Goal: Complete application form

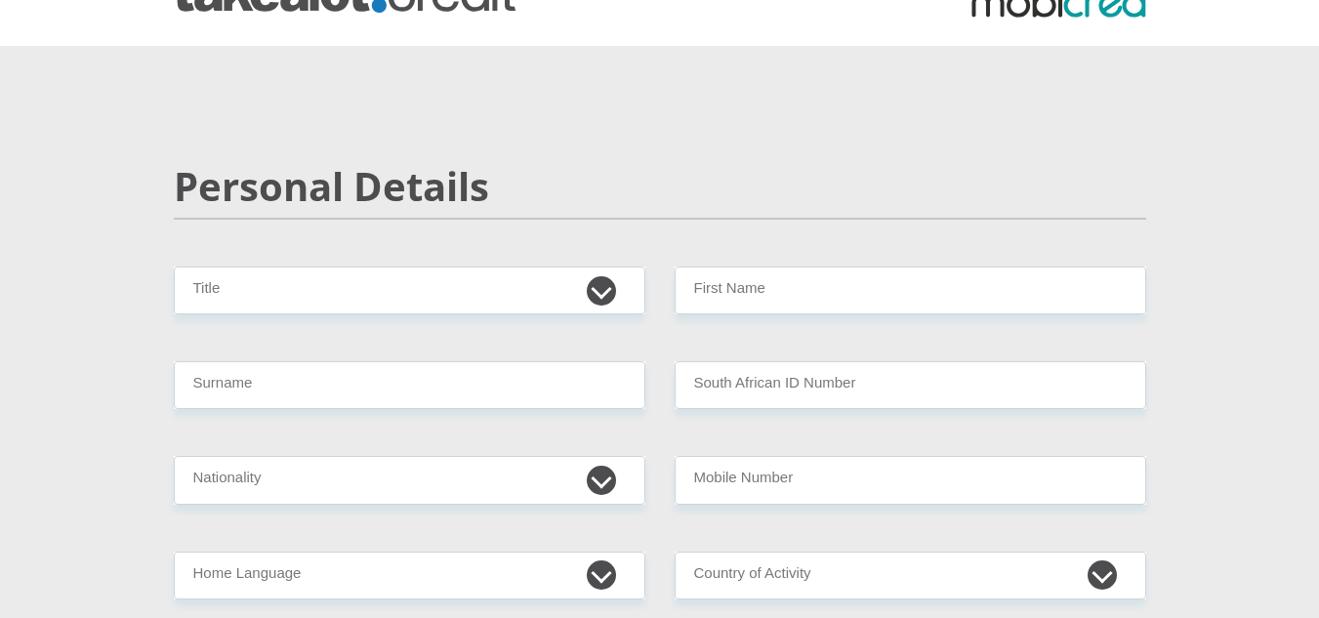
scroll to position [98, 0]
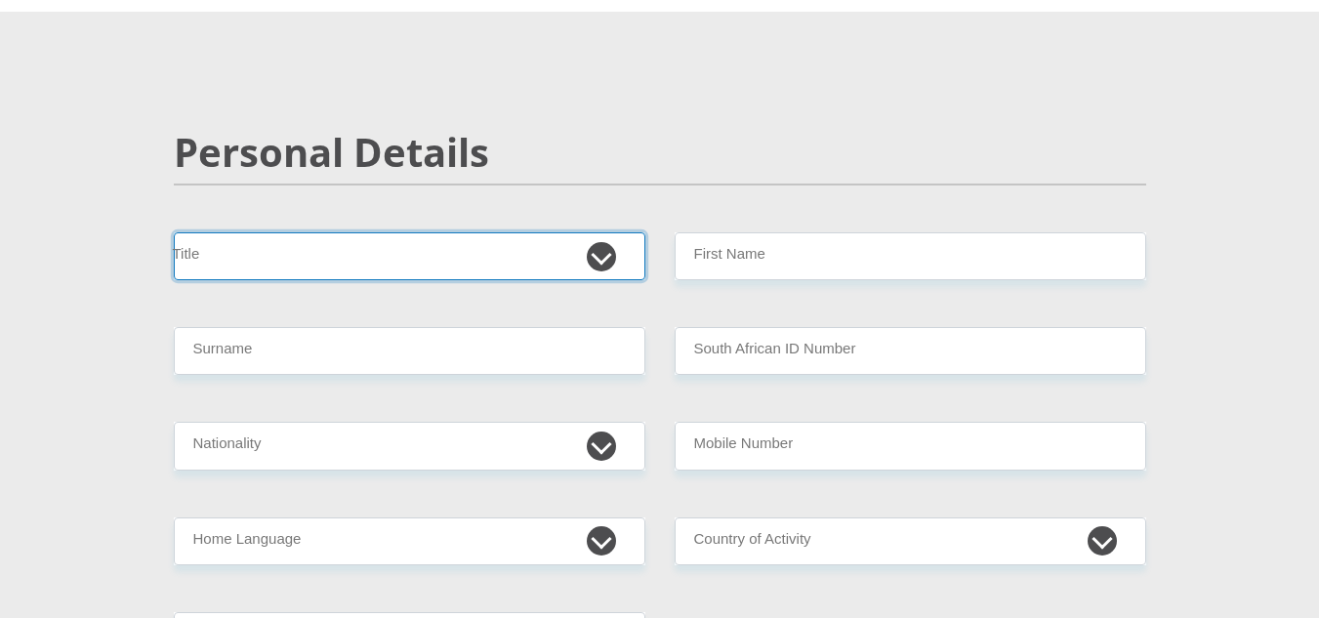
click at [438, 250] on select "Mr Ms Mrs Dr Other" at bounding box center [410, 256] width 472 height 48
select select "Mr"
click at [174, 232] on select "Mr Ms Mrs Dr Other" at bounding box center [410, 256] width 472 height 48
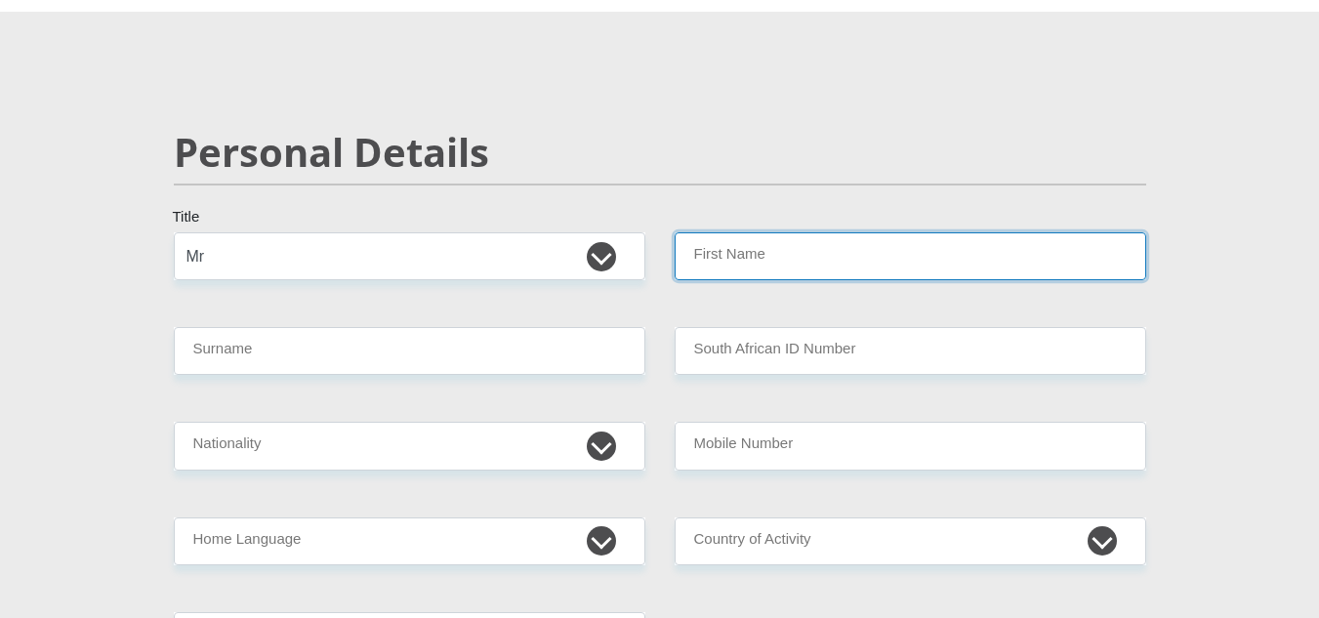
click at [757, 269] on input "First Name" at bounding box center [911, 256] width 472 height 48
type input "mornay"
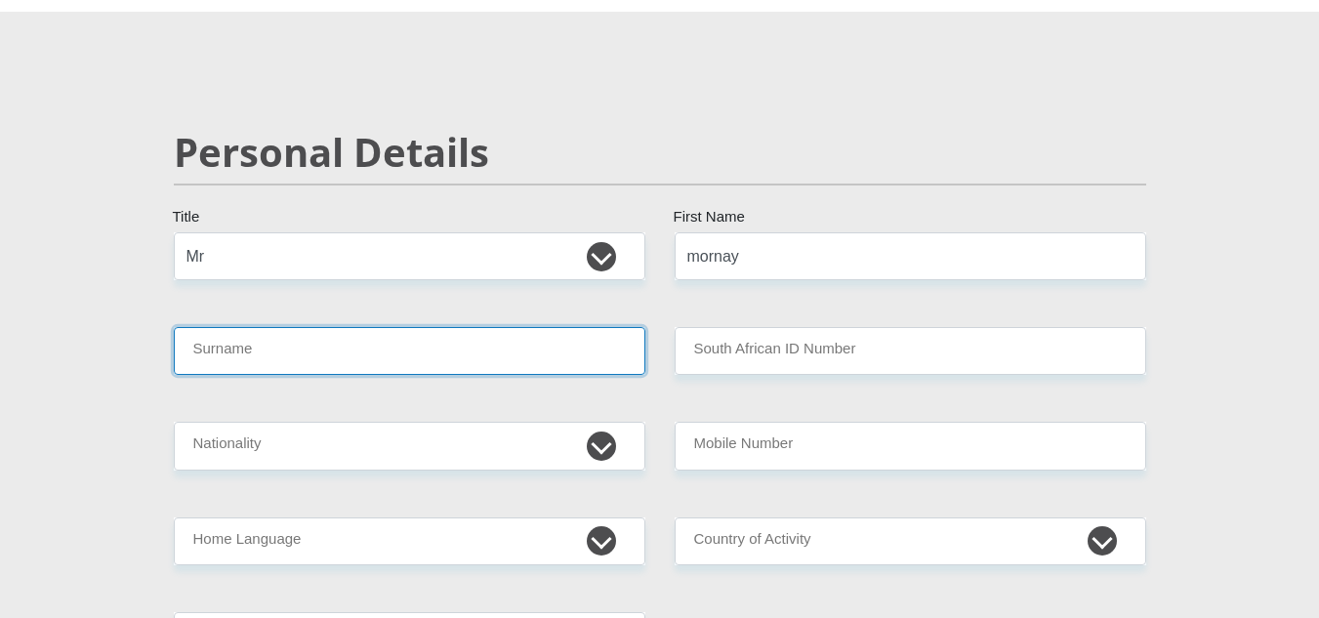
type input "gobey"
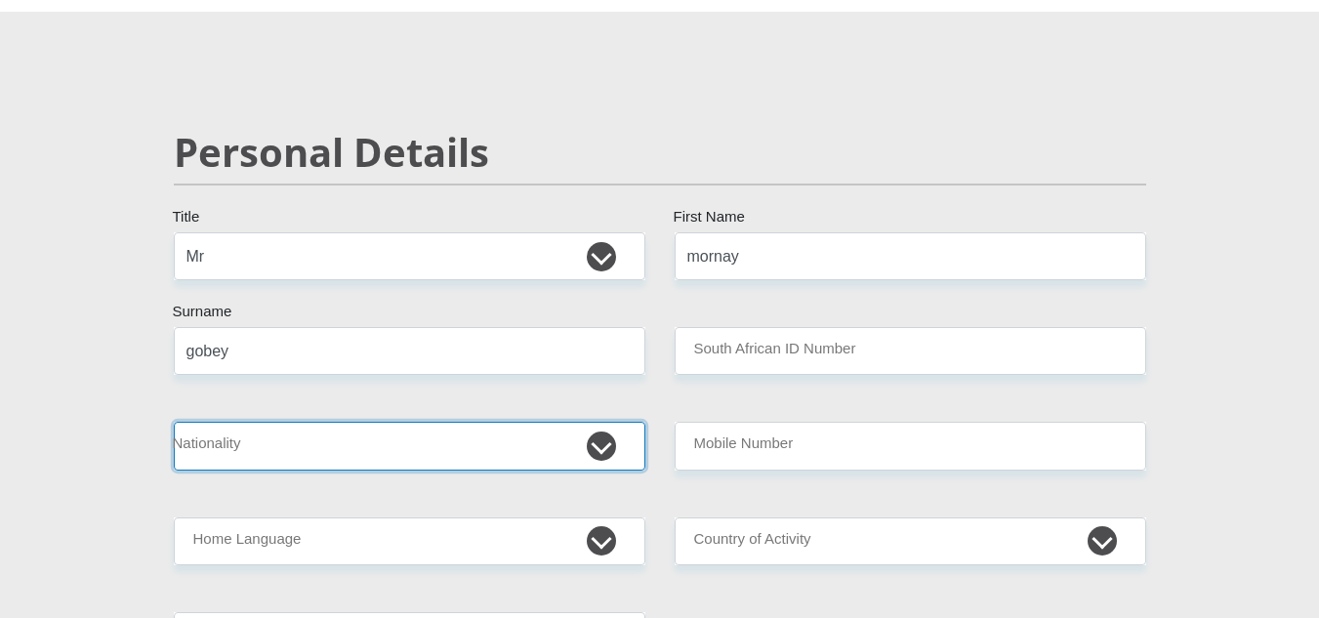
select select "ZAF"
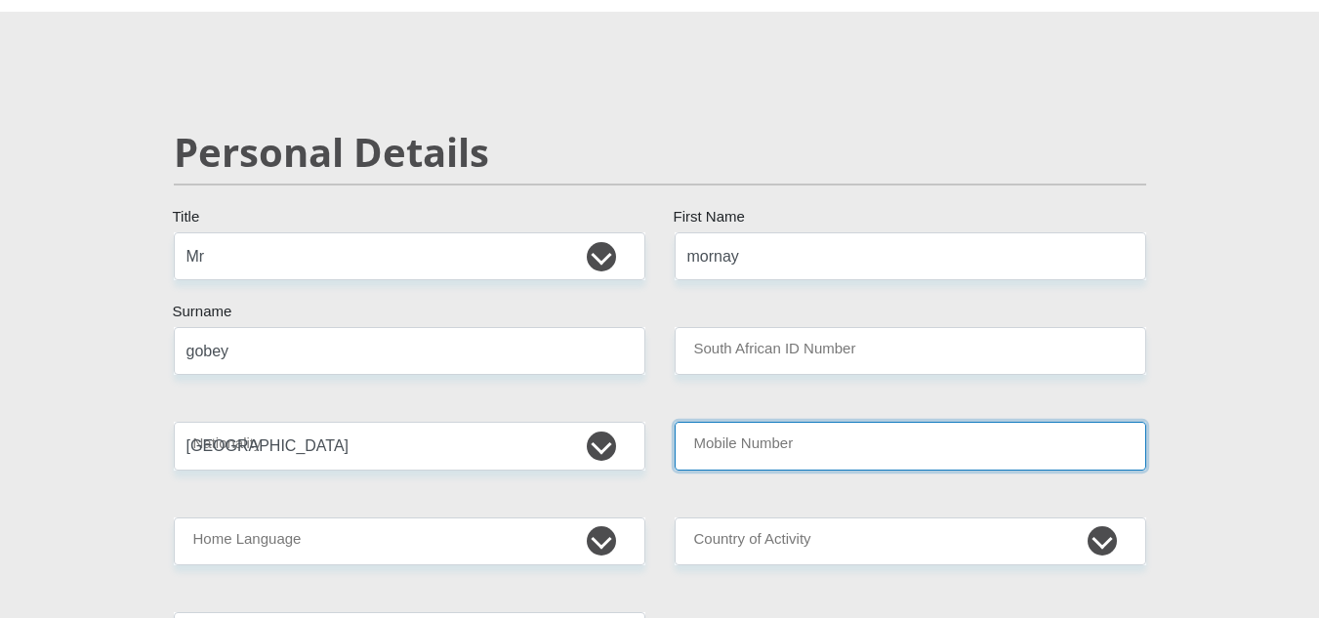
type input "0728766172"
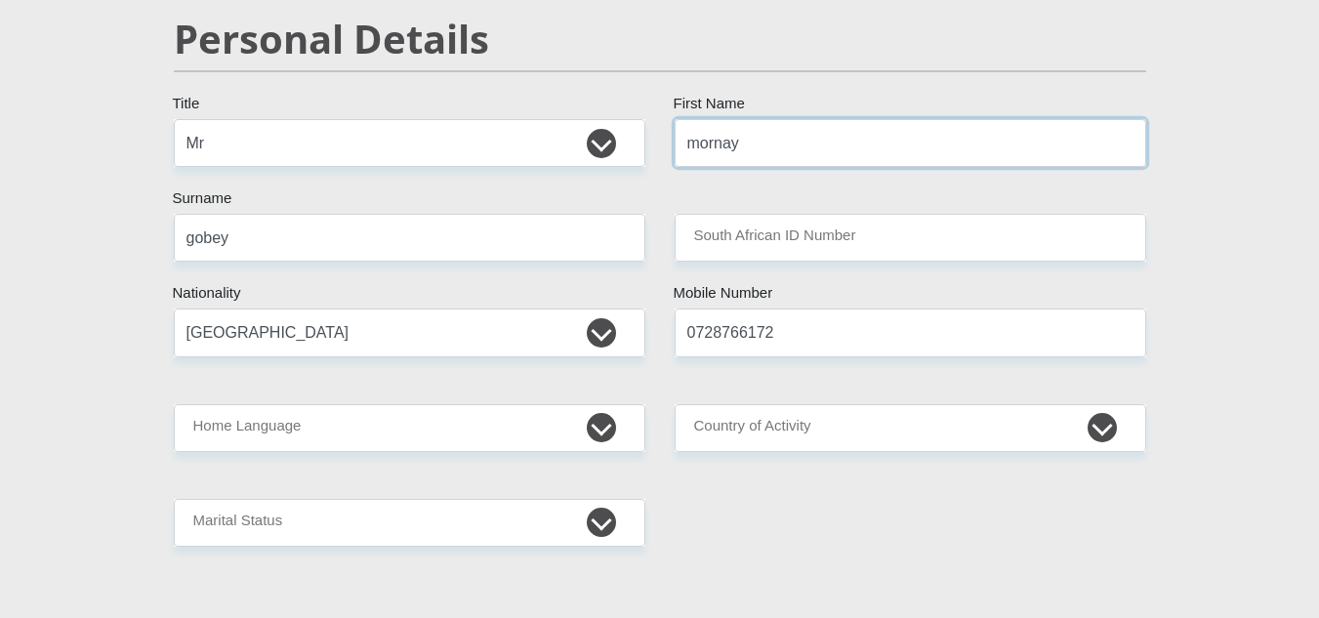
scroll to position [293, 0]
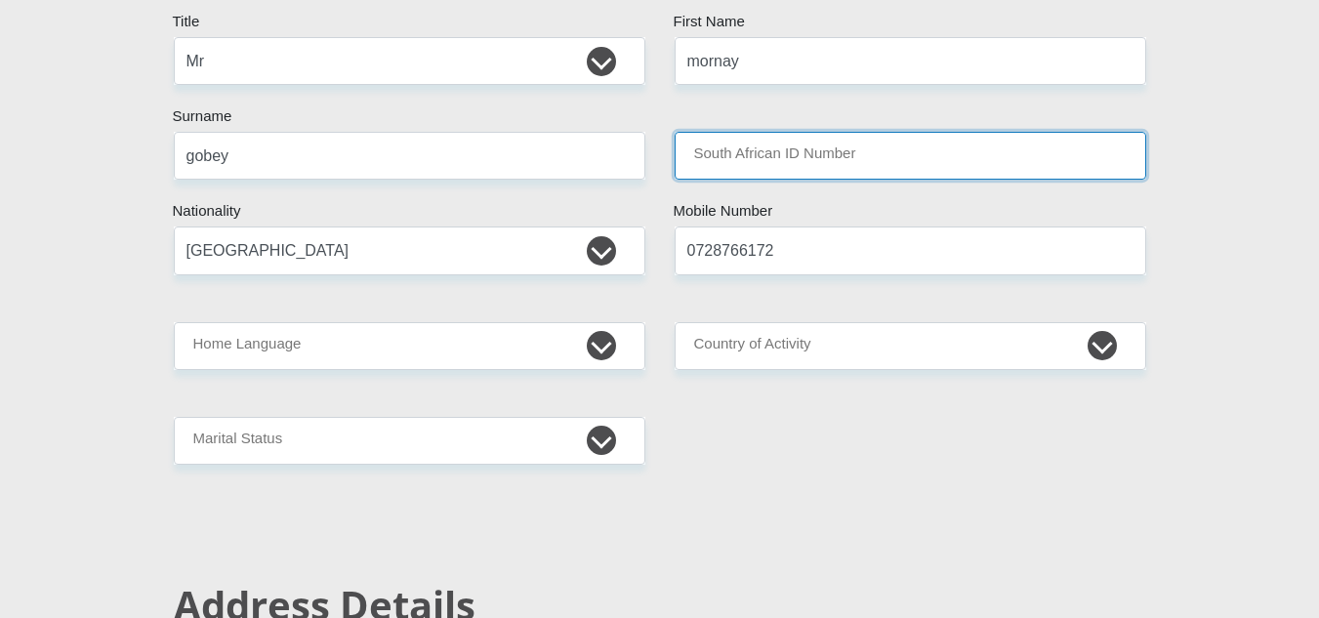
click at [754, 154] on input "South African ID Number" at bounding box center [911, 156] width 472 height 48
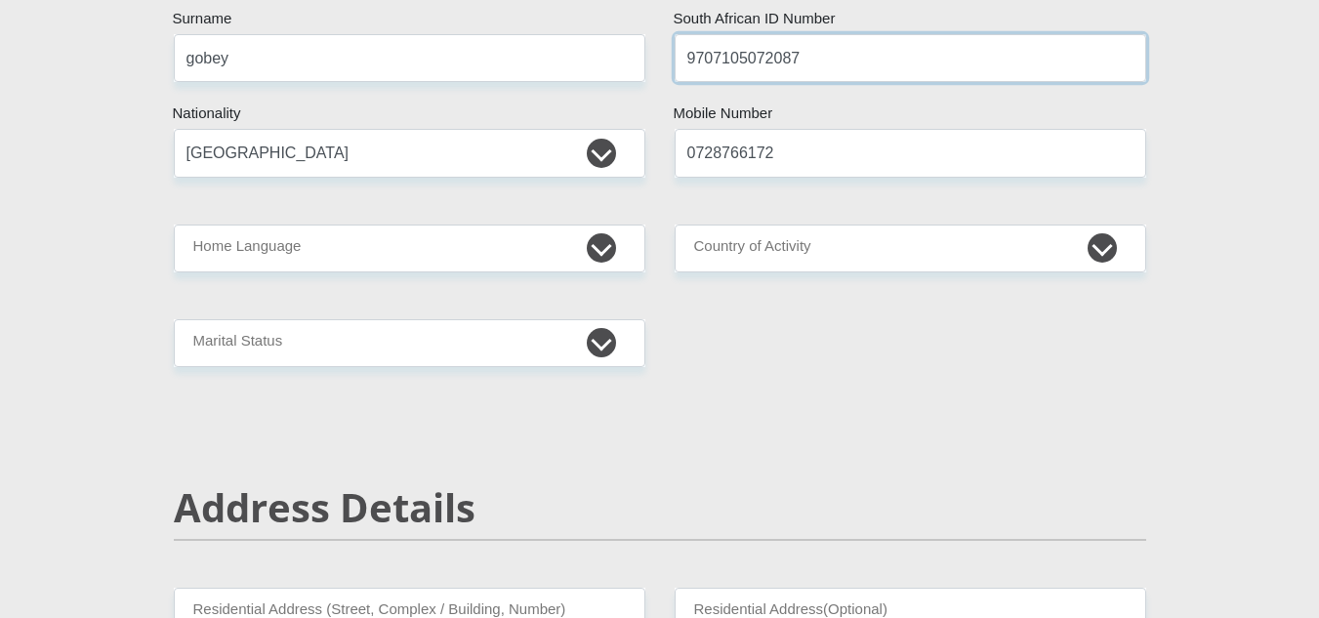
scroll to position [488, 0]
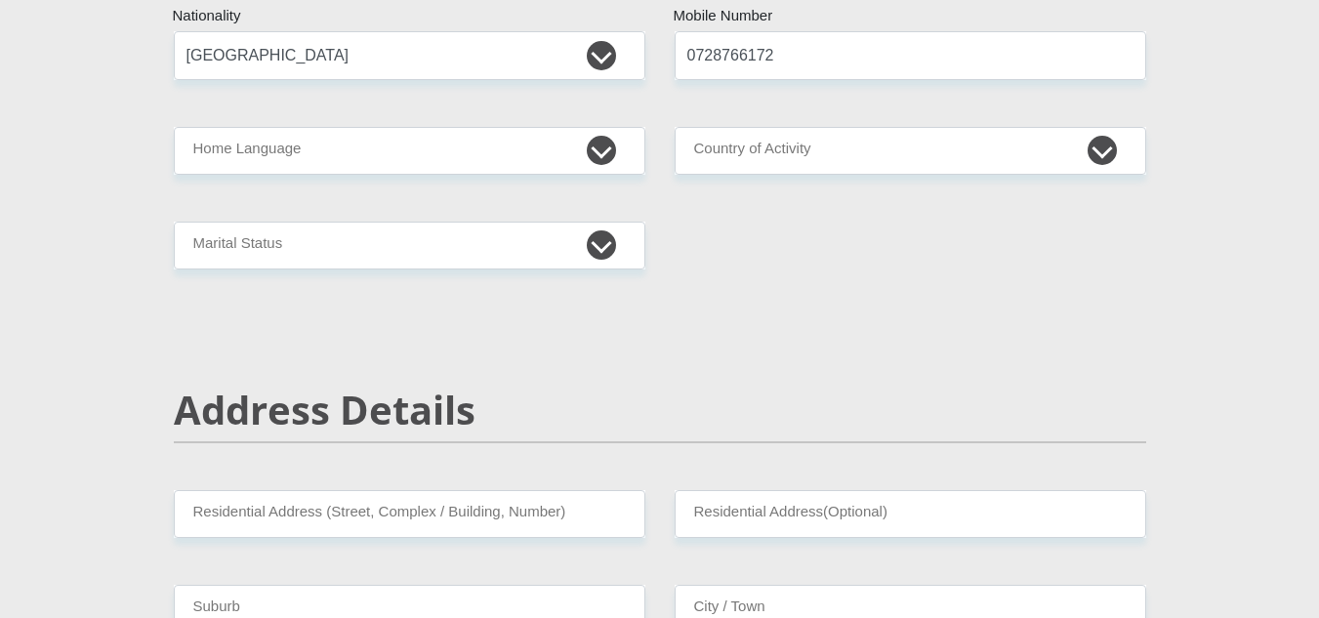
type input "9707105072087"
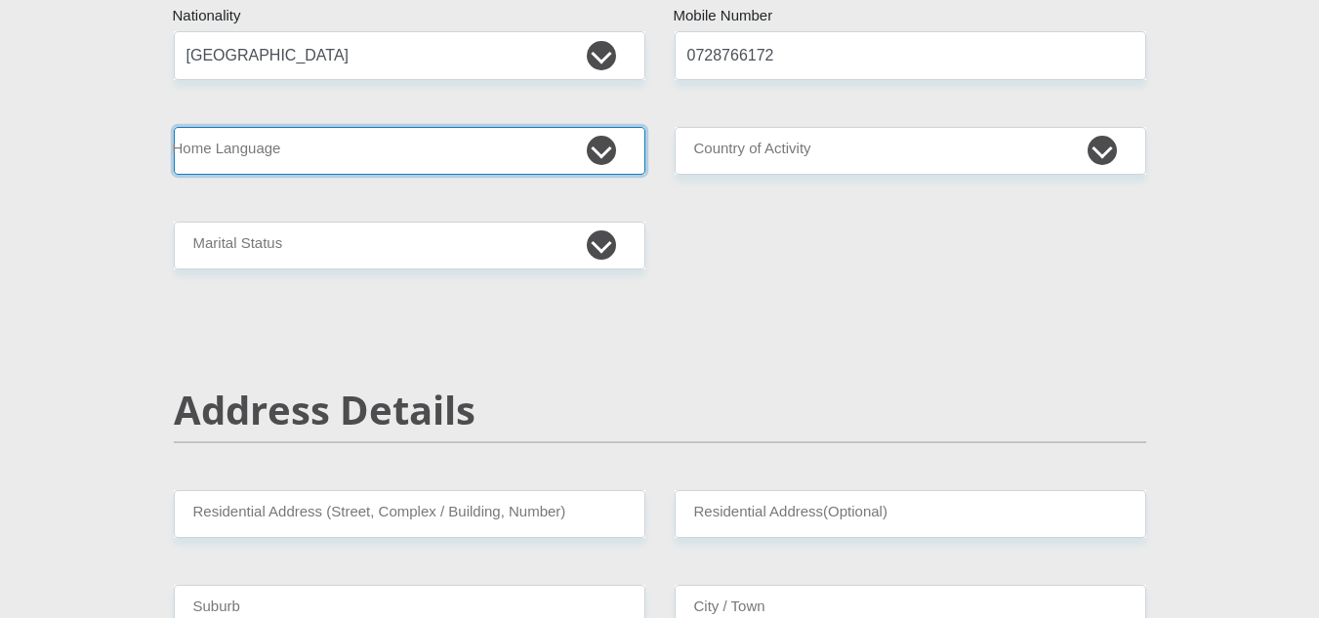
click at [609, 156] on select "Afrikaans English Sepedi South Ndebele Southern Sotho Swati Tsonga Tswana Venda…" at bounding box center [410, 151] width 472 height 48
select select "eng"
click at [174, 127] on select "Afrikaans English Sepedi South Ndebele Southern Sotho Swati Tsonga Tswana Venda…" at bounding box center [410, 151] width 472 height 48
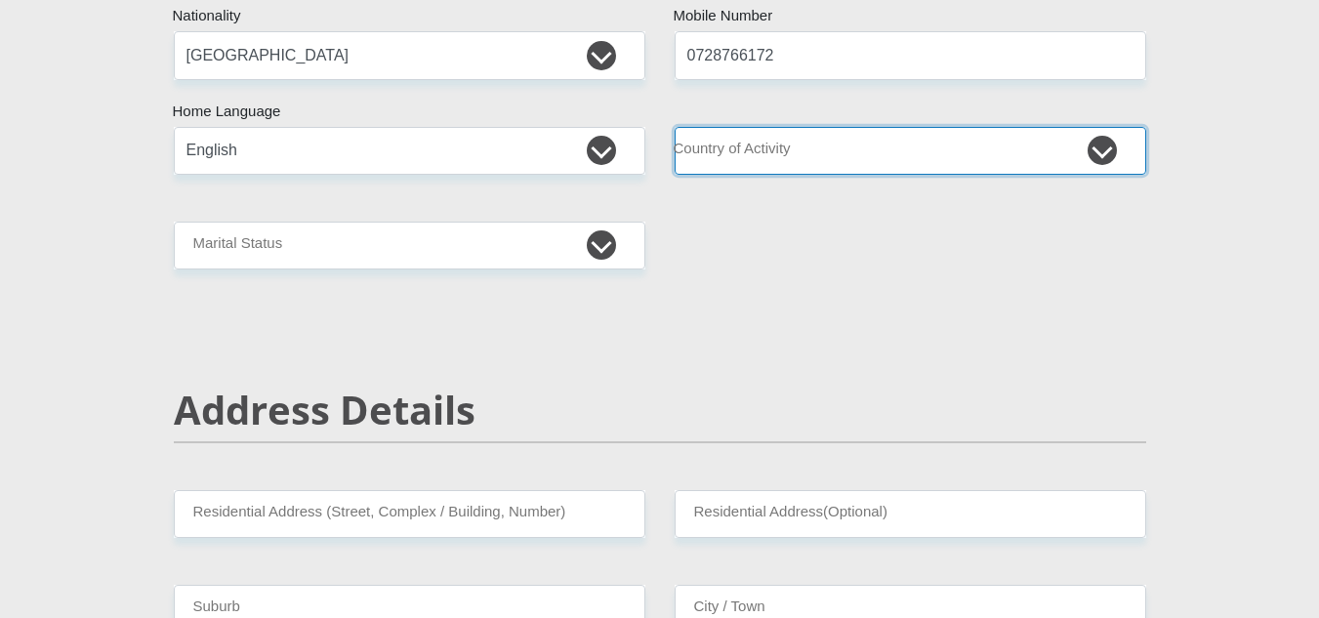
click at [810, 158] on select "South Africa Afghanistan Aland Islands Albania Algeria America Samoa American V…" at bounding box center [911, 151] width 472 height 48
select select "ZAF"
click at [675, 127] on select "South Africa Afghanistan Aland Islands Albania Algeria America Samoa American V…" at bounding box center [911, 151] width 472 height 48
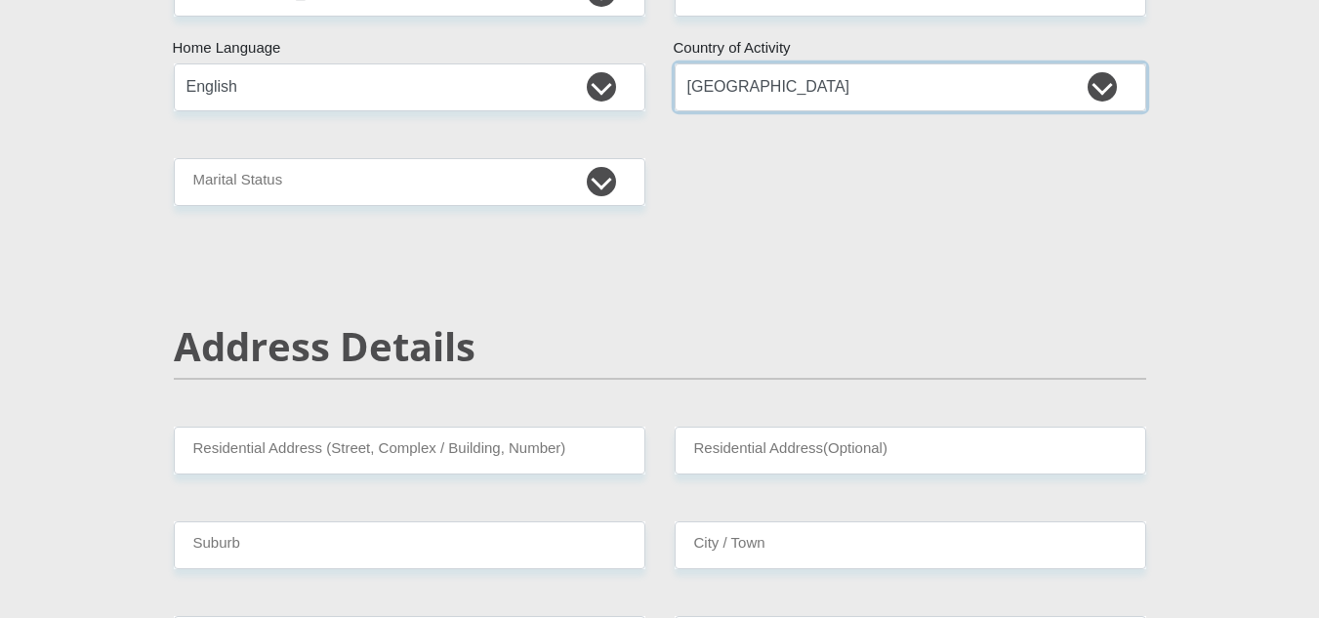
scroll to position [586, 0]
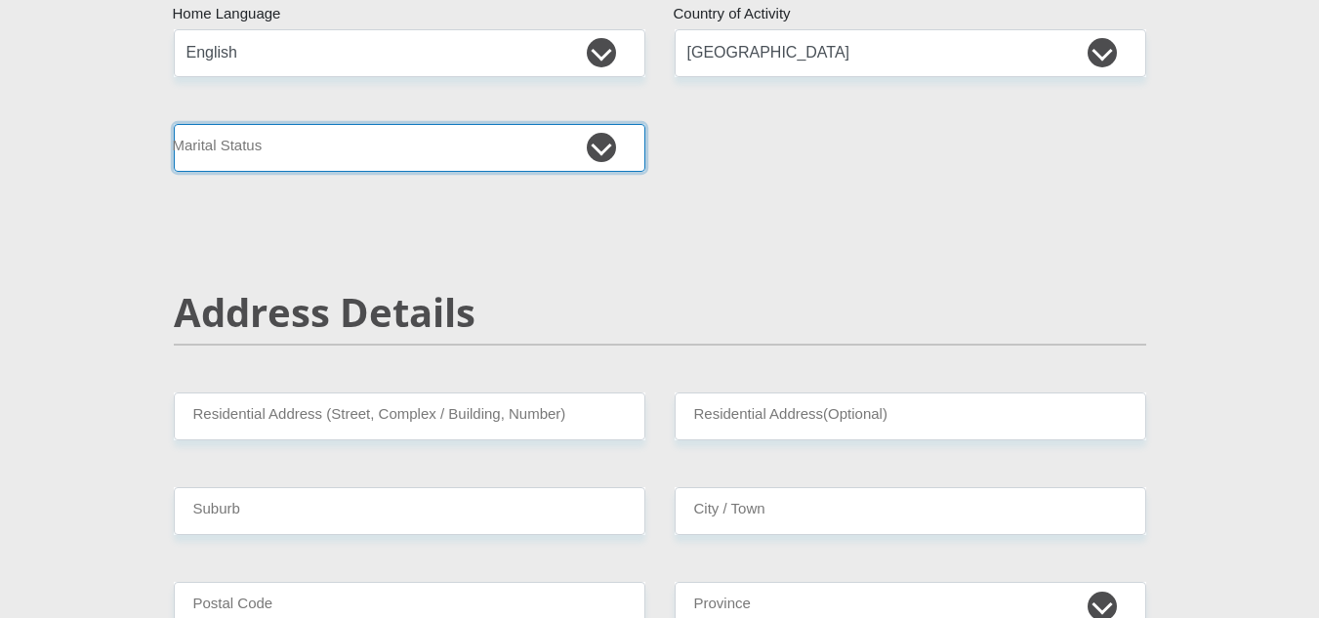
click at [600, 141] on select "Married ANC Single Divorced Widowed Married COP or Customary Law" at bounding box center [410, 148] width 472 height 48
select select "1"
click at [174, 124] on select "Married ANC Single Divorced Widowed Married COP or Customary Law" at bounding box center [410, 148] width 472 height 48
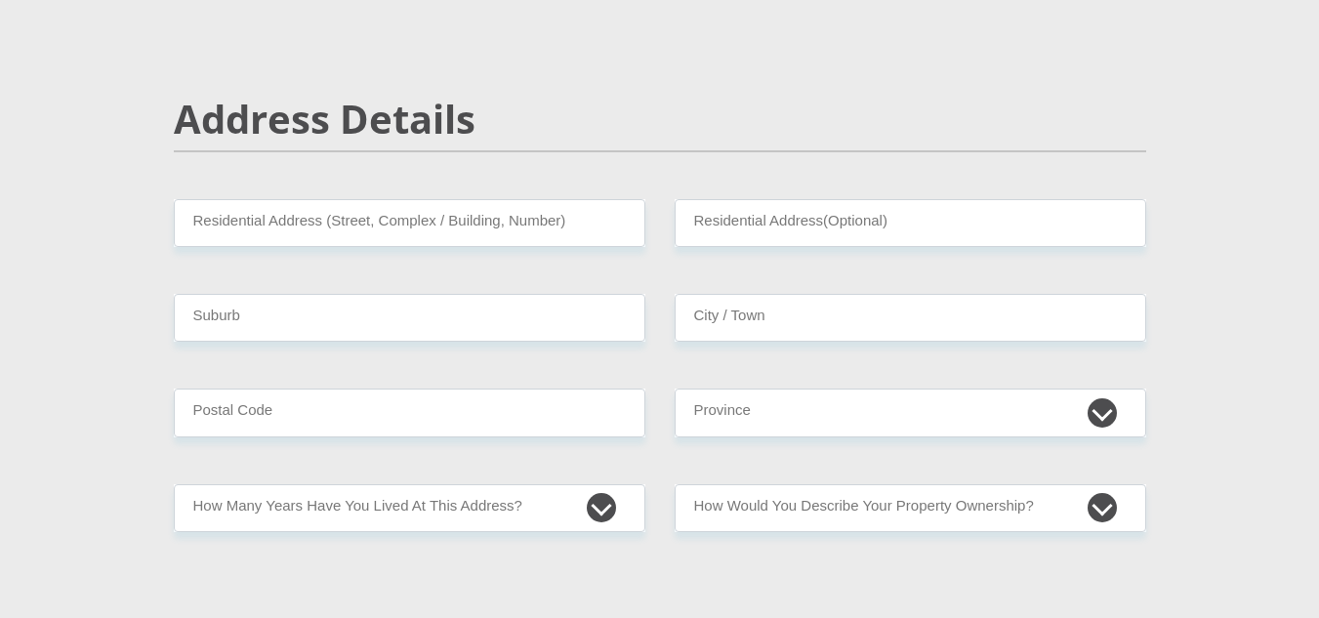
scroll to position [879, 0]
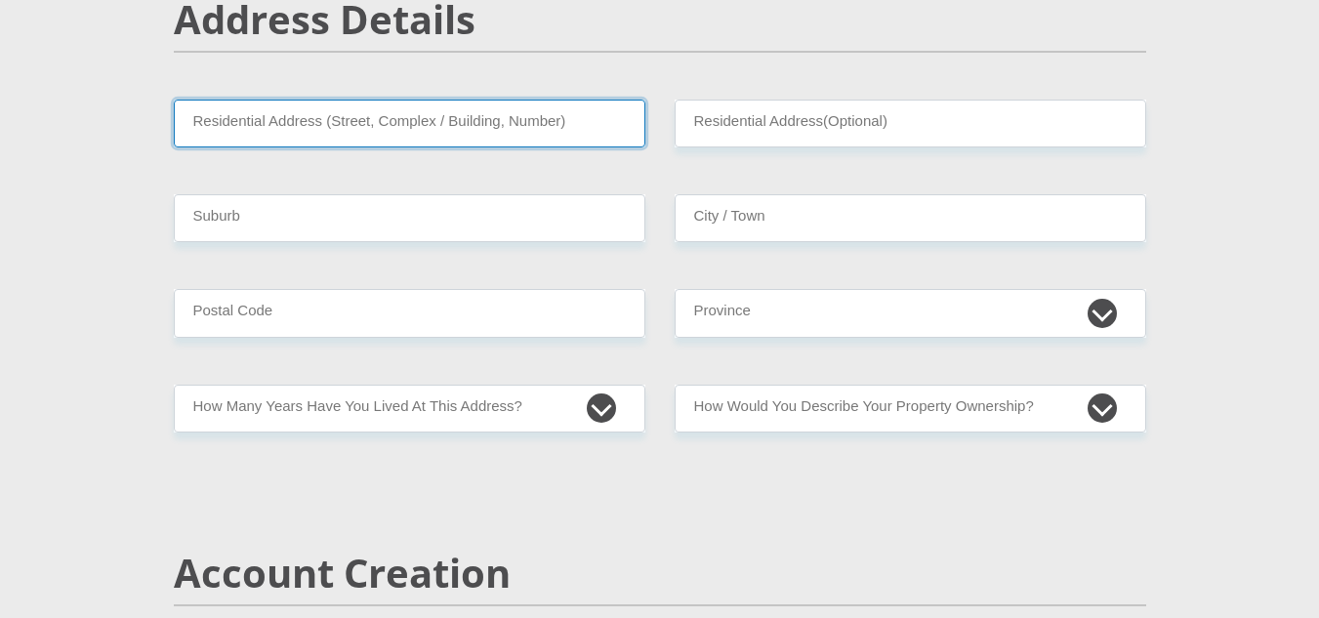
click at [354, 121] on input "Residential Address (Street, Complex / Building, Number)" at bounding box center [410, 124] width 472 height 48
type input "11 Blom street"
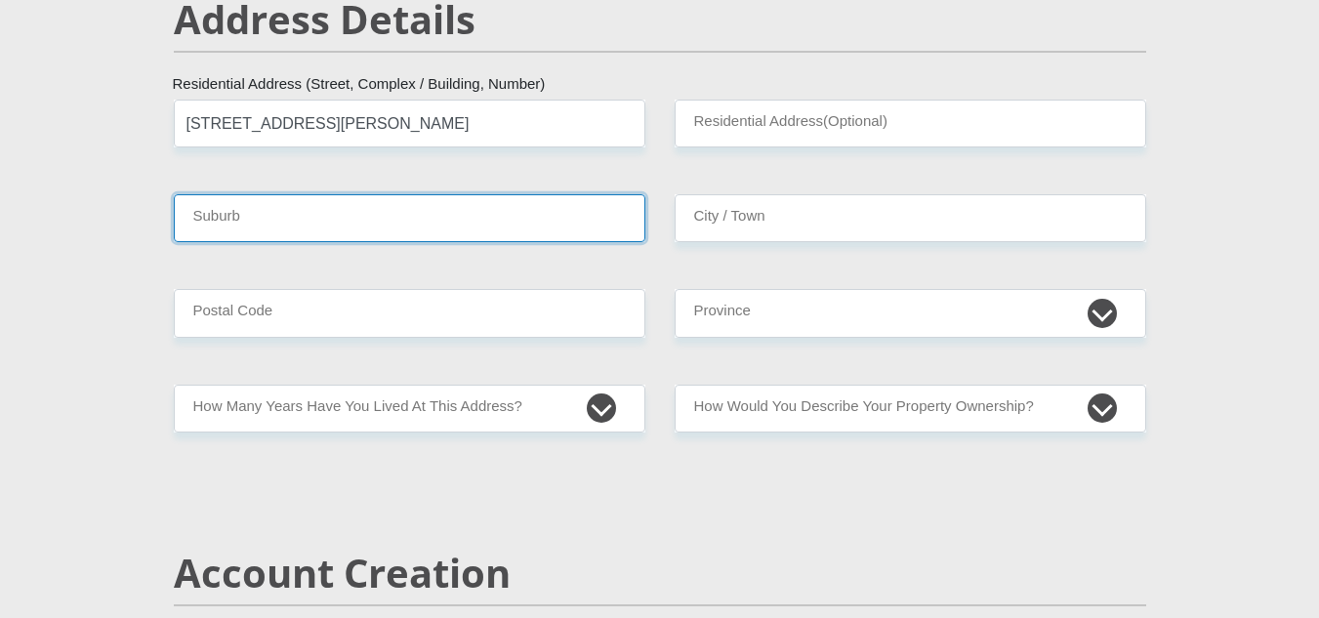
type input "Cape town"
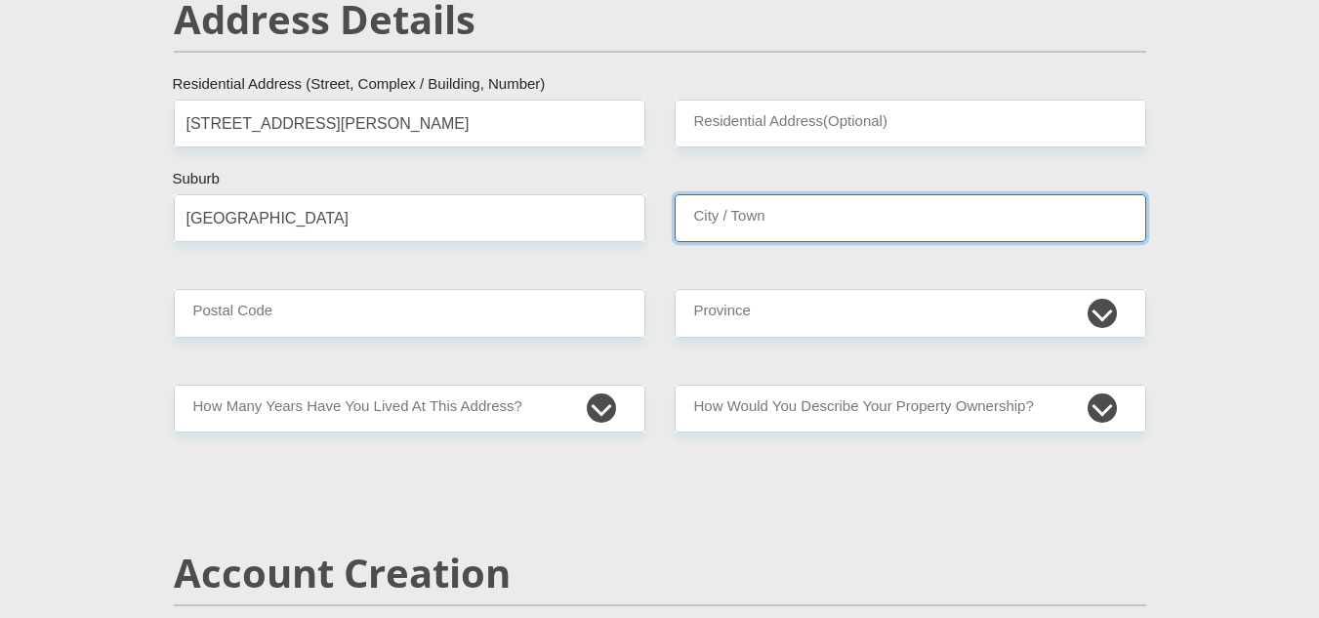
type input "Cape town"
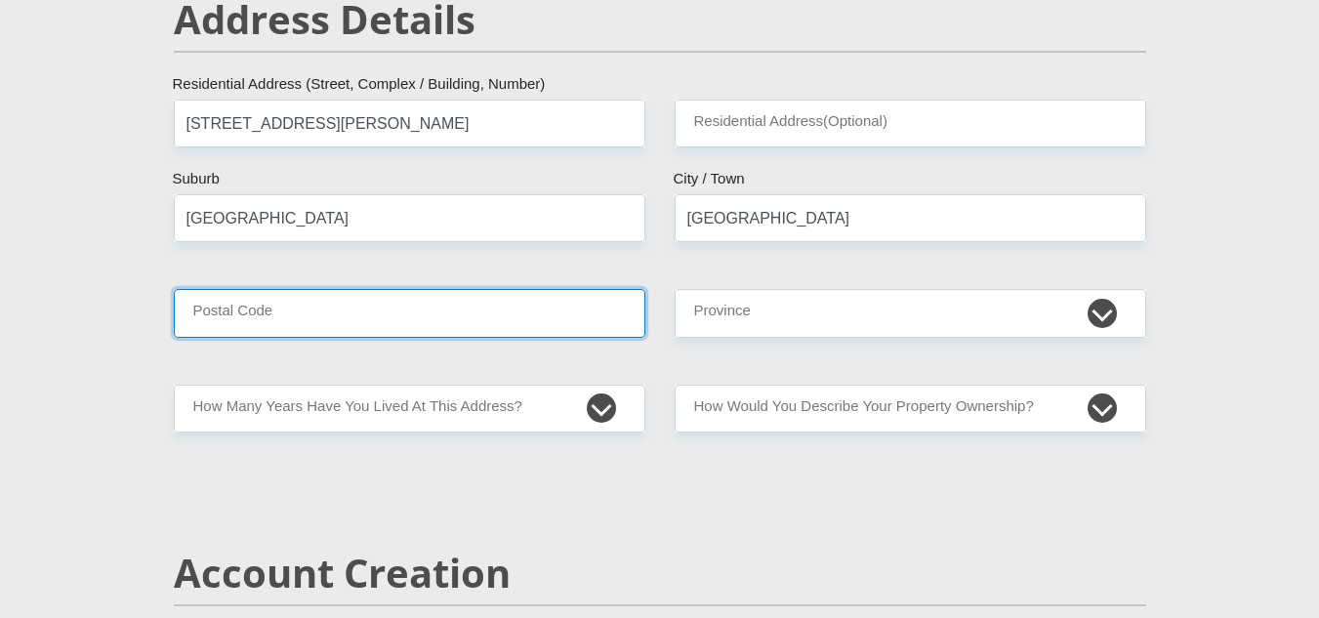
type input "7580"
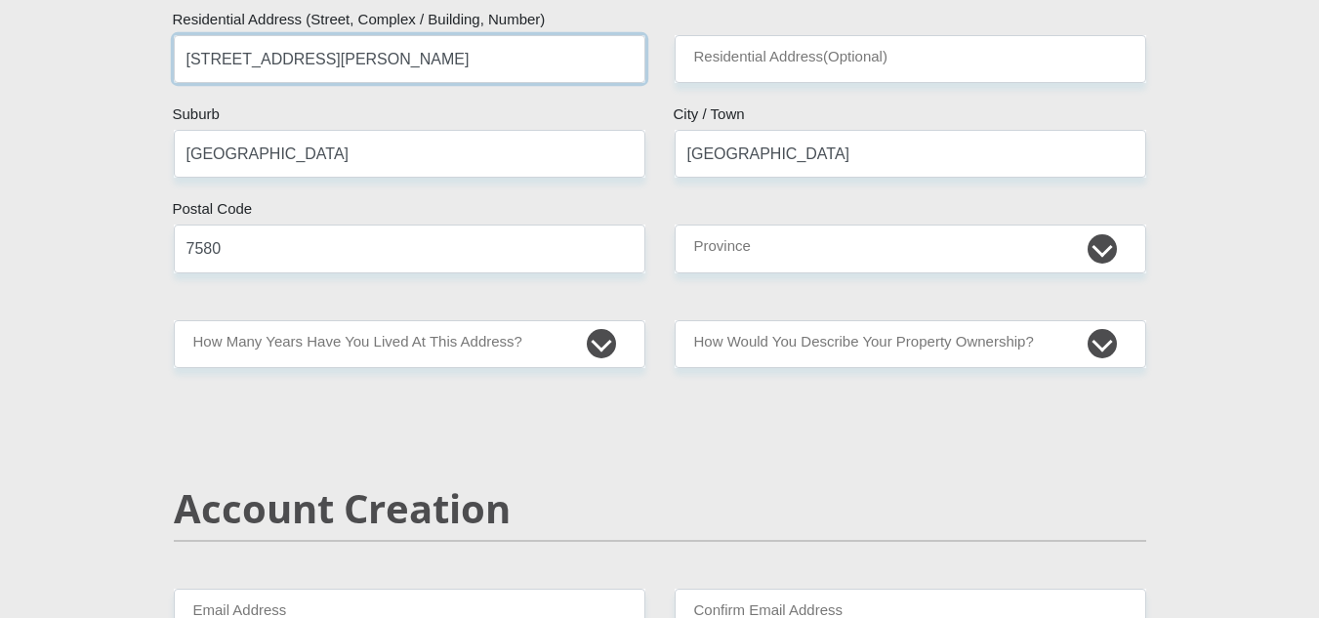
scroll to position [977, 0]
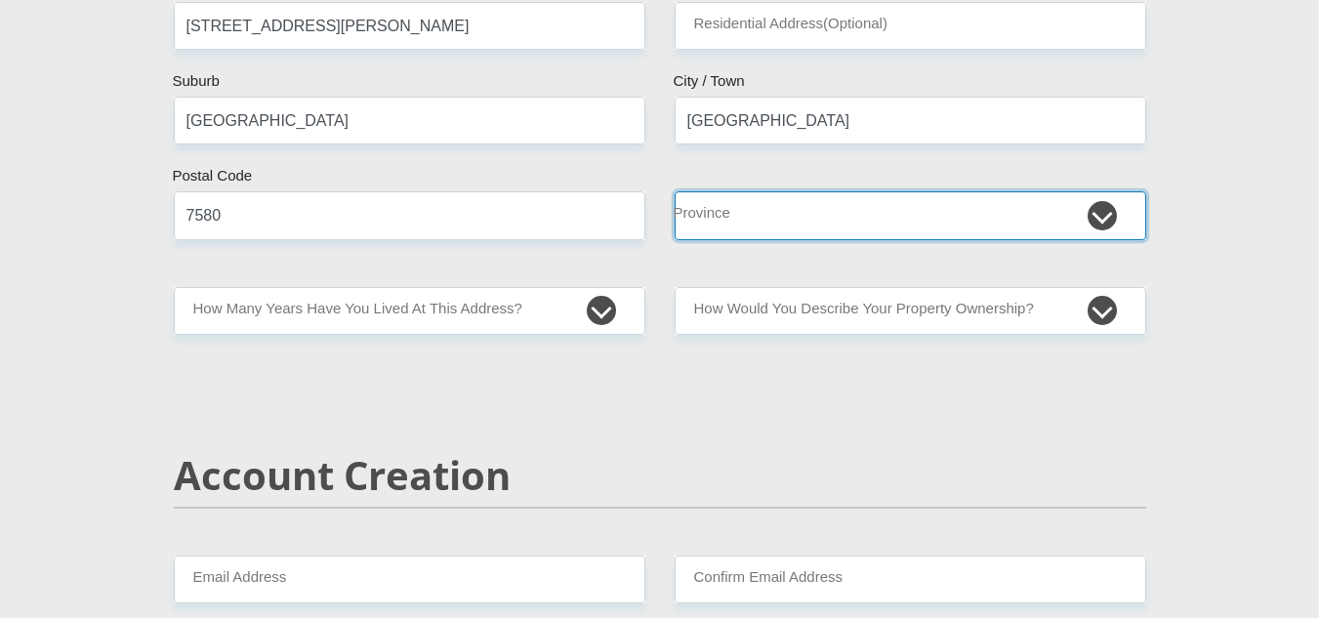
click at [868, 211] on select "Eastern Cape Free State Gauteng KwaZulu-Natal Limpopo Mpumalanga Northern Cape …" at bounding box center [911, 215] width 472 height 48
select select "Western Cape"
click at [675, 191] on select "Eastern Cape Free State Gauteng KwaZulu-Natal Limpopo Mpumalanga Northern Cape …" at bounding box center [911, 215] width 472 height 48
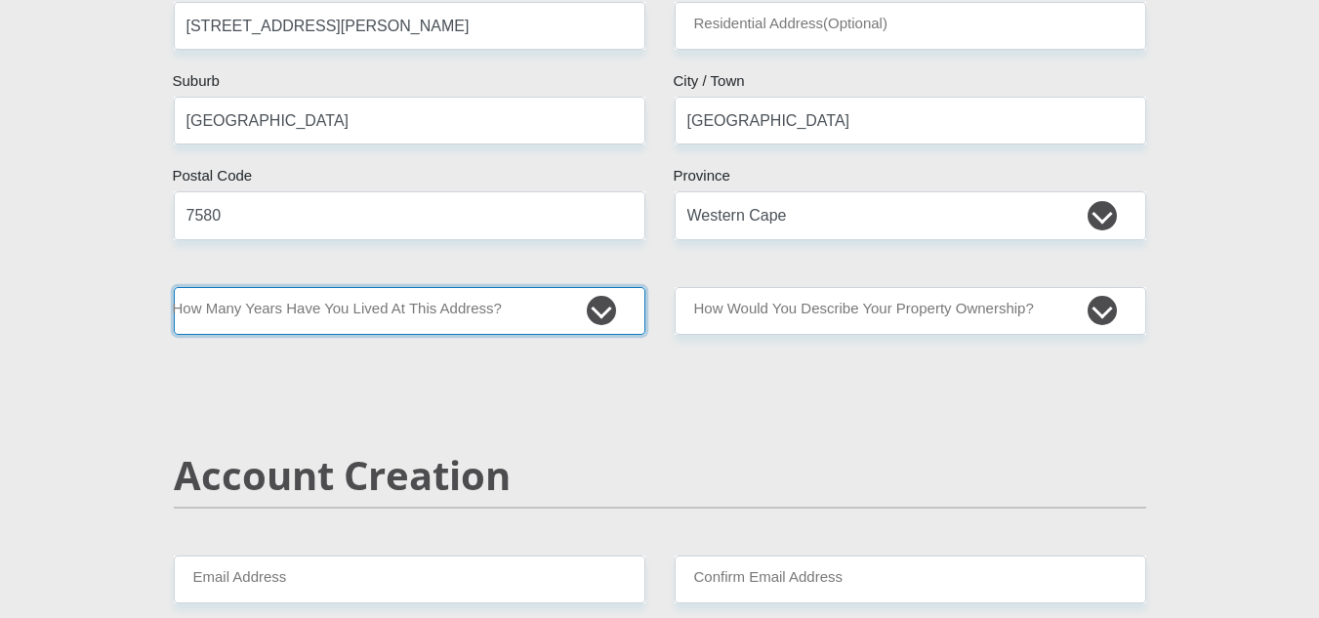
click at [419, 306] on select "less than 1 year 1-3 years 3-5 years 5+ years" at bounding box center [410, 311] width 472 height 48
select select "0"
click at [174, 287] on select "less than 1 year 1-3 years 3-5 years 5+ years" at bounding box center [410, 311] width 472 height 48
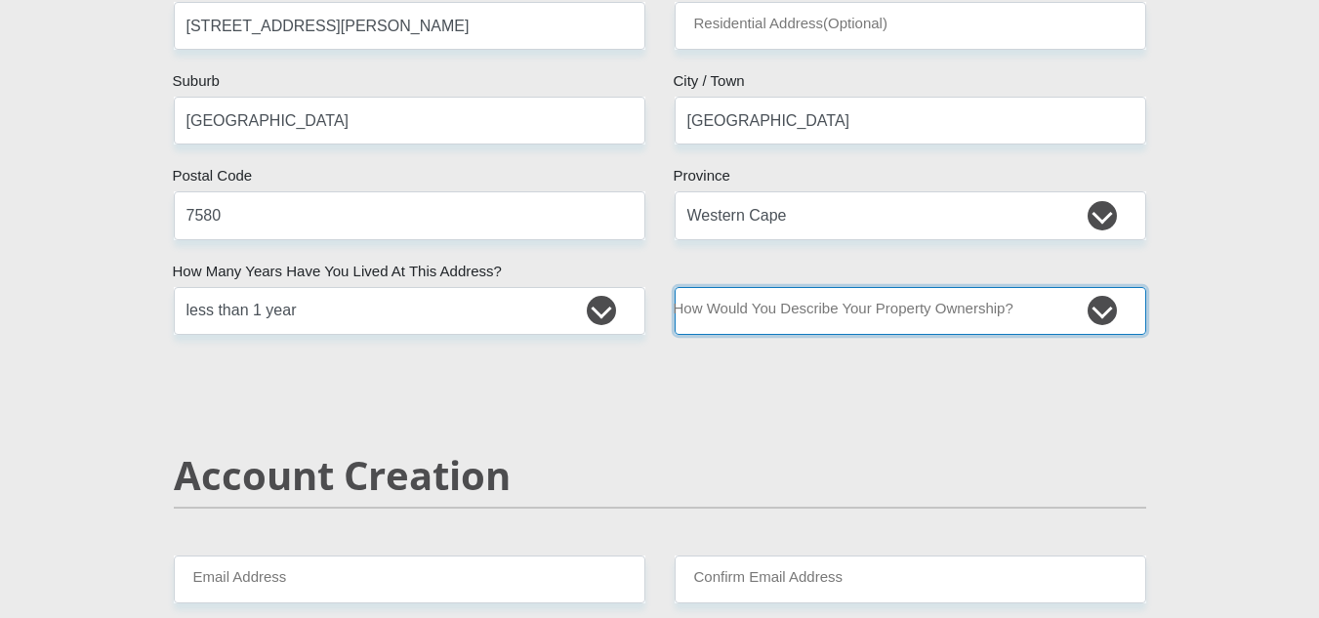
click at [951, 317] on select "Owned Rented Family Owned Company Dwelling" at bounding box center [911, 311] width 472 height 48
select select "Owned"
click at [675, 287] on select "Owned Rented Family Owned Company Dwelling" at bounding box center [911, 311] width 472 height 48
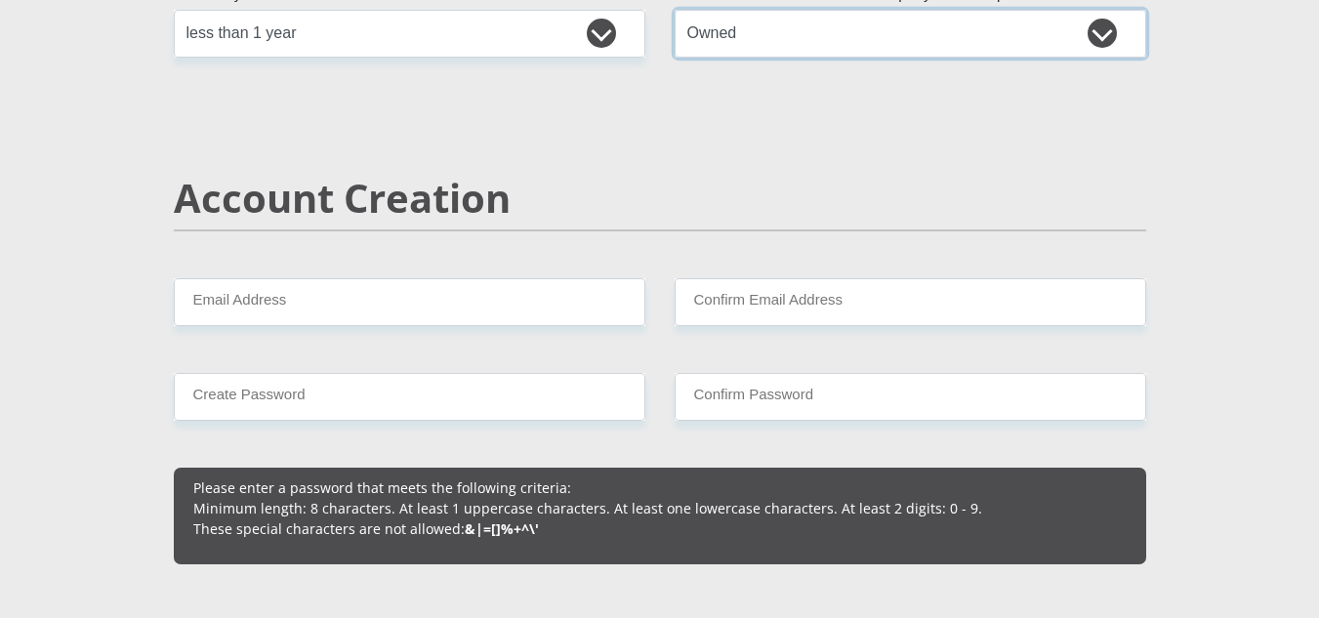
scroll to position [1270, 0]
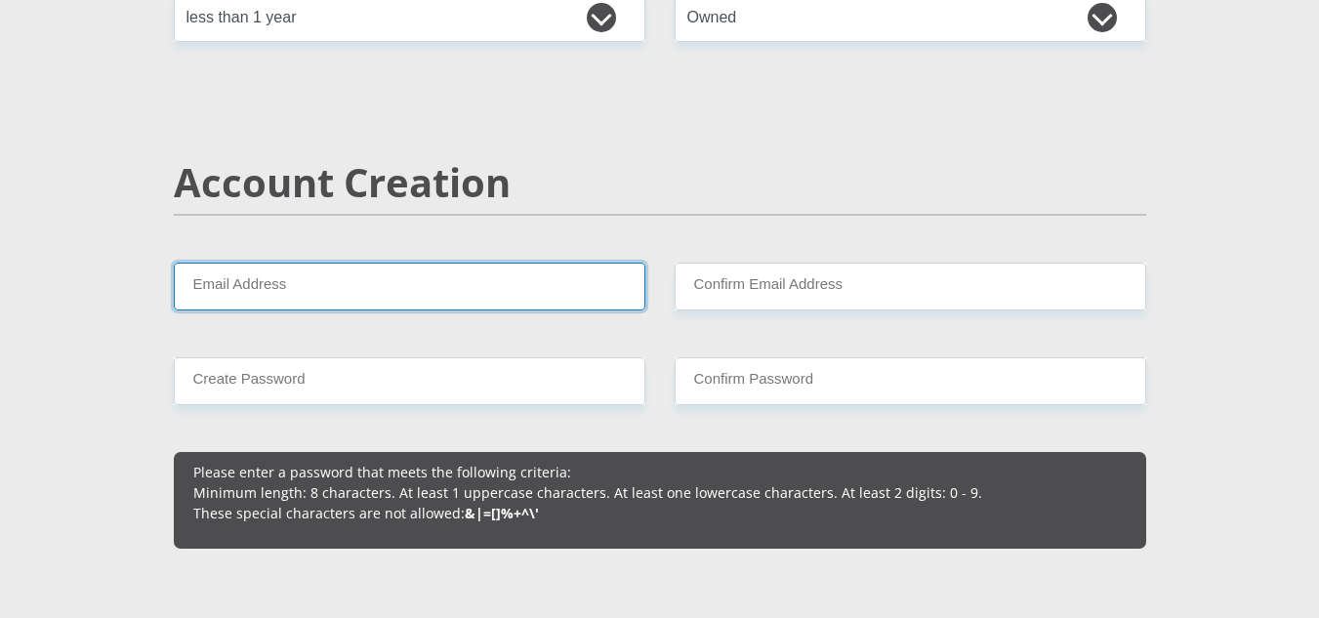
click at [423, 278] on input "Email Address" at bounding box center [410, 287] width 472 height 48
type input "mornaygobey6@gmail.com"
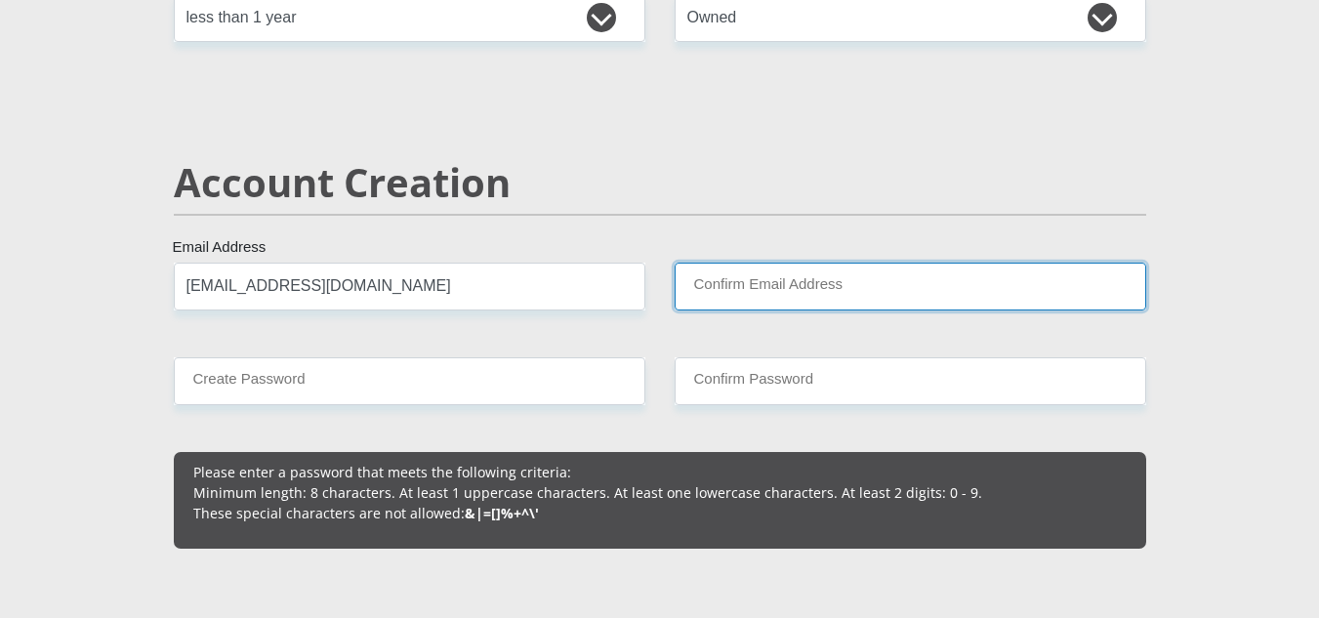
type input "mornaygobey6@gmail.com"
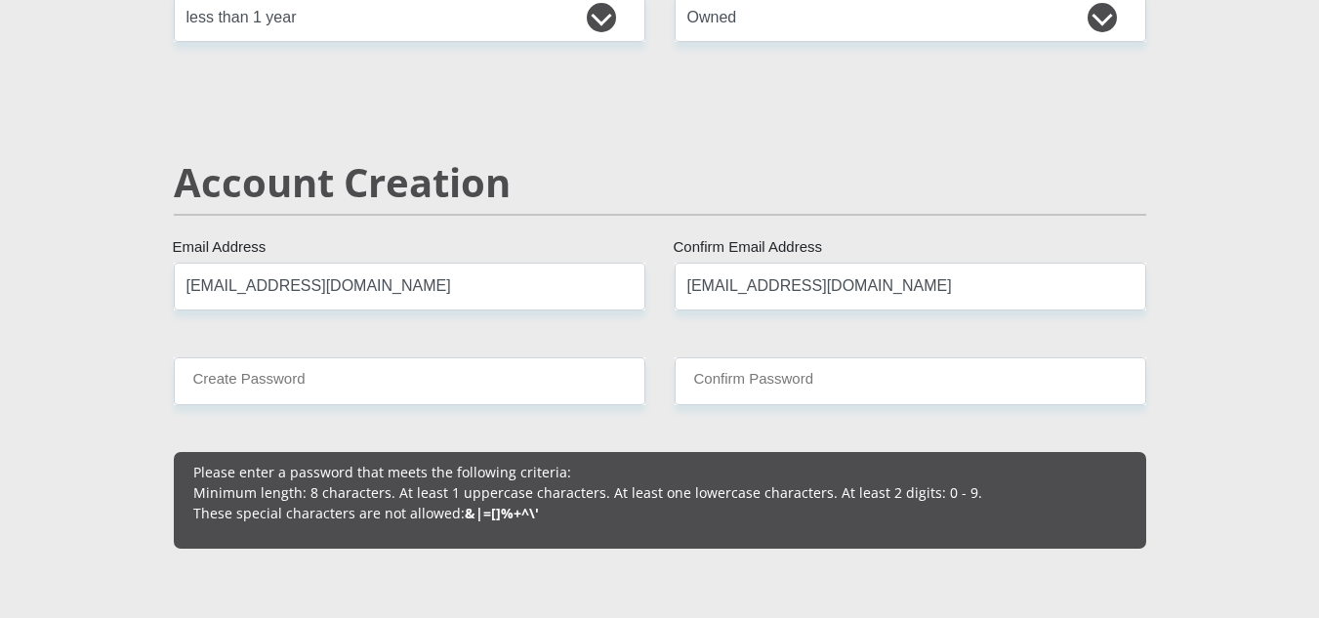
type input "0728766172"
type input "mornay"
type input "gobey"
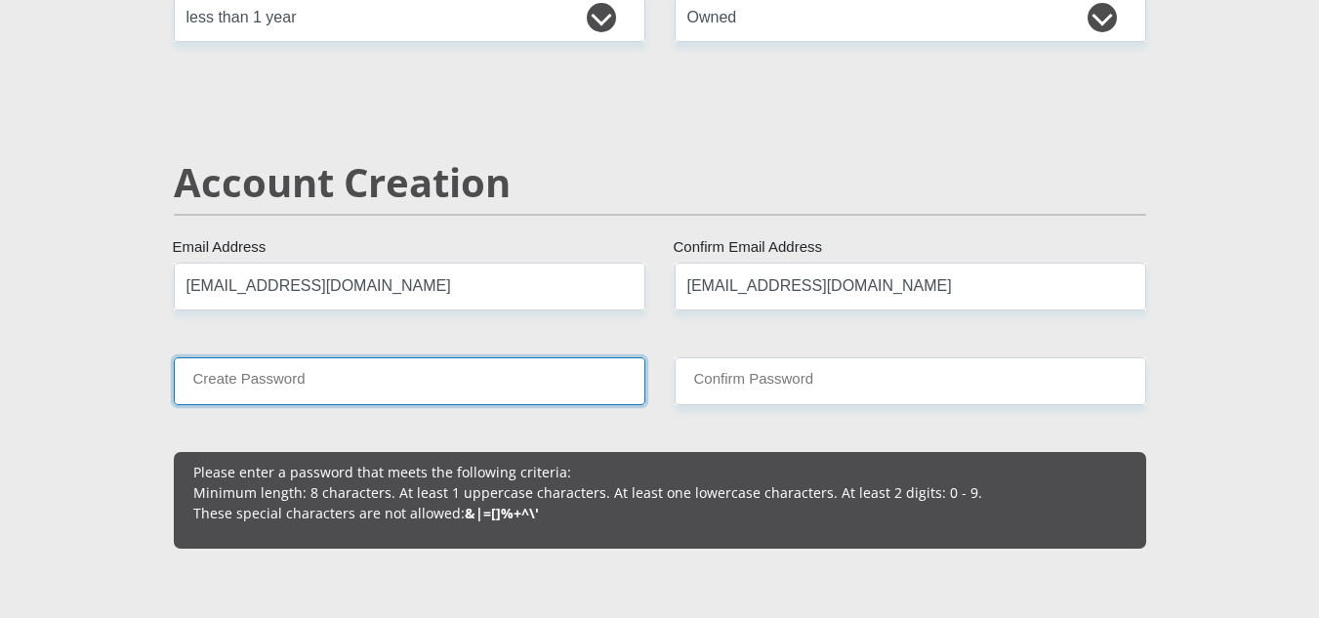
click at [524, 375] on input "Create Password" at bounding box center [410, 381] width 472 height 48
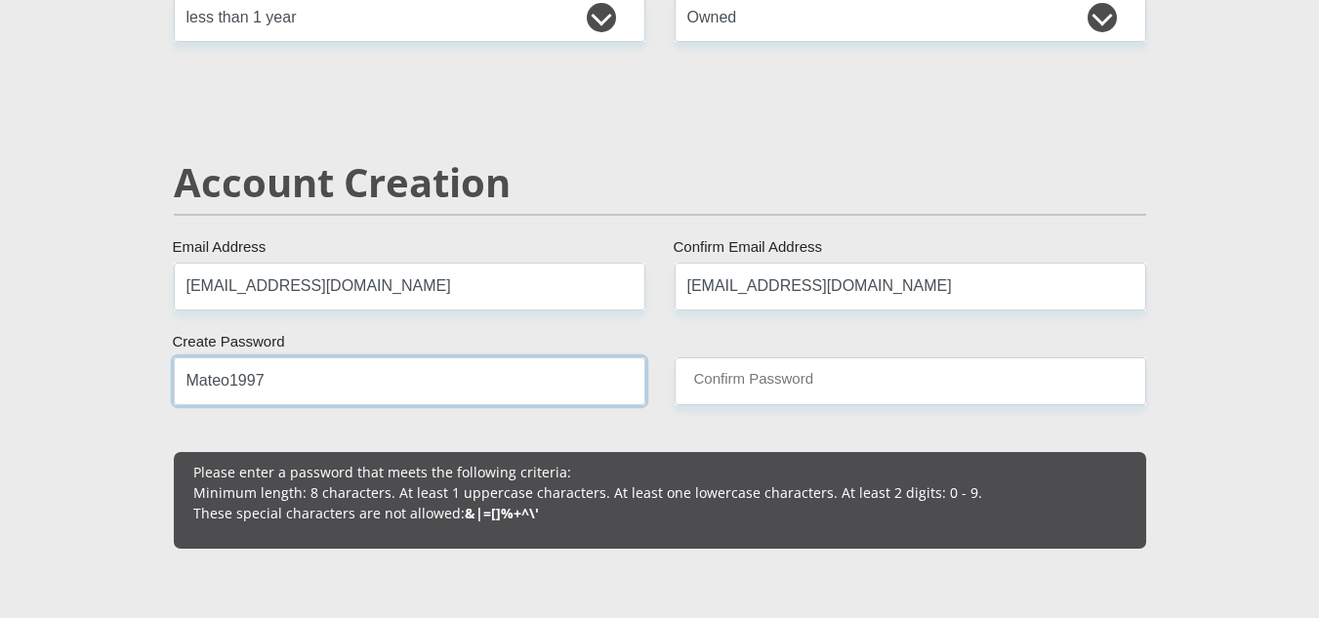
type input "Mateo1997"
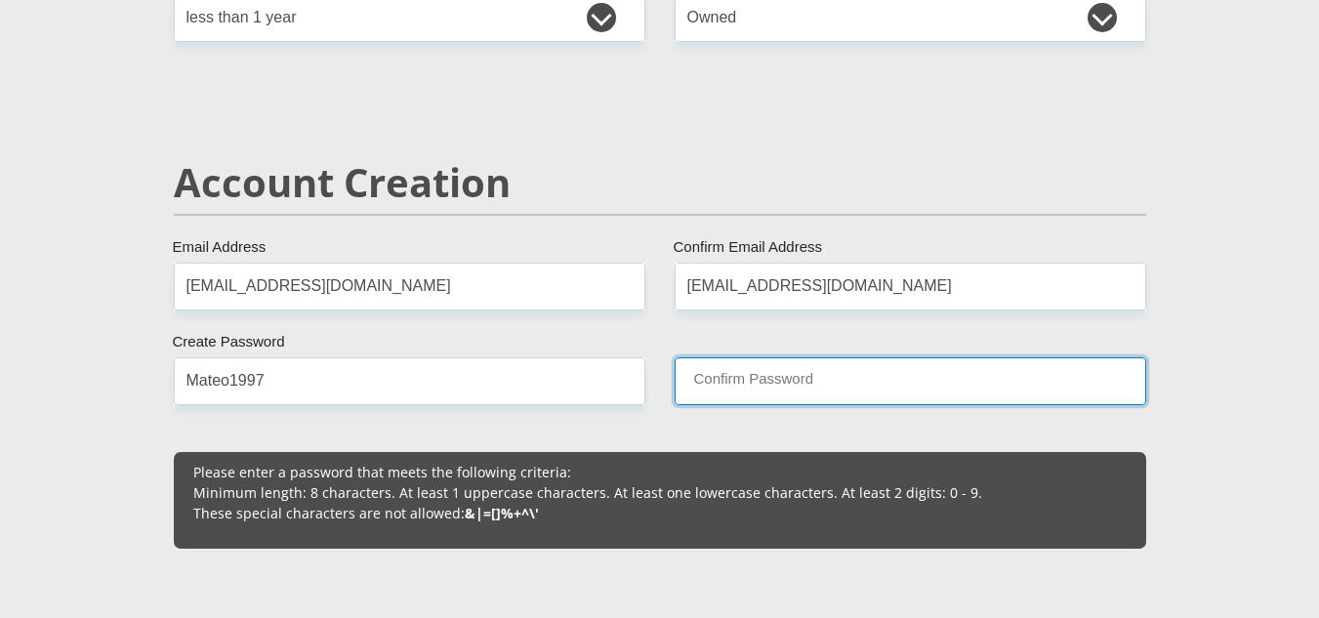
click at [809, 371] on input "Confirm Password" at bounding box center [911, 381] width 472 height 48
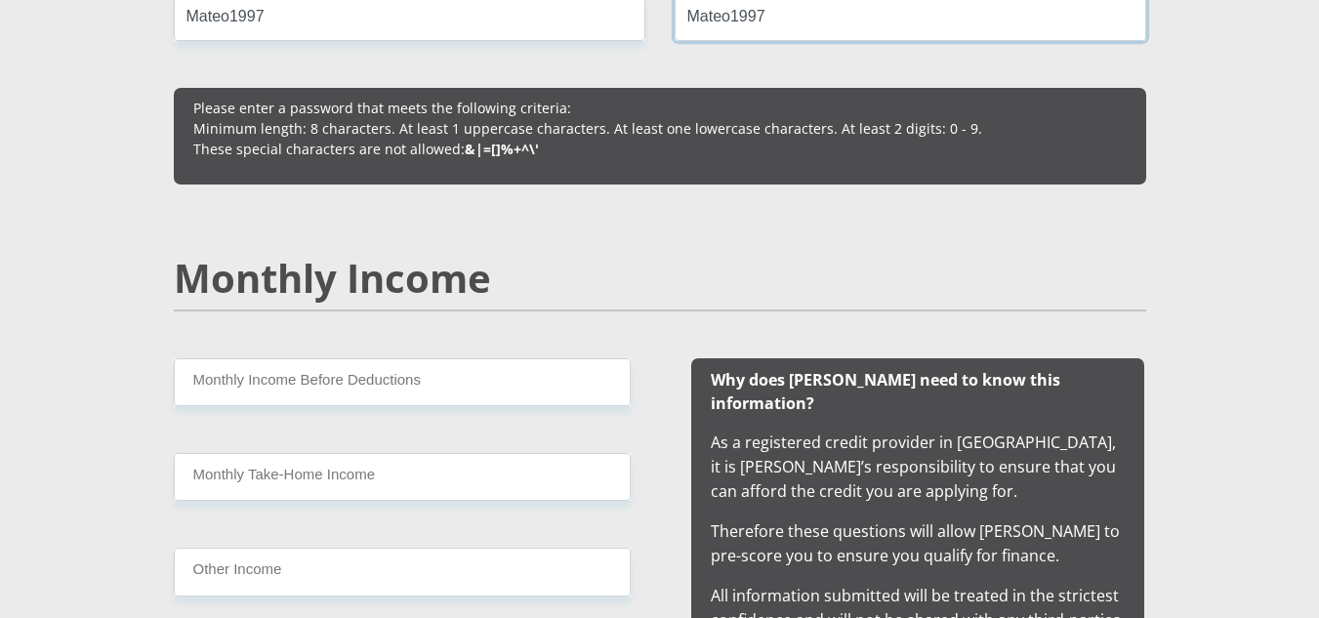
scroll to position [1758, 0]
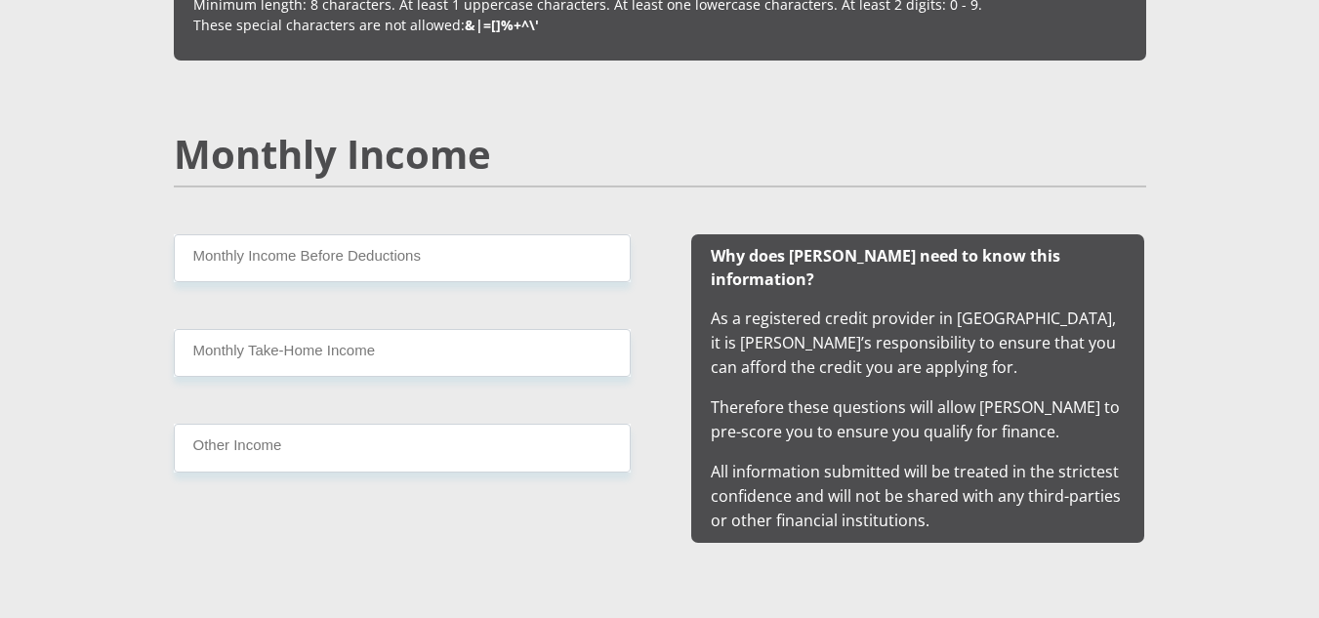
type input "Mateo1997"
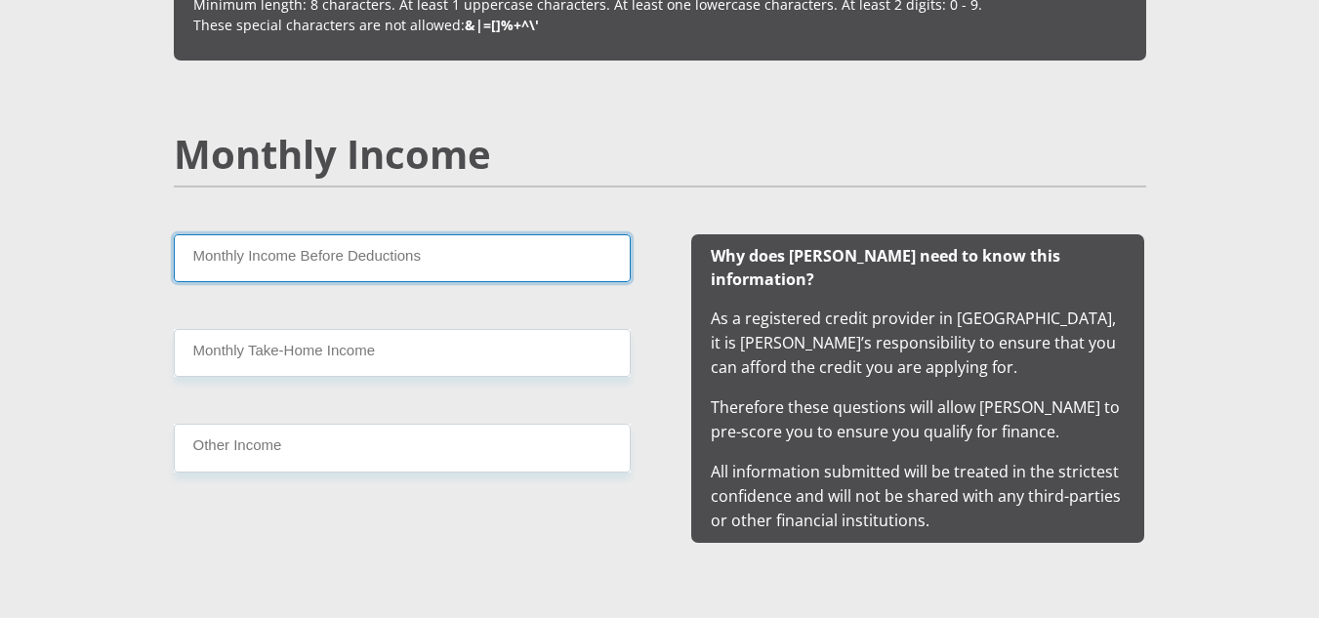
click at [302, 256] on input "Monthly Income Before Deductions" at bounding box center [402, 258] width 457 height 48
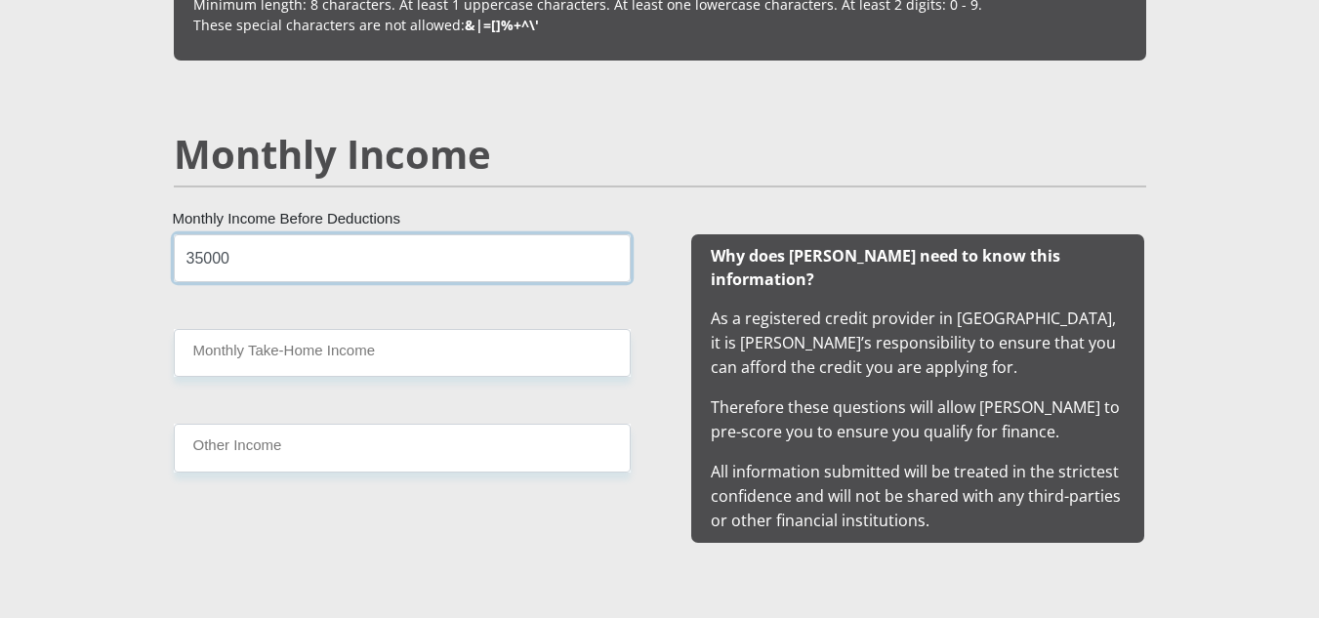
type input "35000"
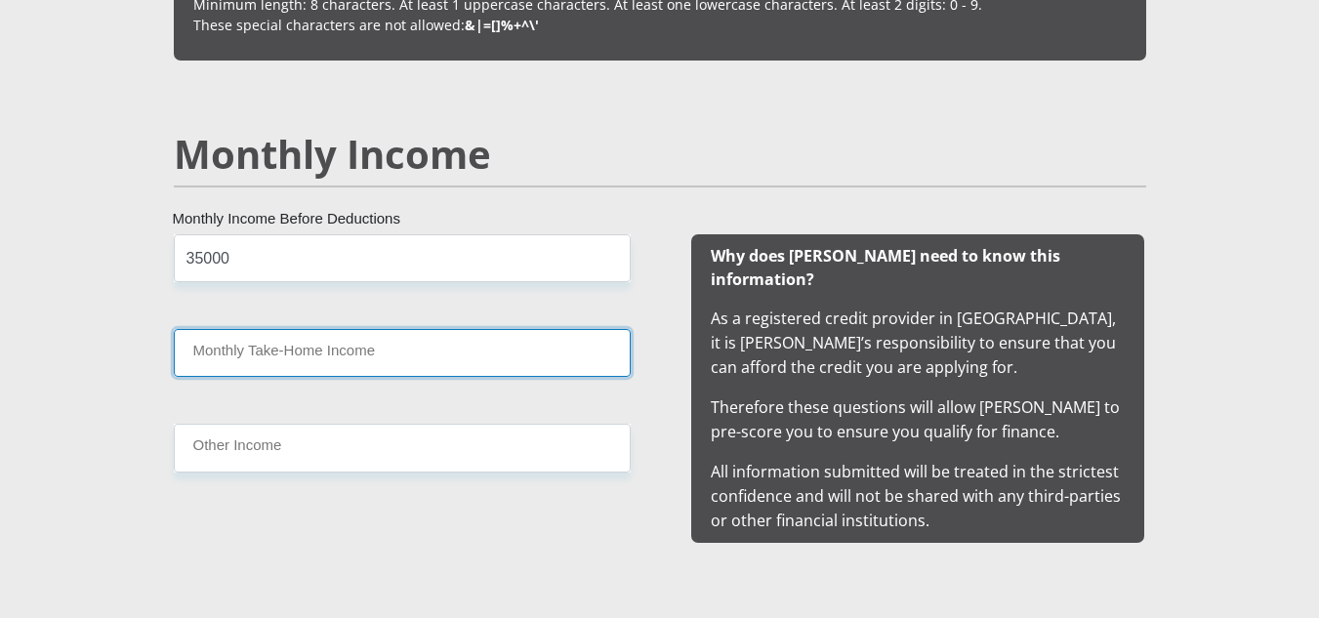
click at [328, 351] on input "Monthly Take-Home Income" at bounding box center [402, 353] width 457 height 48
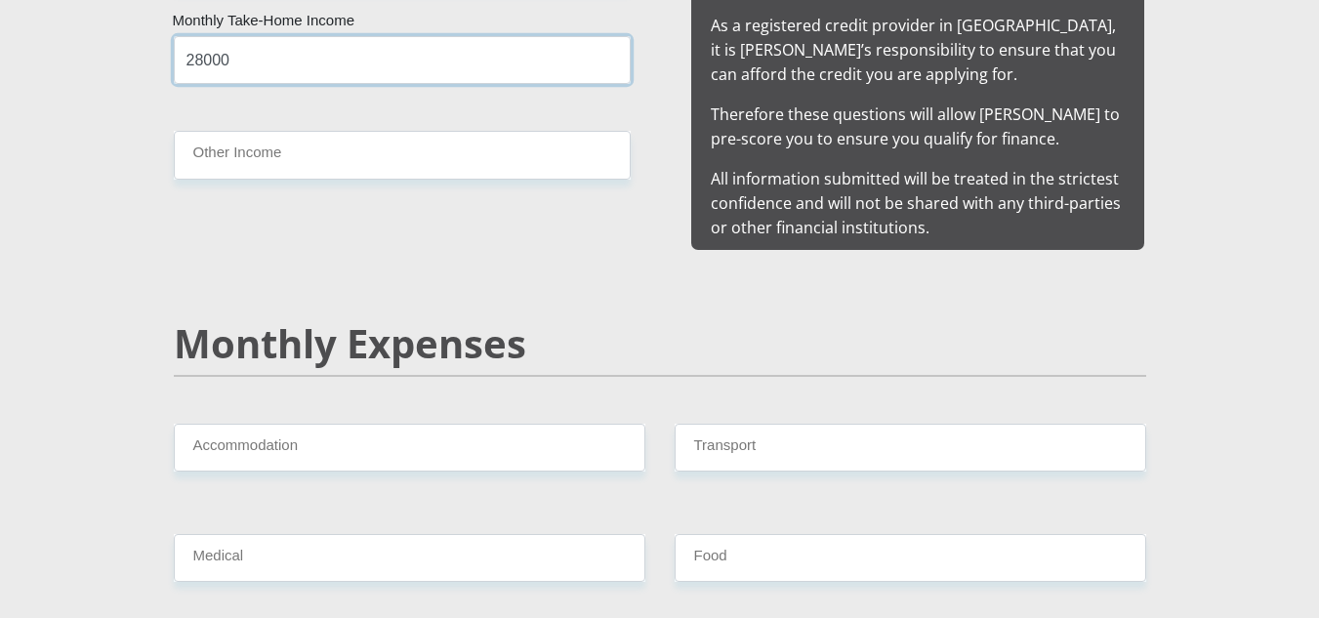
scroll to position [2149, 0]
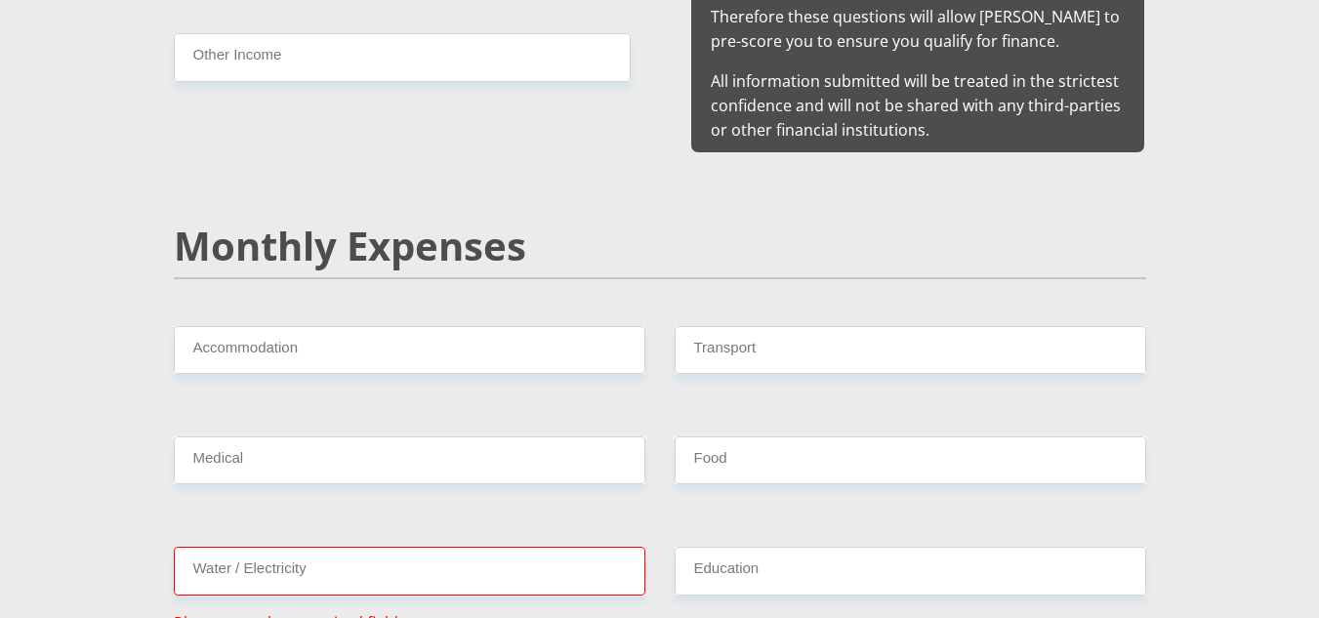
type input "28000"
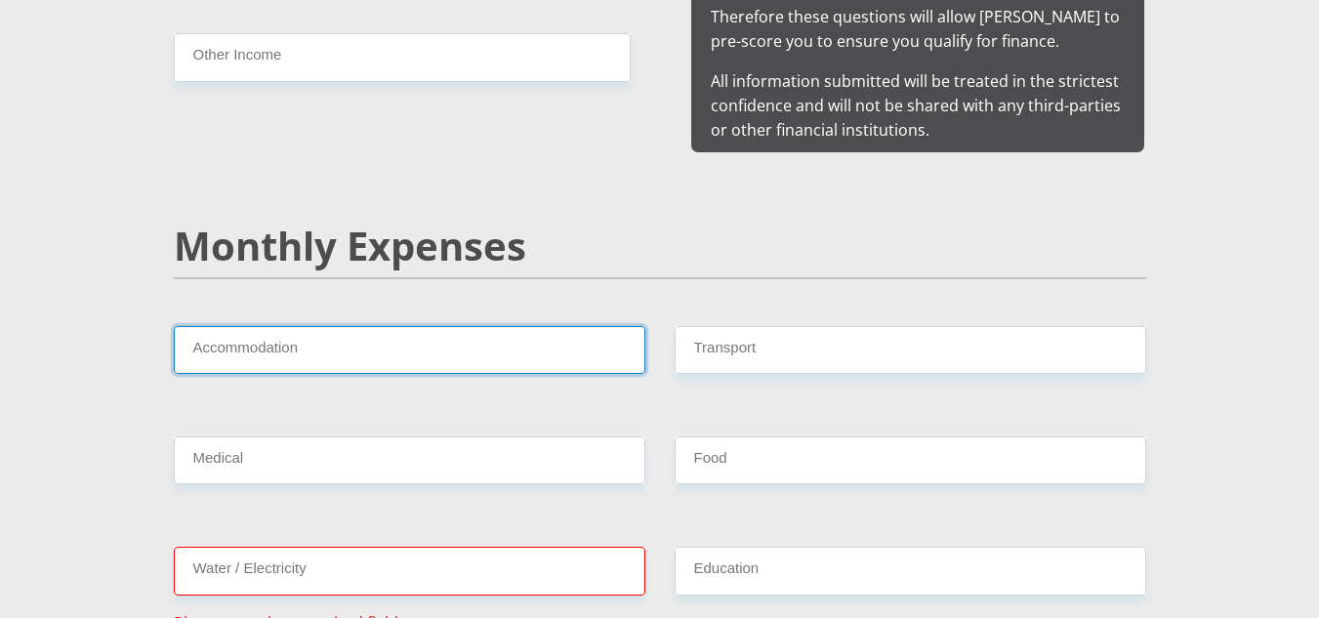
click at [332, 334] on input "Accommodation" at bounding box center [410, 350] width 472 height 48
type input "9000"
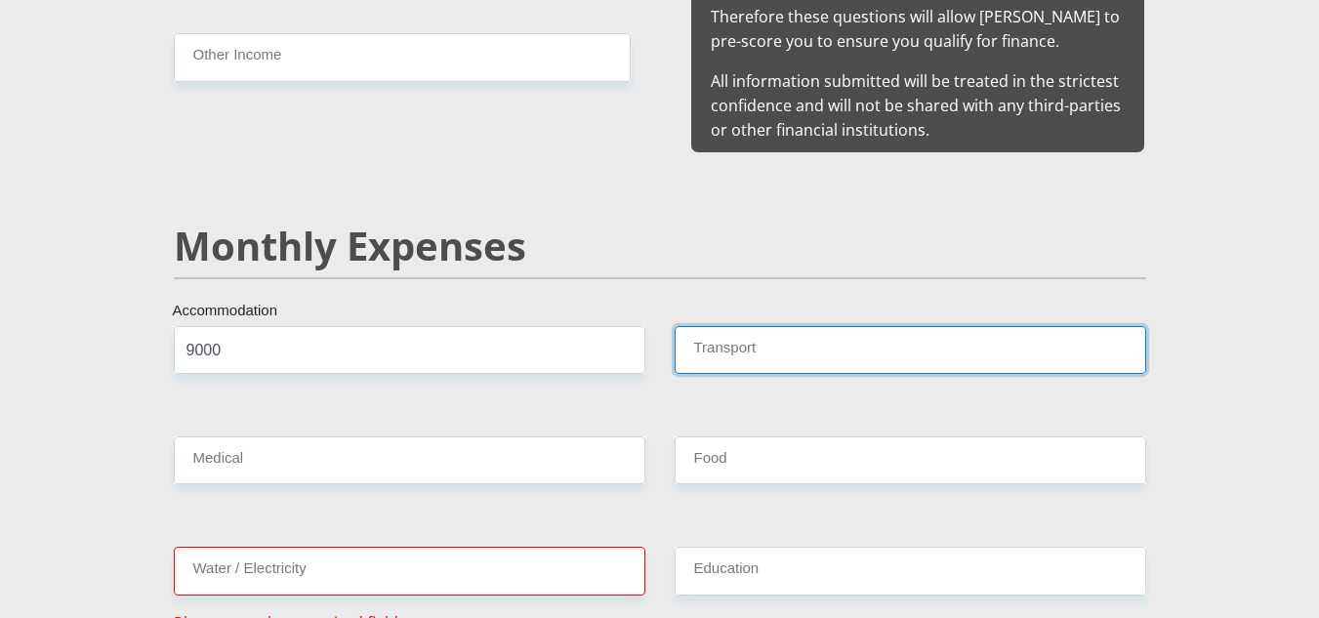
click at [826, 342] on input "Transport" at bounding box center [911, 350] width 472 height 48
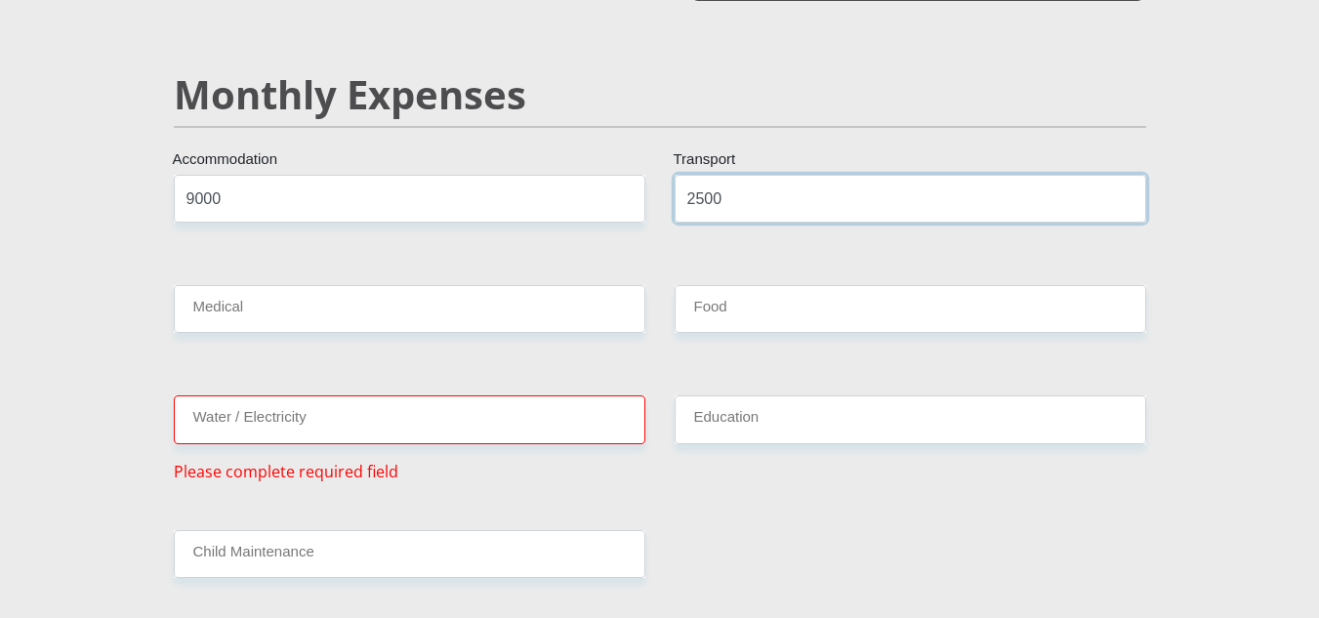
scroll to position [2344, 0]
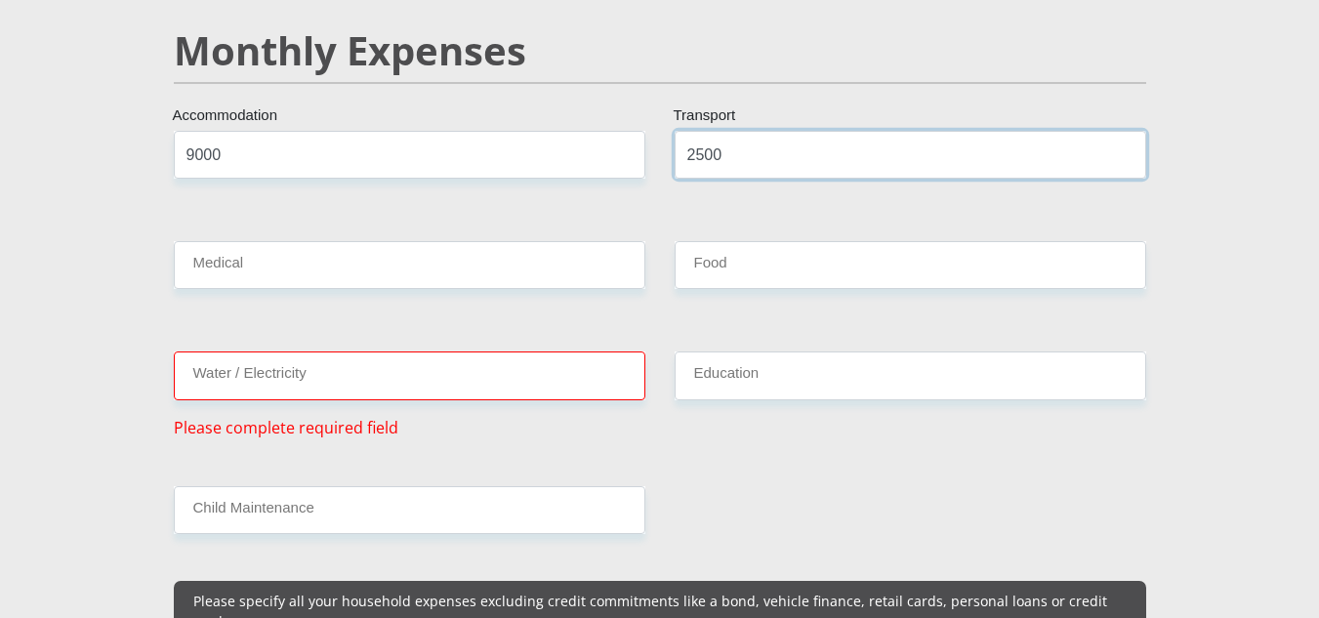
type input "2500"
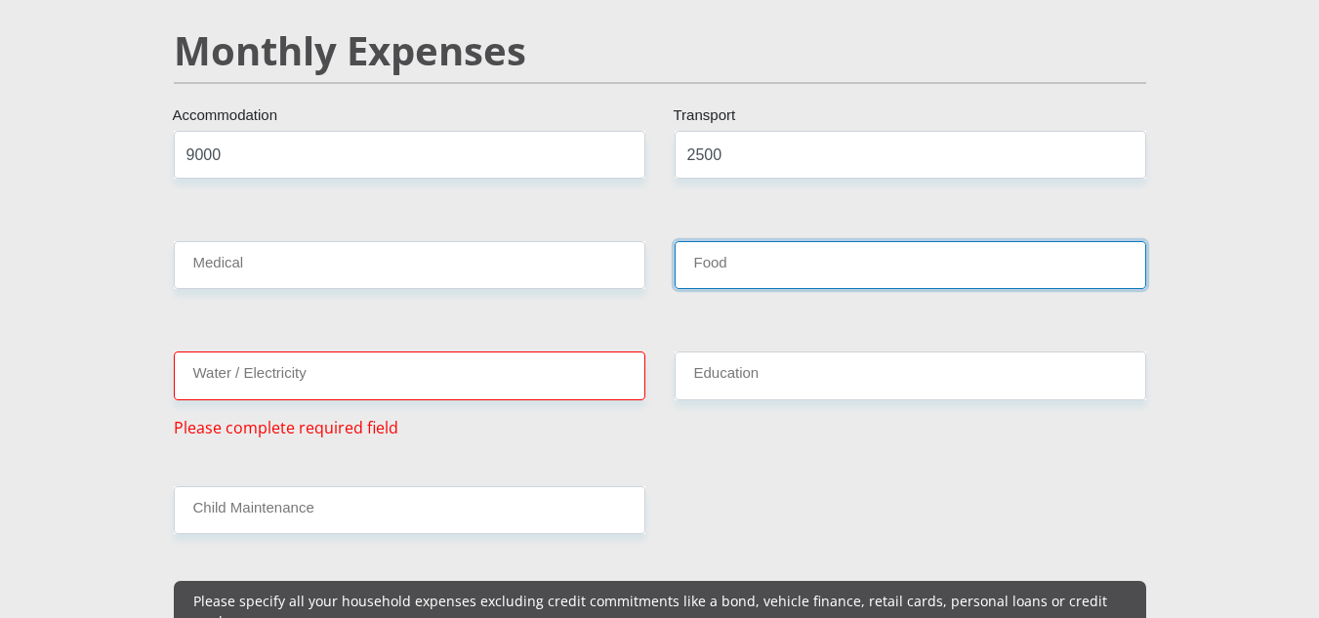
click at [806, 250] on input "Food" at bounding box center [911, 265] width 472 height 48
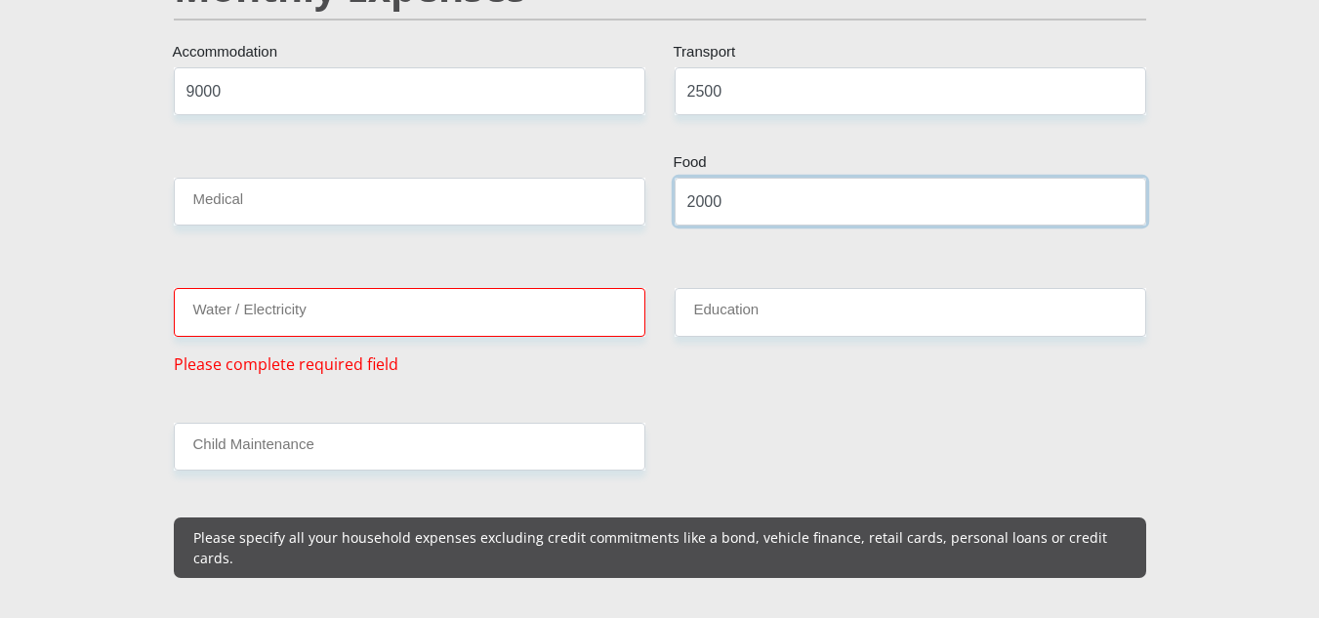
scroll to position [2442, 0]
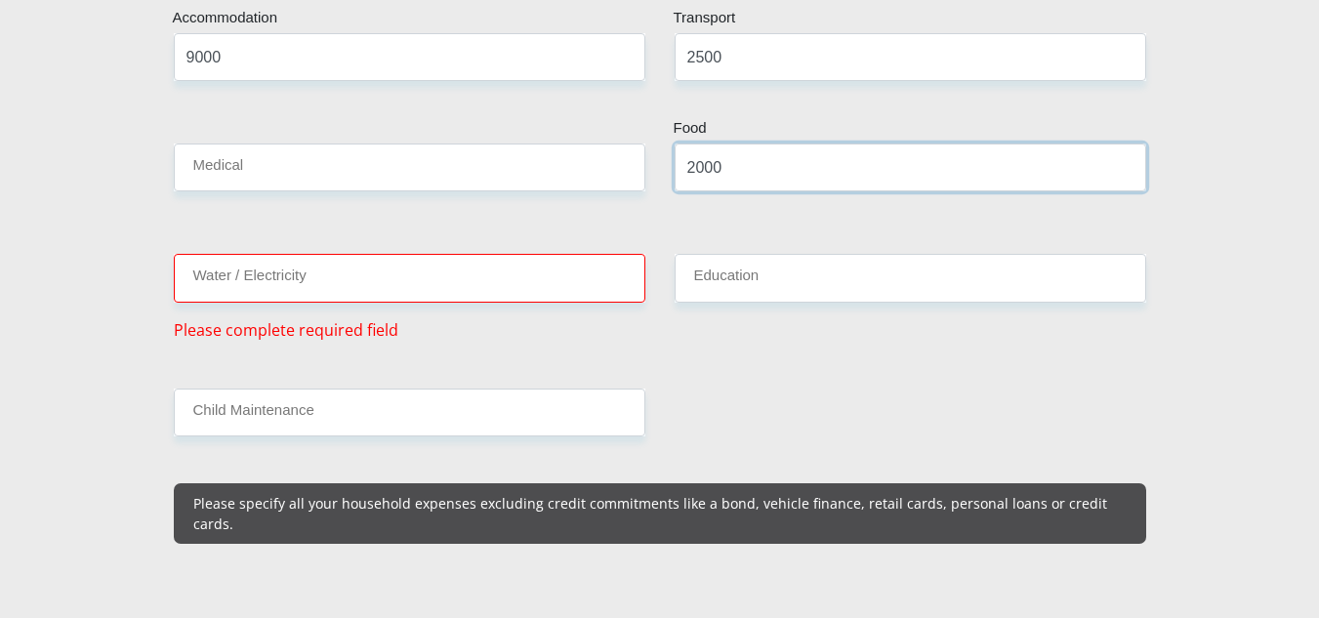
type input "2000"
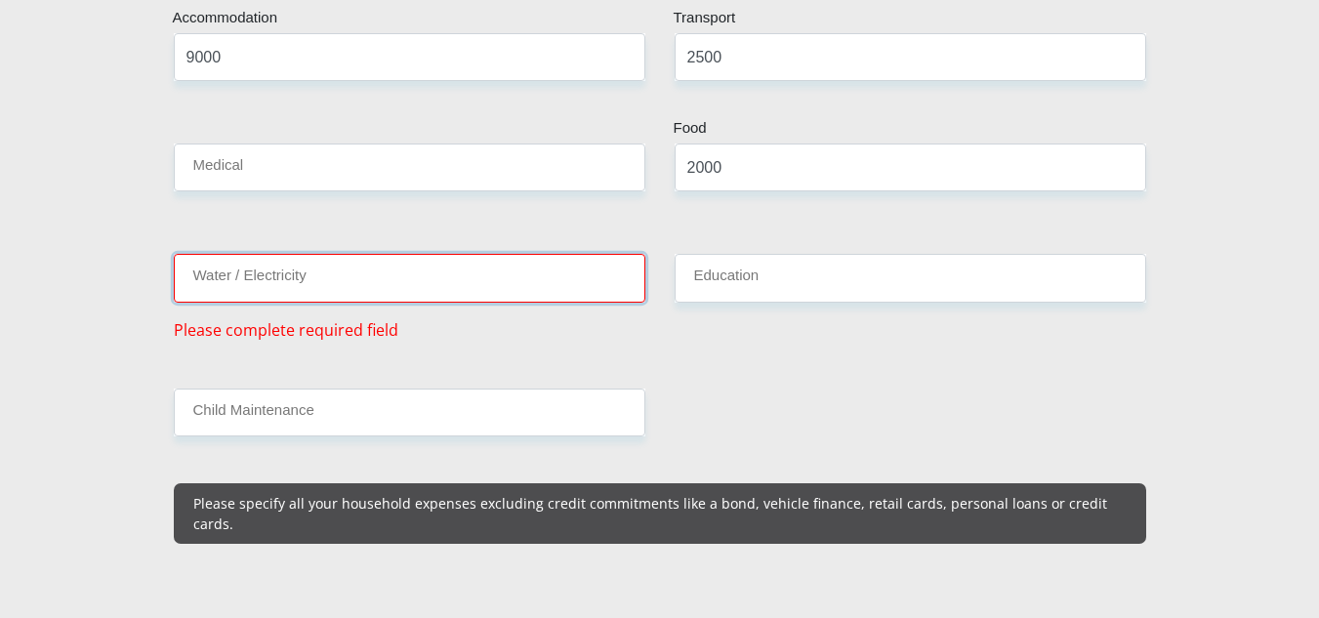
click at [286, 264] on input "Water / Electricity" at bounding box center [410, 278] width 472 height 48
click at [353, 254] on input "Water / Electricity" at bounding box center [410, 278] width 472 height 48
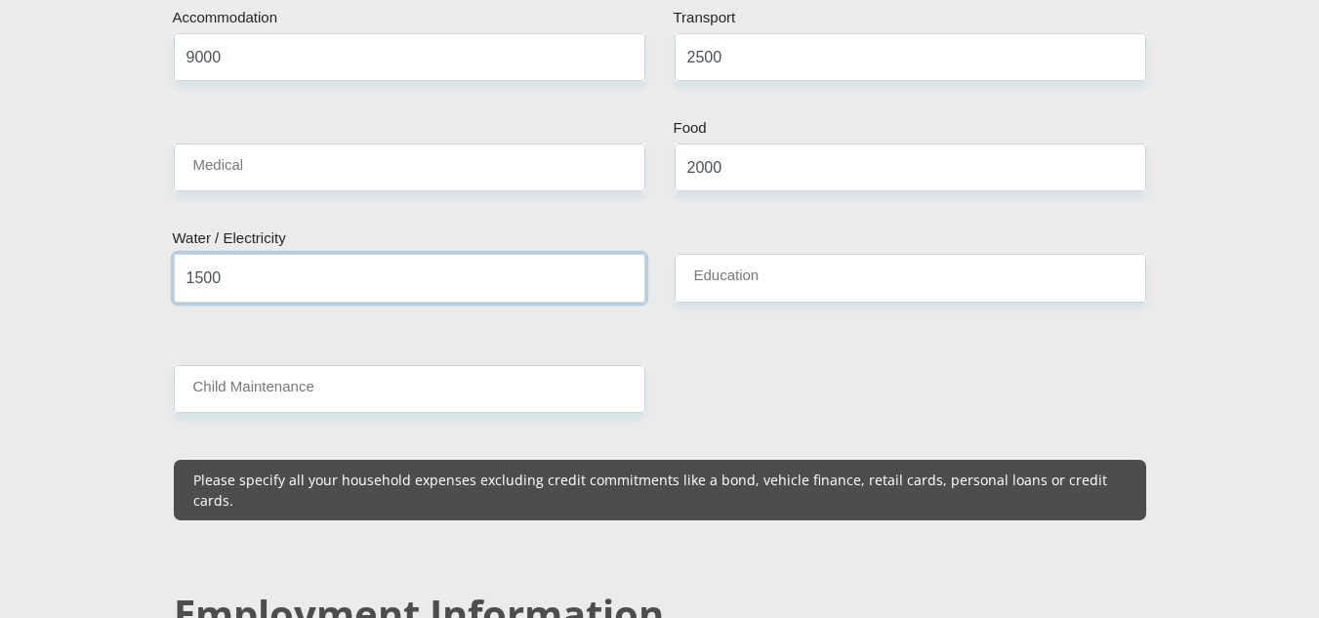
type input "1500"
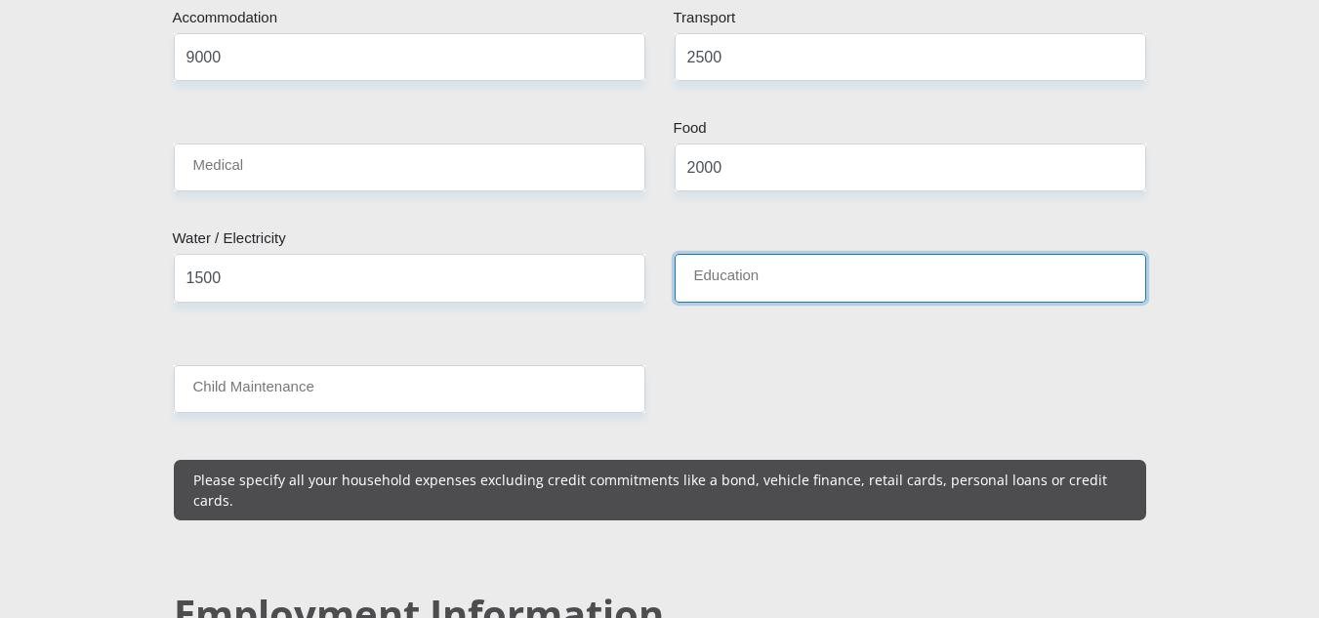
click at [748, 269] on input "Education" at bounding box center [911, 278] width 472 height 48
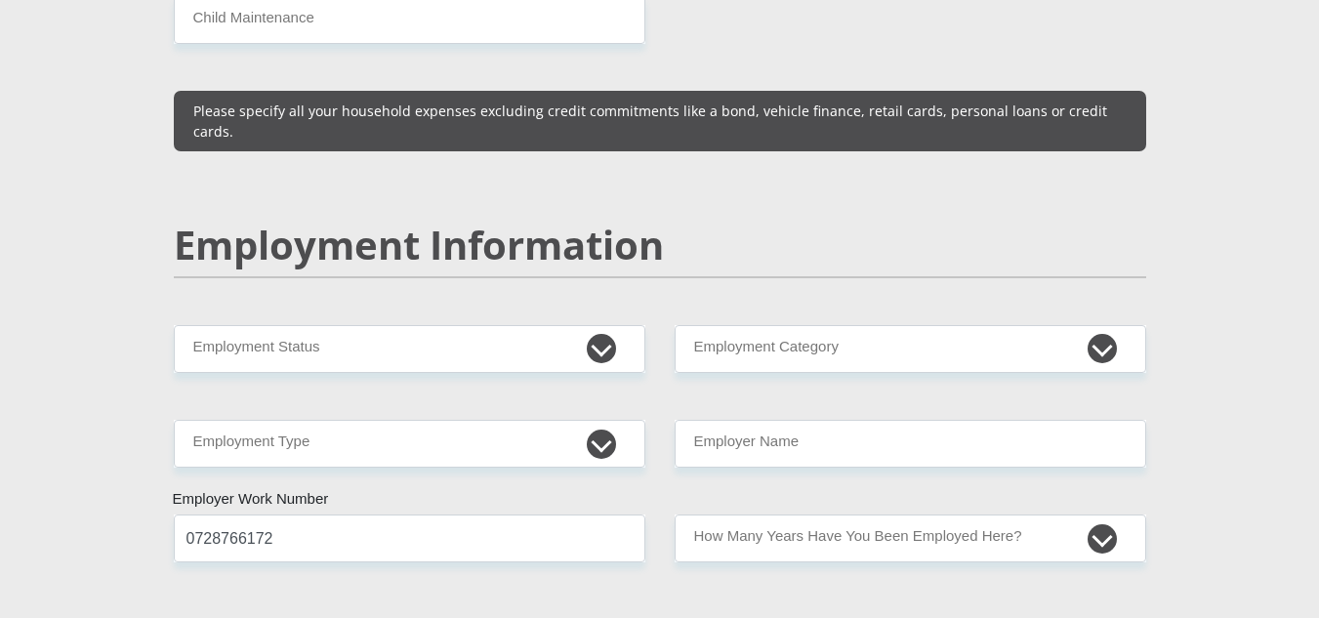
scroll to position [2832, 0]
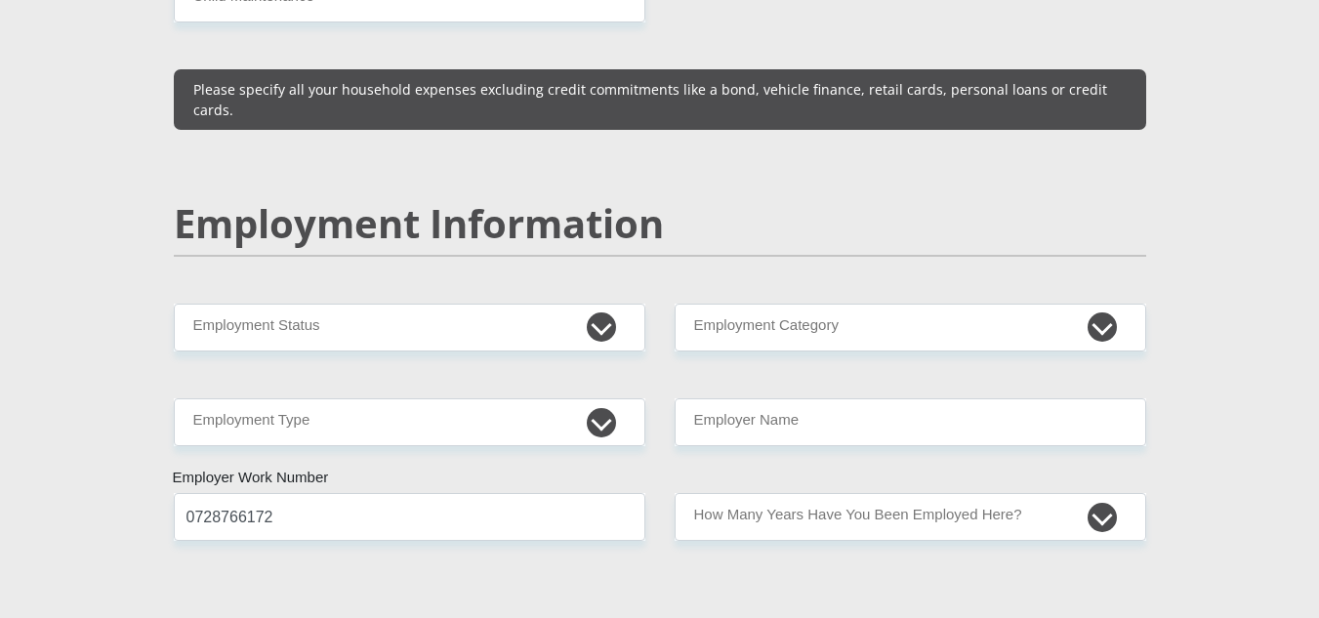
type input "1200"
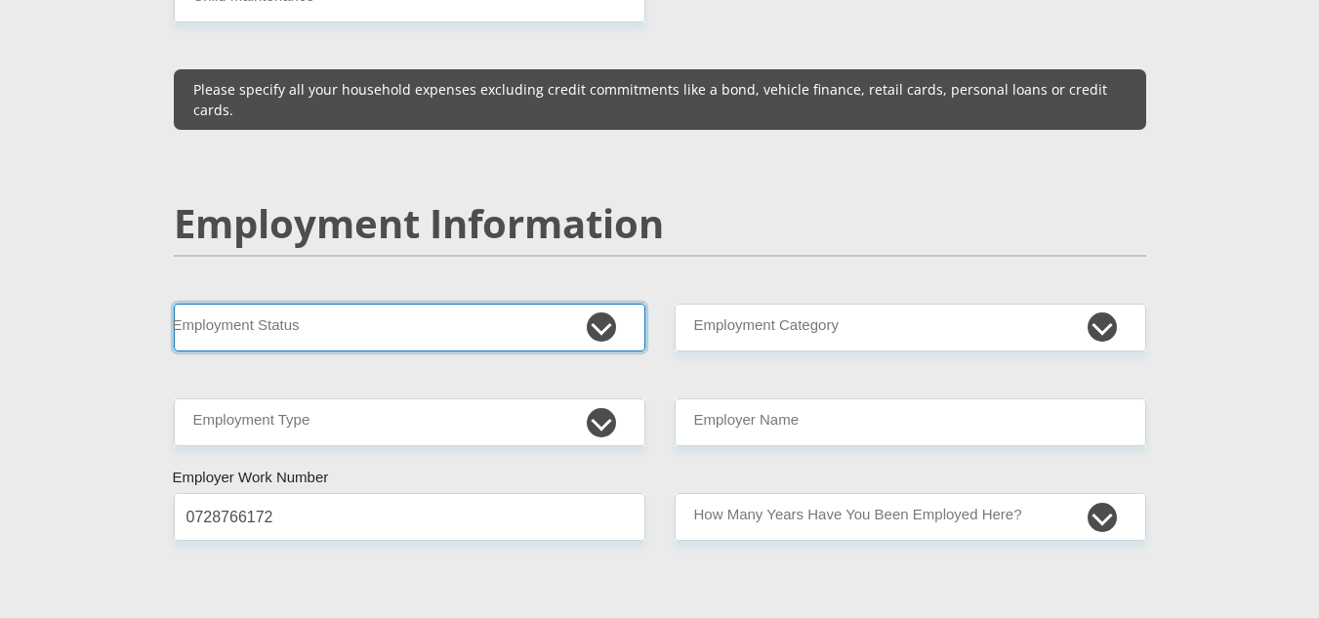
click at [594, 304] on select "Permanent/Full-time Part-time/Casual Contract Worker Self-Employed Housewife Re…" at bounding box center [410, 328] width 472 height 48
select select "1"
click at [174, 304] on select "Permanent/Full-time Part-time/Casual Contract Worker Self-Employed Housewife Re…" at bounding box center [410, 328] width 472 height 48
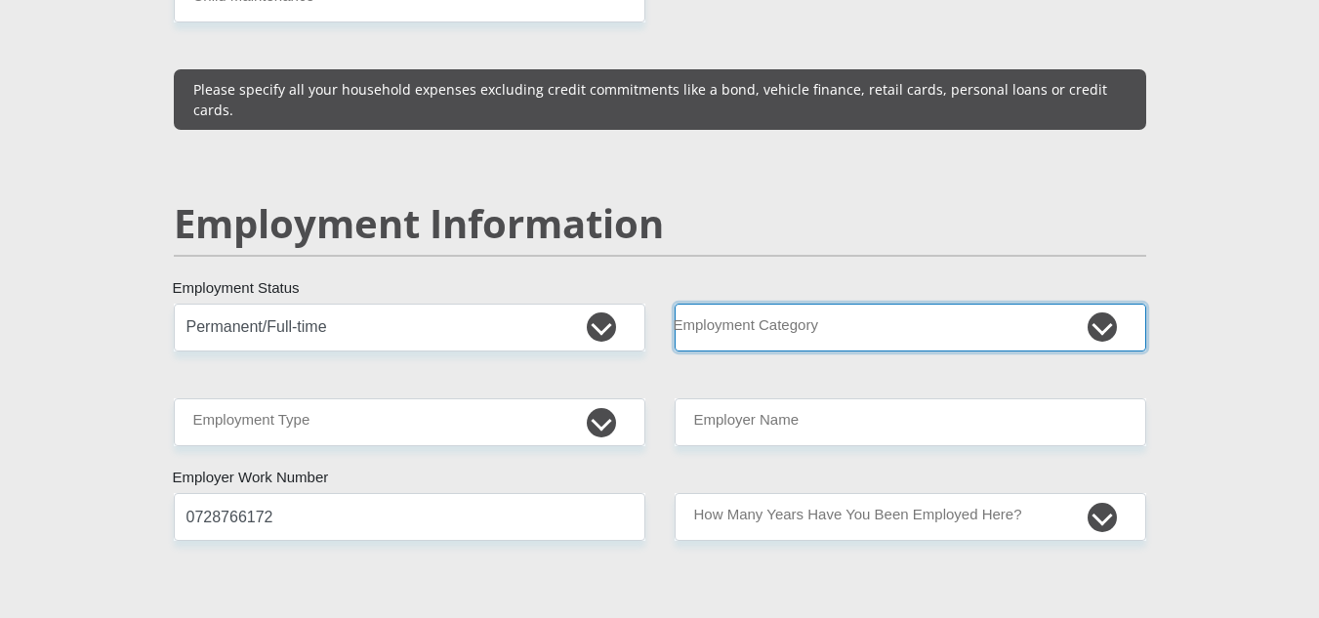
click at [836, 304] on select "AGRICULTURE ALCOHOL & TOBACCO CONSTRUCTION MATERIALS METALLURGY EQUIPMENT FOR R…" at bounding box center [911, 328] width 472 height 48
select select "6"
click at [675, 304] on select "AGRICULTURE ALCOHOL & TOBACCO CONSTRUCTION MATERIALS METALLURGY EQUIPMENT FOR R…" at bounding box center [911, 328] width 472 height 48
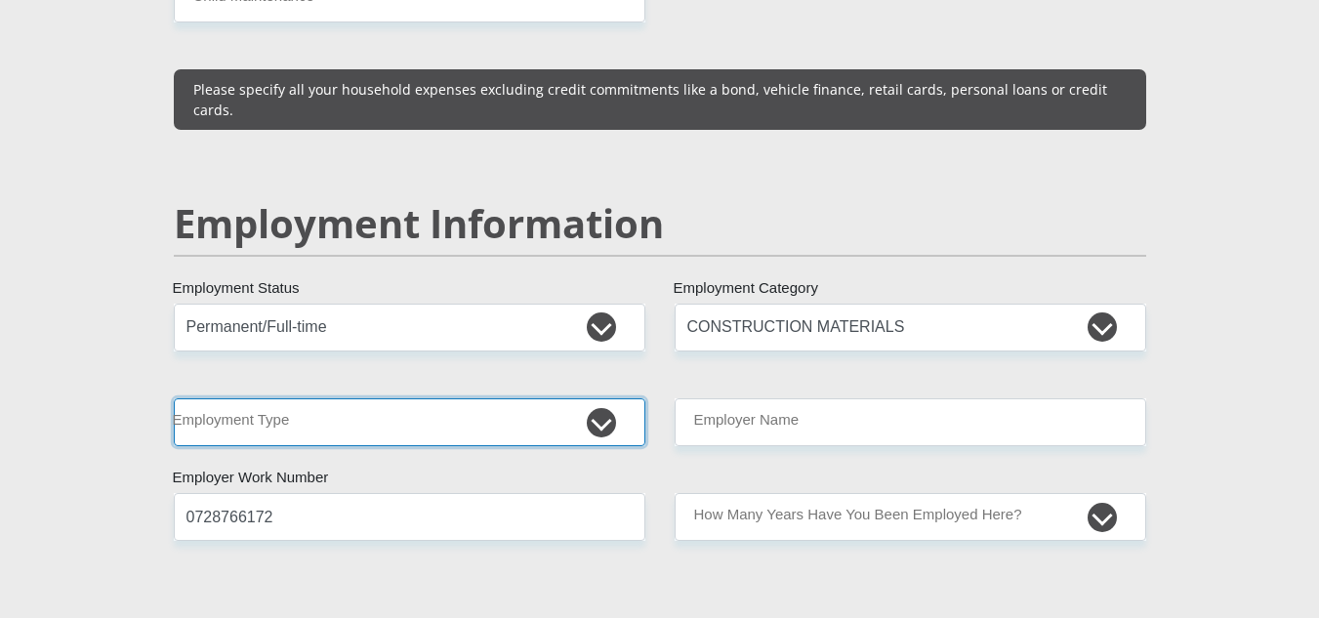
click at [526, 398] on select "College/Lecturer Craft Seller Creative Driver Executive Farmer Forces - Non Com…" at bounding box center [410, 422] width 472 height 48
select select "Non Licenced Professional"
click at [174, 398] on select "College/Lecturer Craft Seller Creative Driver Executive Farmer Forces - Non Com…" at bounding box center [410, 422] width 472 height 48
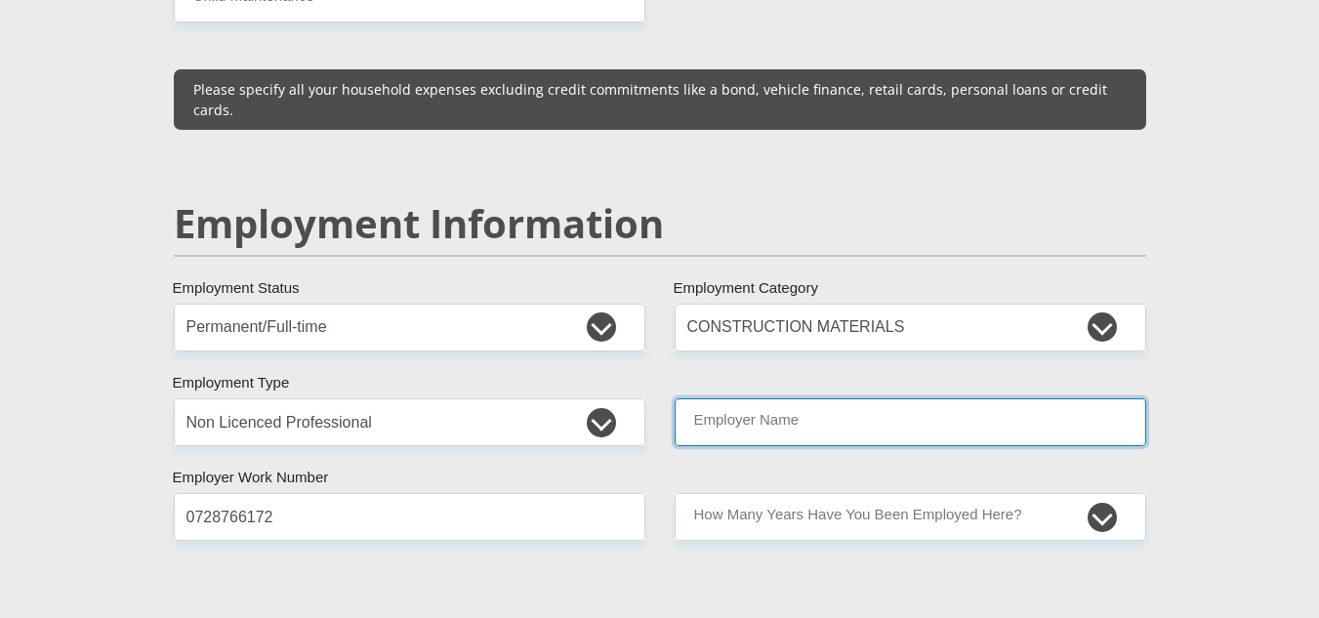
click at [760, 398] on input "Employer Name" at bounding box center [911, 422] width 472 height 48
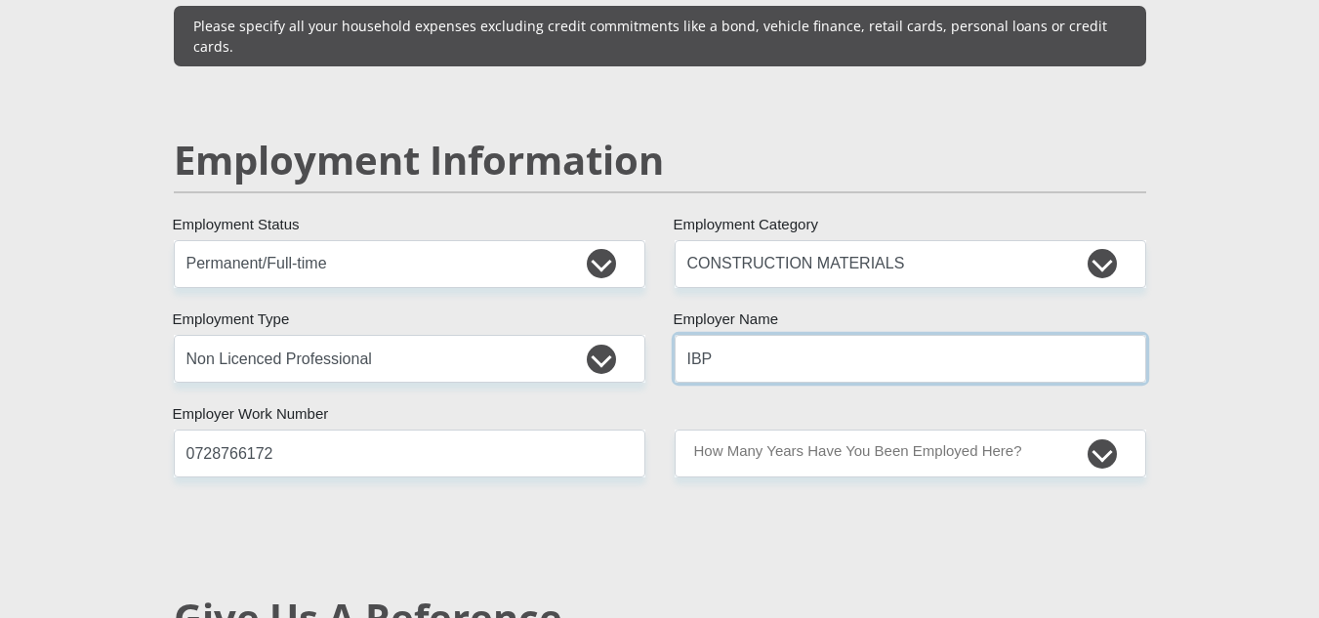
scroll to position [2930, 0]
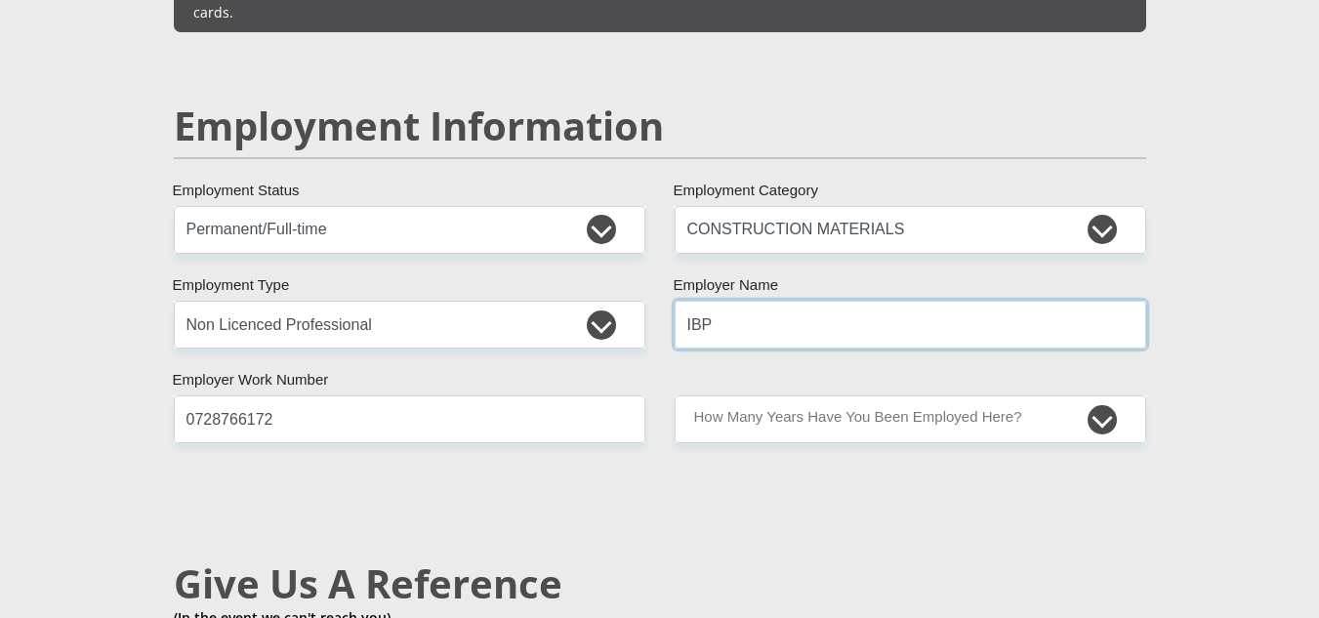
type input "IBP"
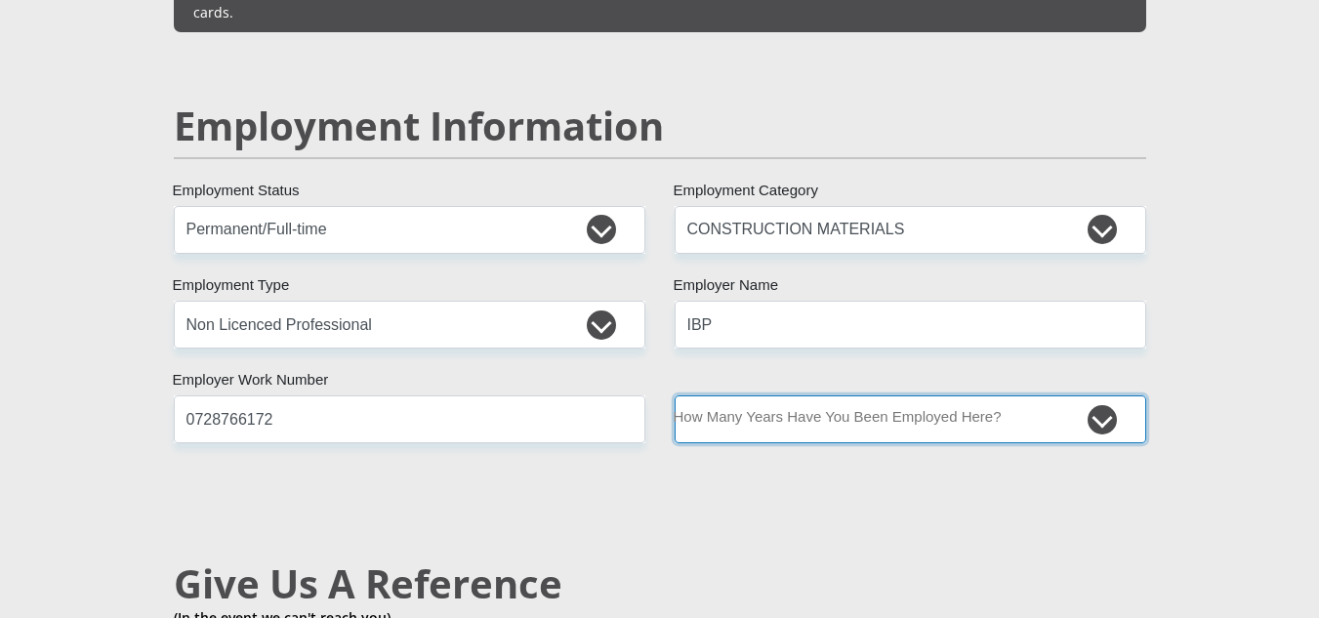
click at [796, 396] on select "less than 1 year 1-3 years 3-5 years 5+ years" at bounding box center [911, 420] width 472 height 48
select select "6"
click at [675, 396] on select "less than 1 year 1-3 years 3-5 years 5+ years" at bounding box center [911, 420] width 472 height 48
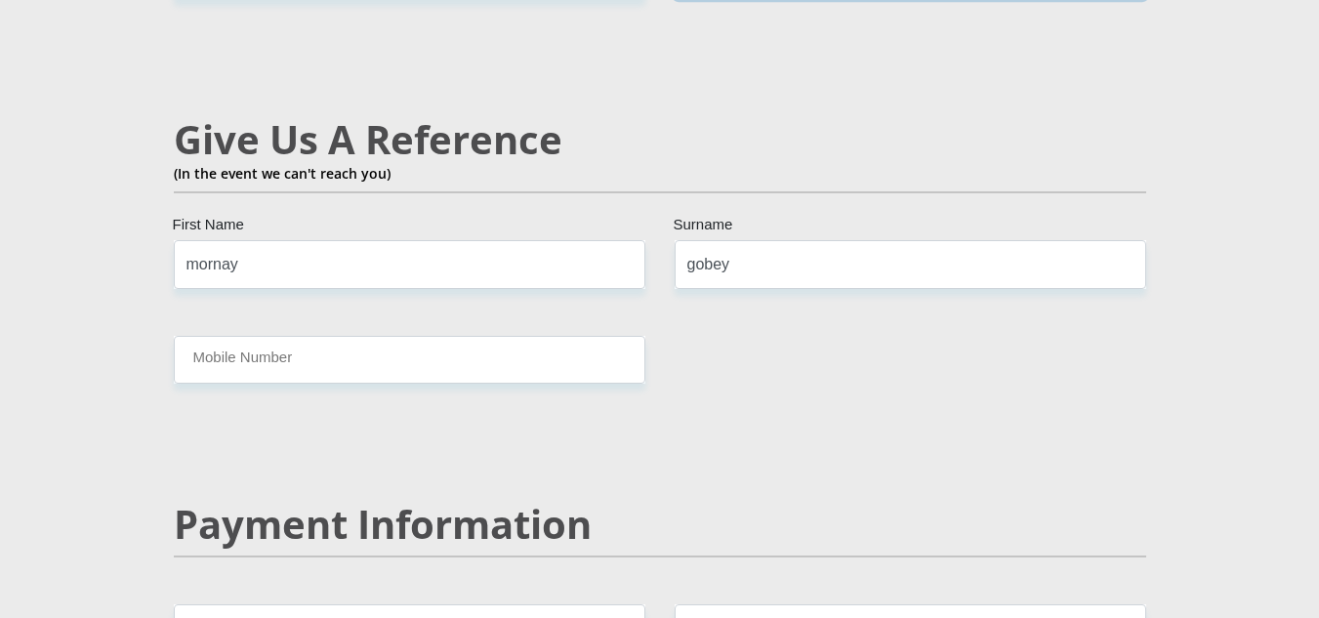
scroll to position [3418, 0]
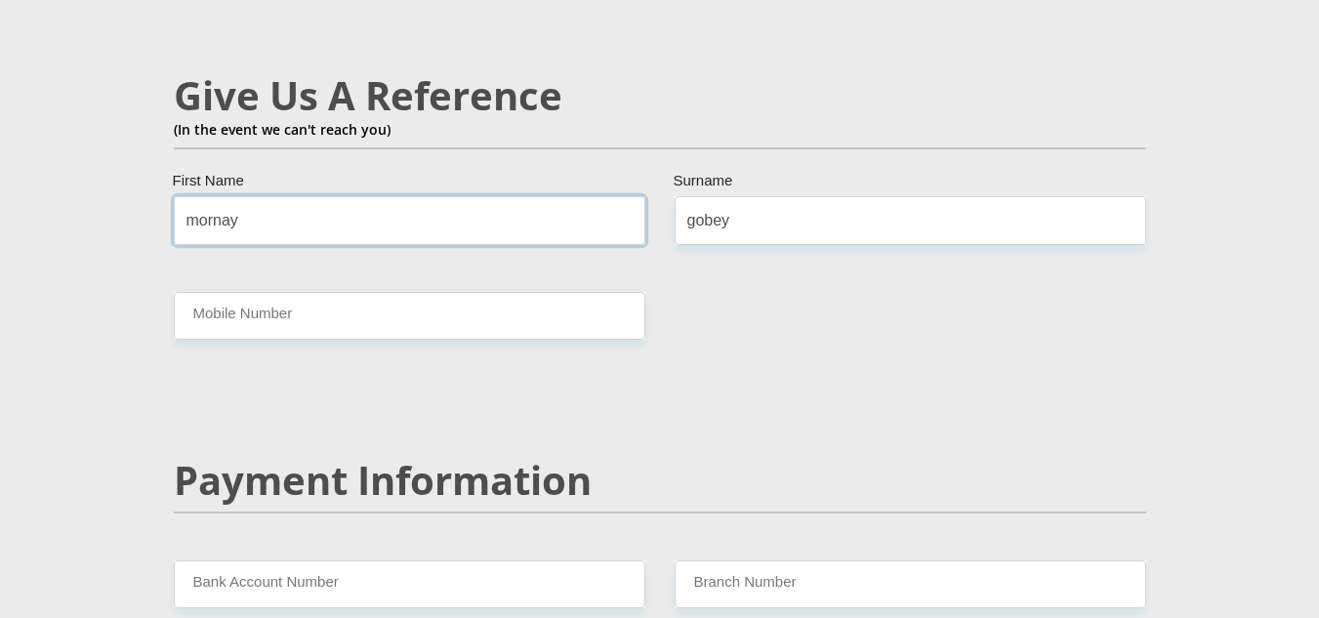
click at [276, 196] on input "mornay" at bounding box center [410, 220] width 472 height 48
type input "m"
type input "JODIE"
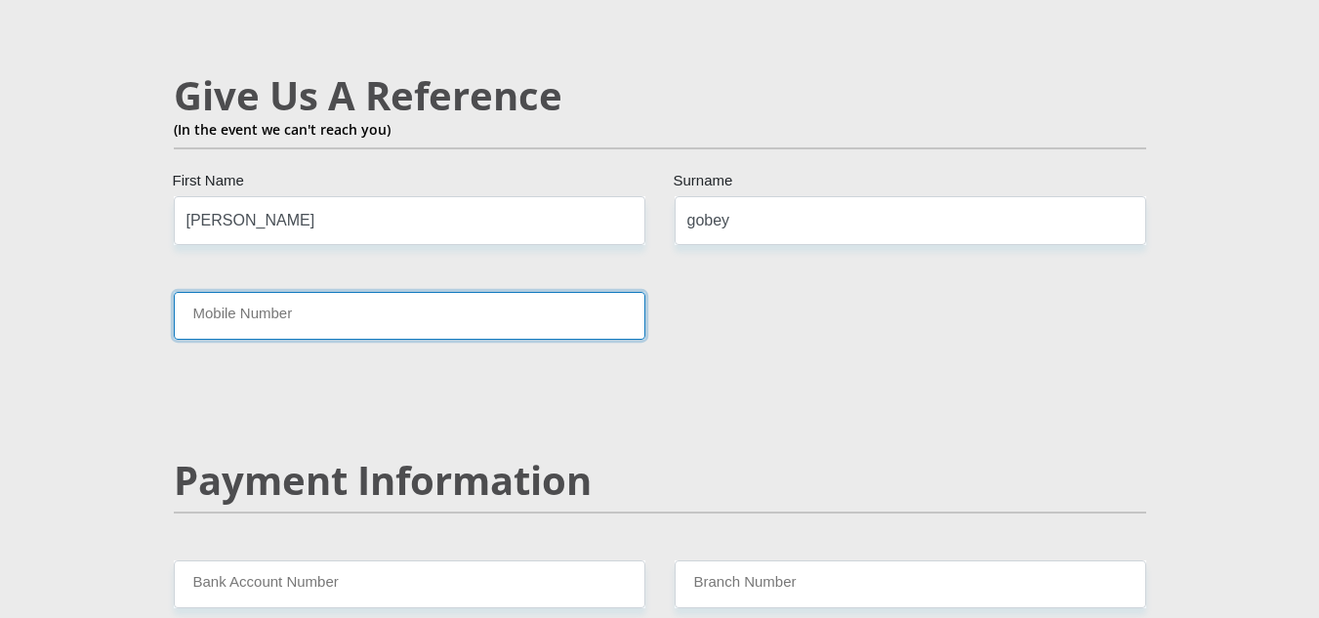
click at [330, 292] on input "Mobile Number" at bounding box center [410, 316] width 472 height 48
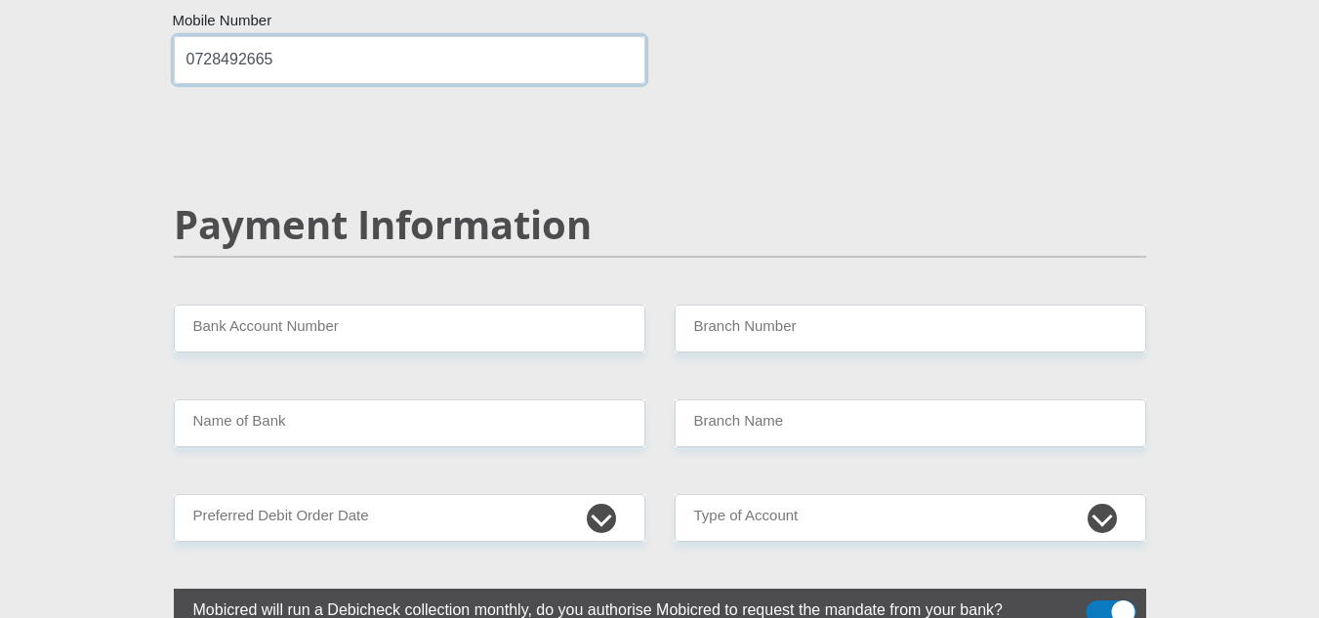
scroll to position [3711, 0]
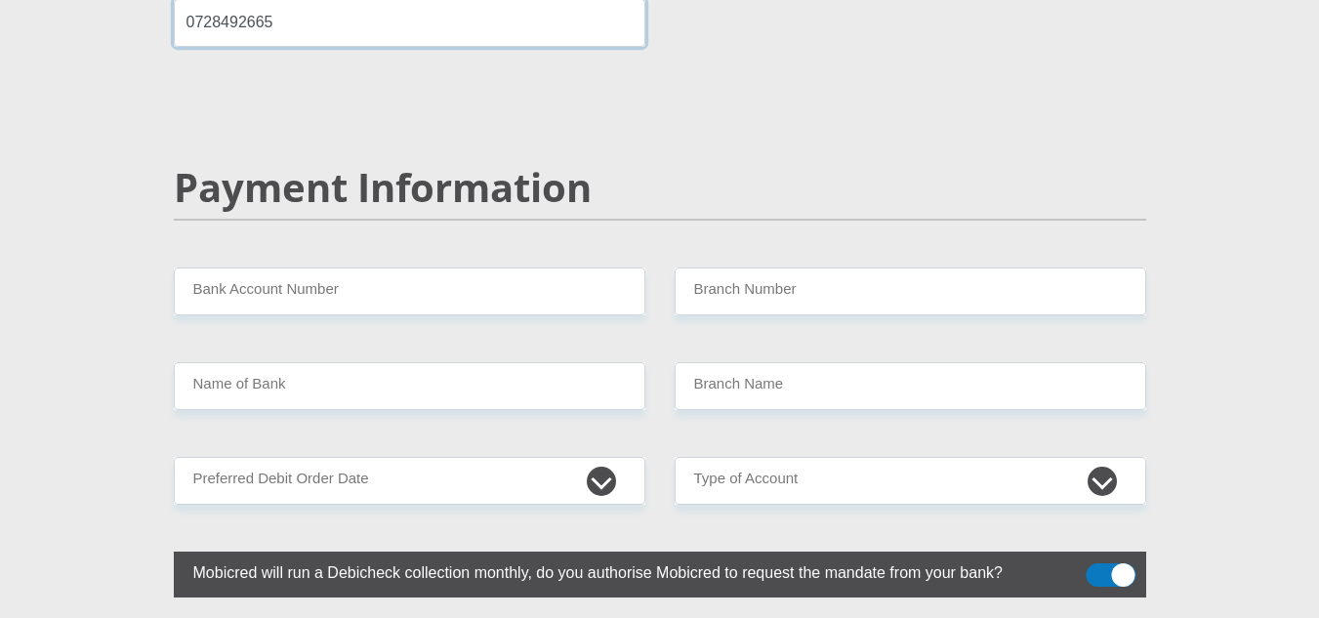
type input "0728492665"
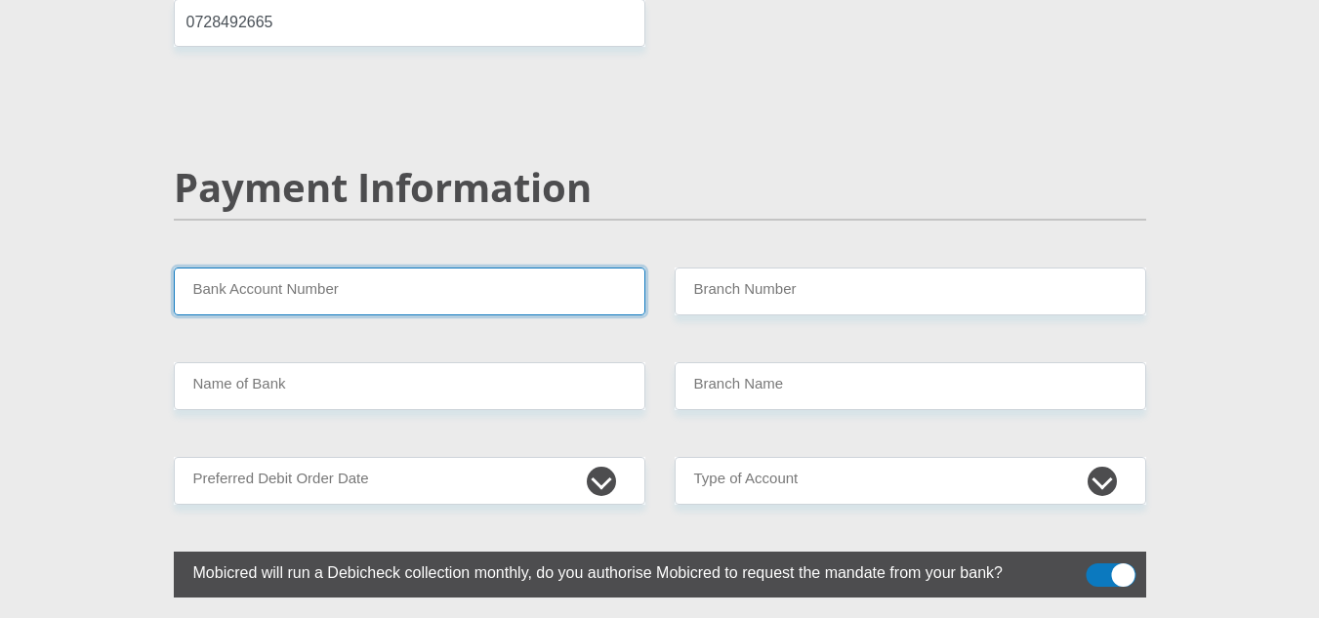
click at [434, 268] on input "Bank Account Number" at bounding box center [410, 292] width 472 height 48
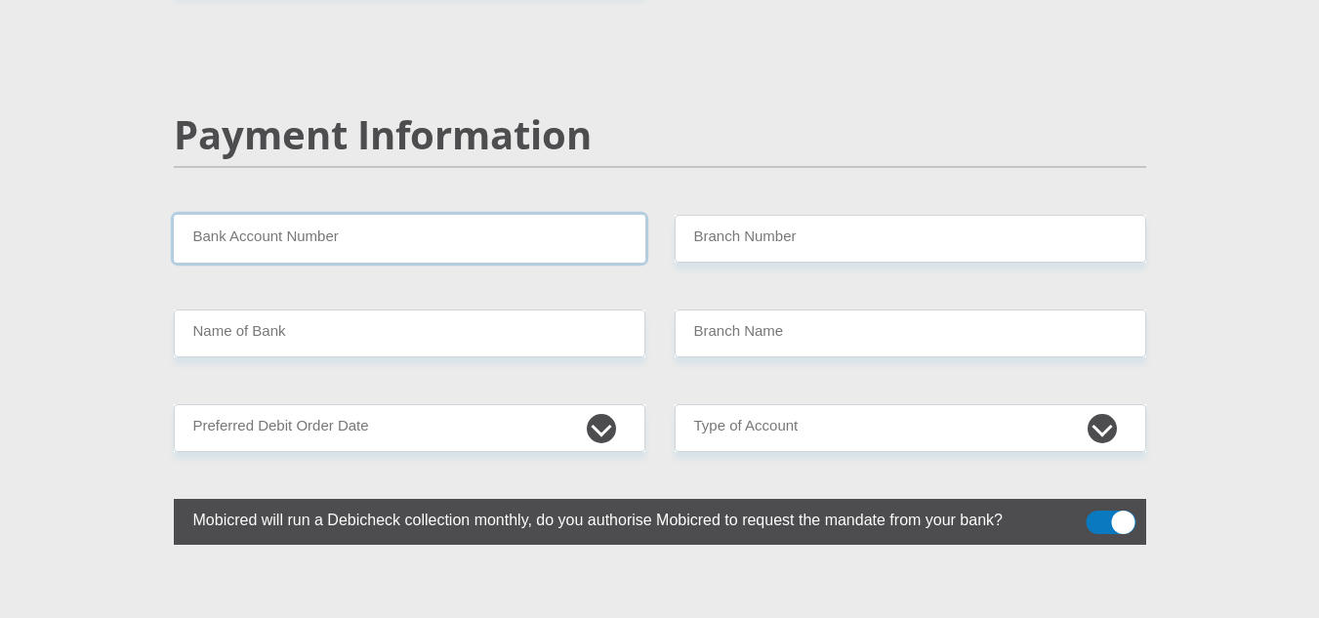
scroll to position [3809, 0]
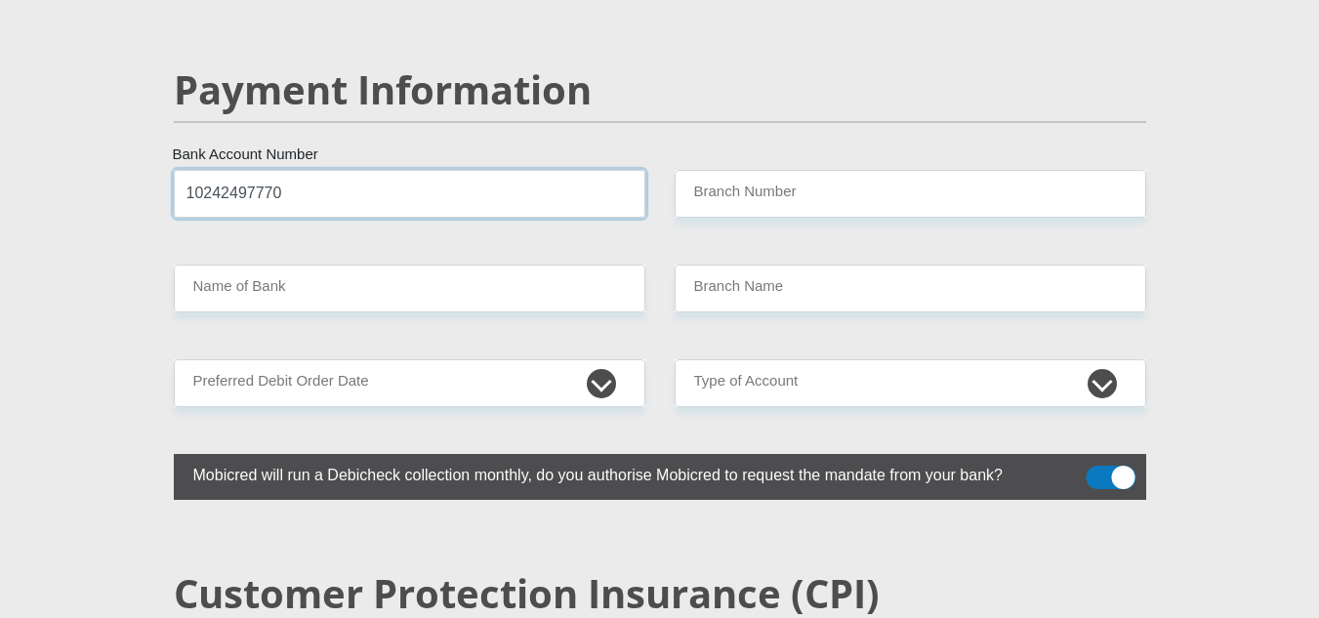
type input "10242497770"
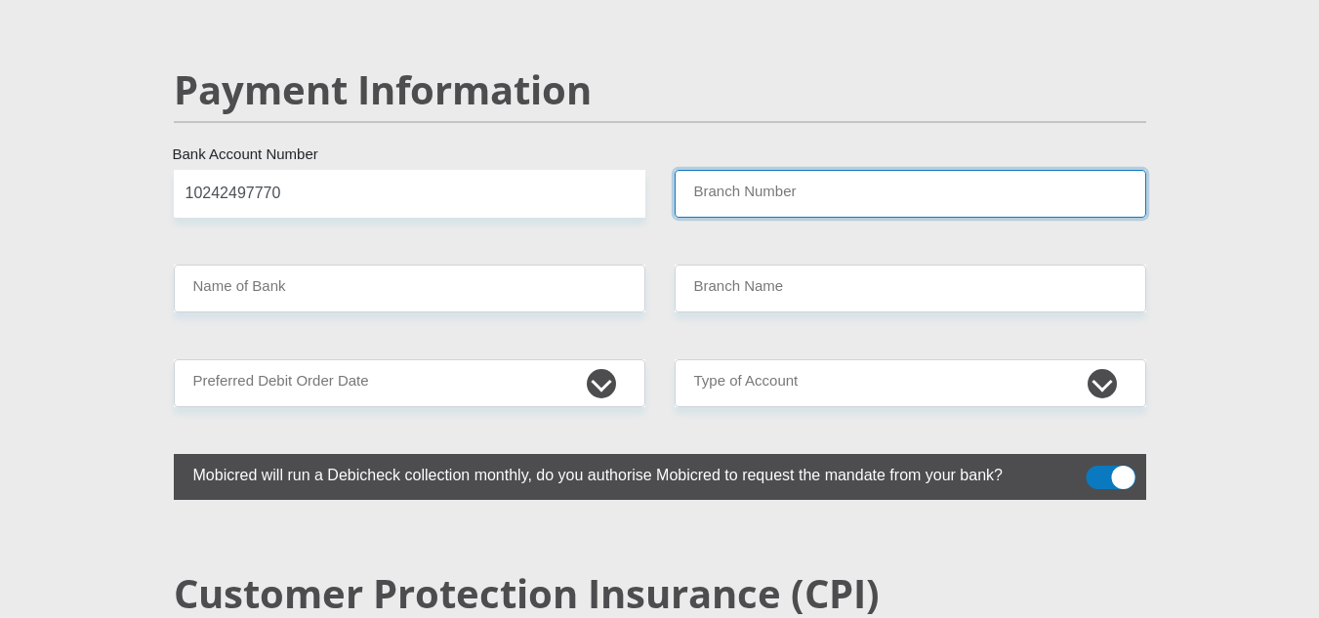
click at [719, 170] on input "Branch Number" at bounding box center [911, 194] width 472 height 48
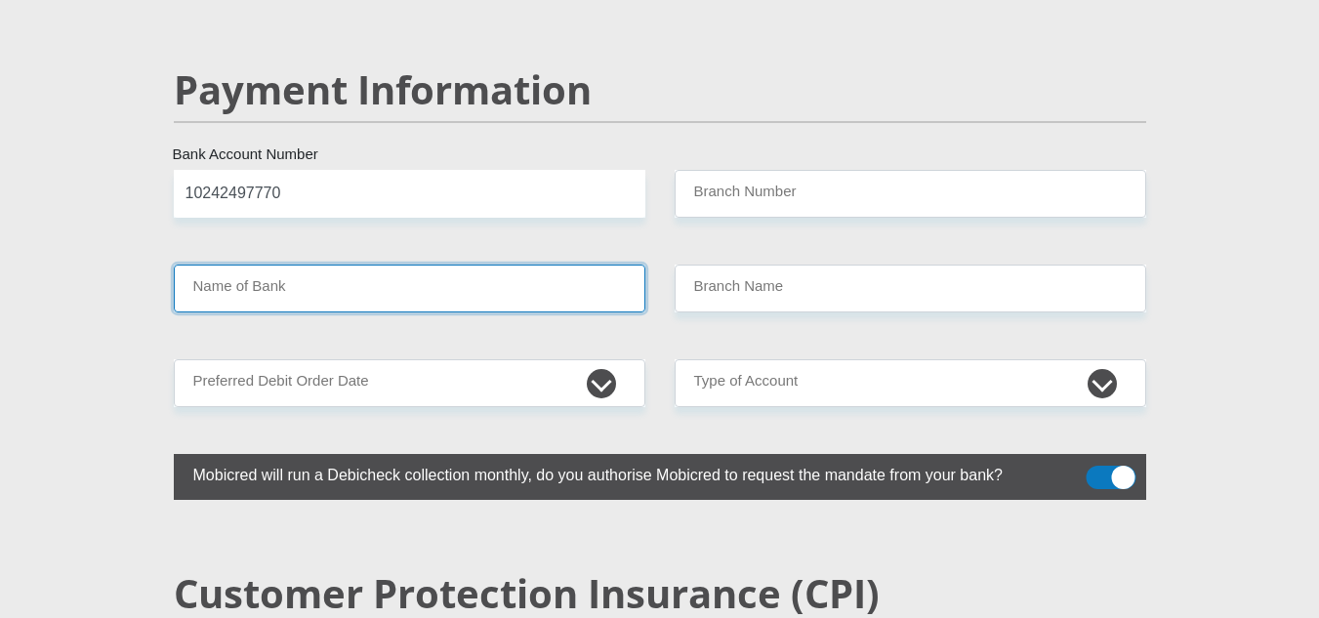
click at [307, 265] on input "Name of Bank" at bounding box center [410, 289] width 472 height 48
click at [297, 265] on input "Name of Bank" at bounding box center [410, 289] width 472 height 48
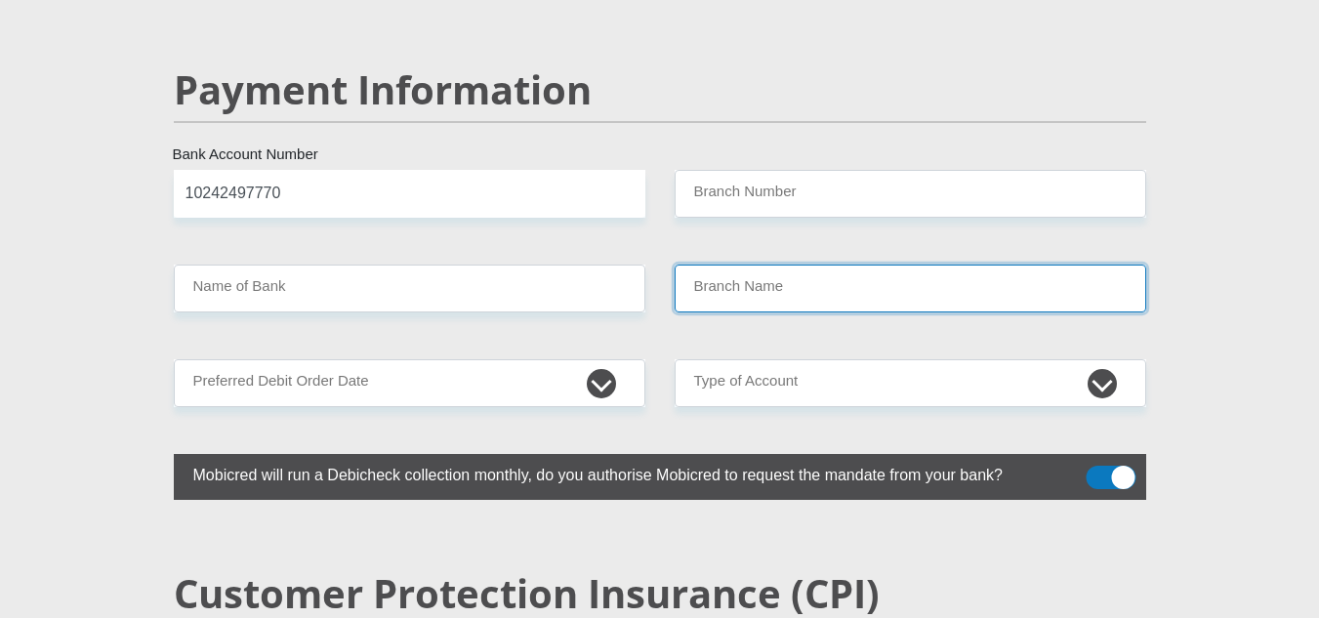
click at [747, 265] on input "Branch Name" at bounding box center [911, 289] width 472 height 48
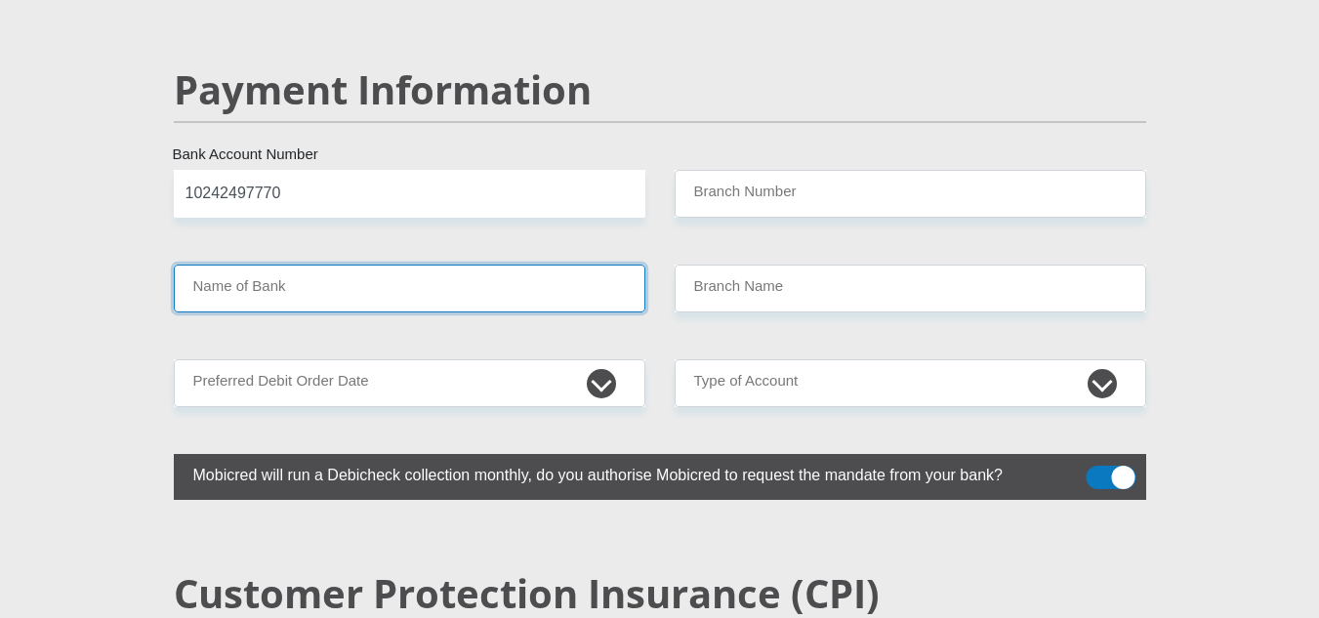
click at [368, 265] on input "Name of Bank" at bounding box center [410, 289] width 472 height 48
click at [356, 267] on input "Name of Bank" at bounding box center [410, 289] width 472 height 48
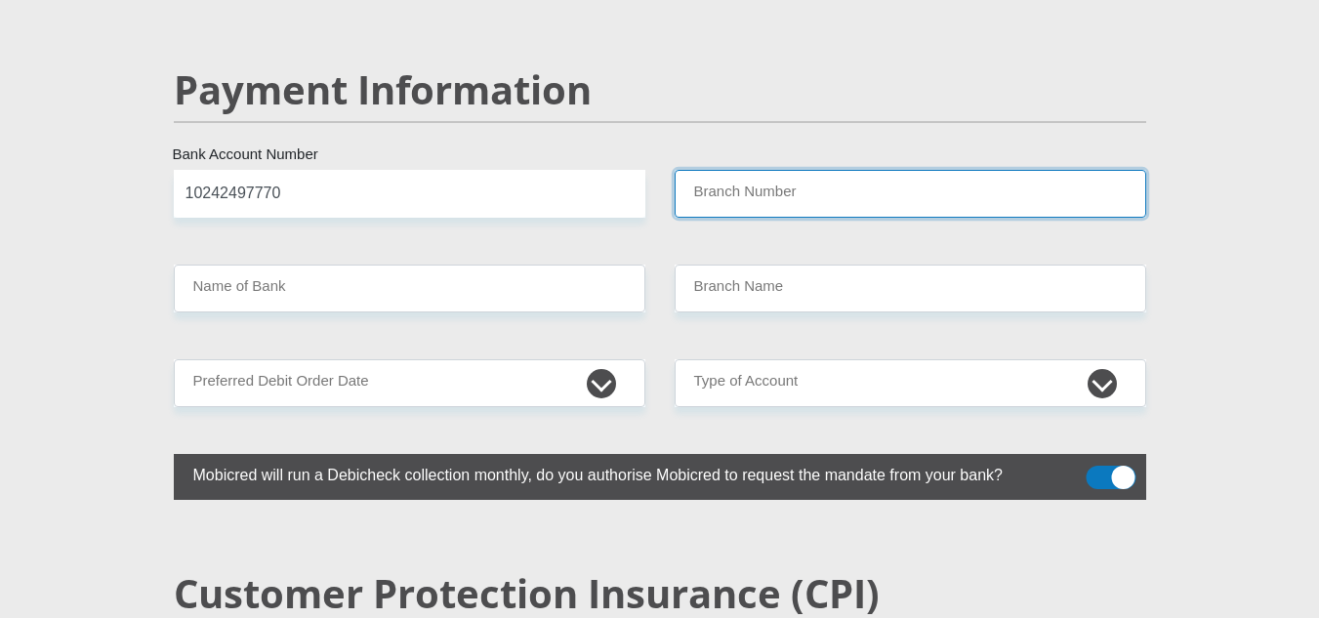
click at [758, 170] on input "Branch Number" at bounding box center [911, 194] width 472 height 48
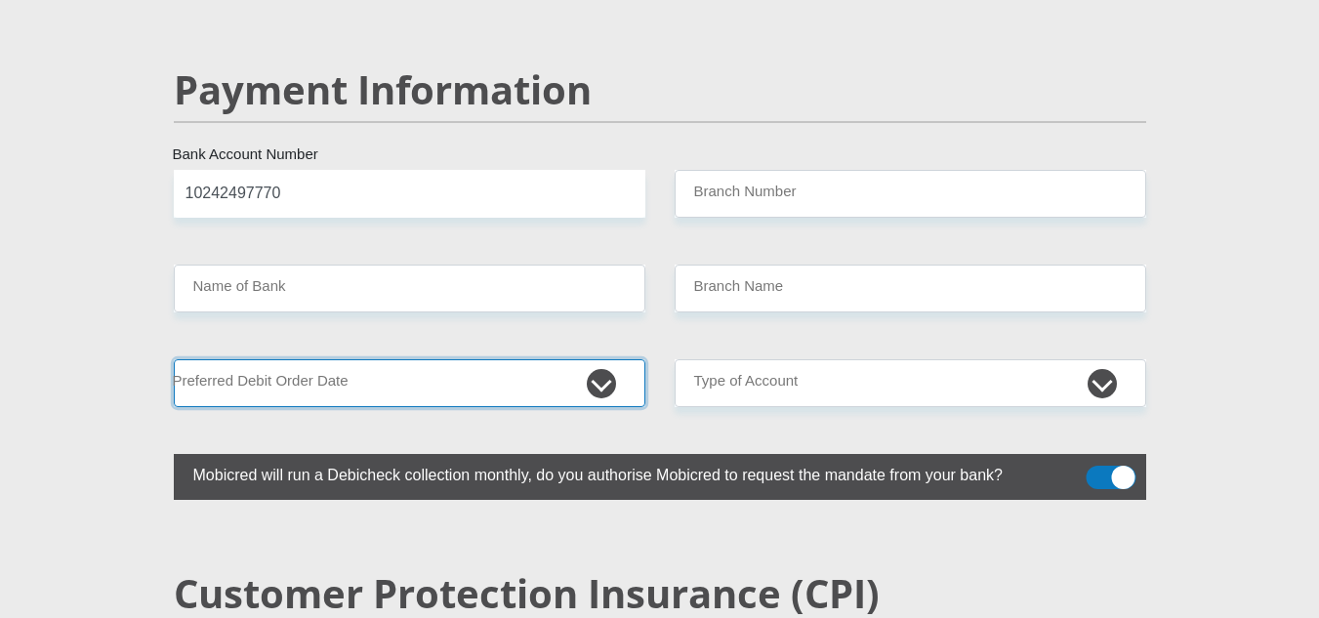
click at [598, 359] on select "1st 2nd 3rd 4th 5th 7th 18th 19th 20th 21st 22nd 23rd 24th 25th 26th 27th 28th …" at bounding box center [410, 383] width 472 height 48
select select "25"
click at [174, 359] on select "1st 2nd 3rd 4th 5th 7th 18th 19th 20th 21st 22nd 23rd 24th 25th 26th 27th 28th …" at bounding box center [410, 383] width 472 height 48
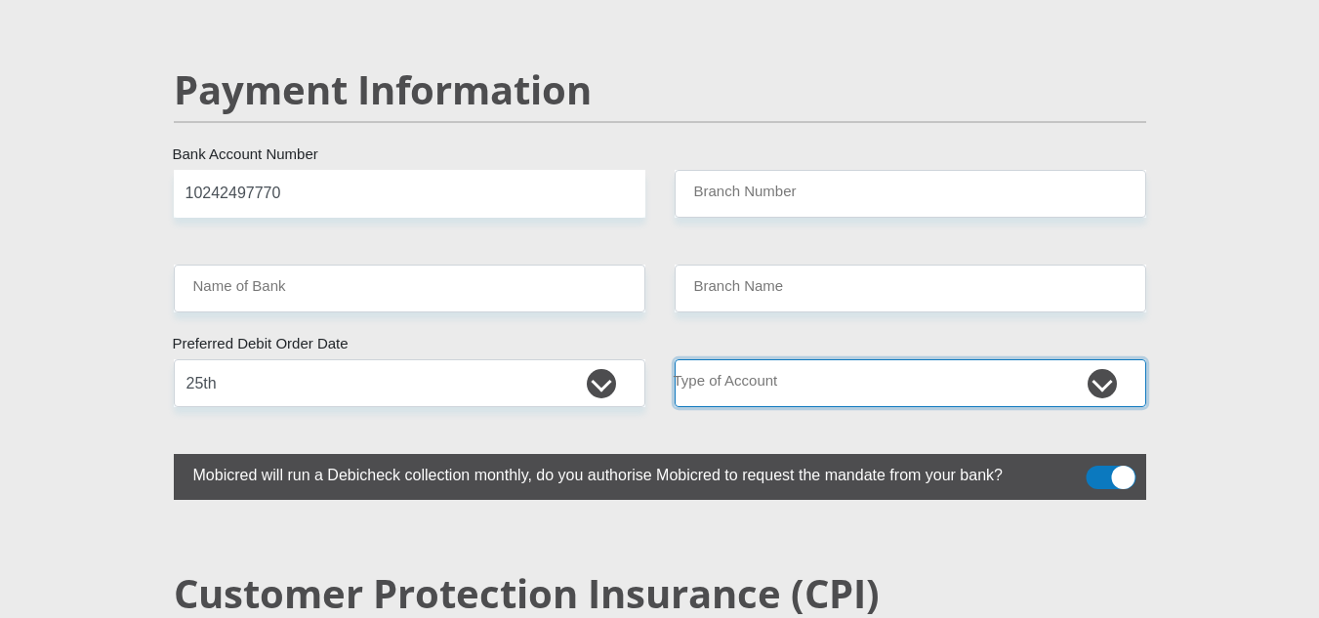
click at [820, 359] on select "Cheque Savings" at bounding box center [911, 383] width 472 height 48
select select "SAV"
click at [675, 359] on select "Cheque Savings" at bounding box center [911, 383] width 472 height 48
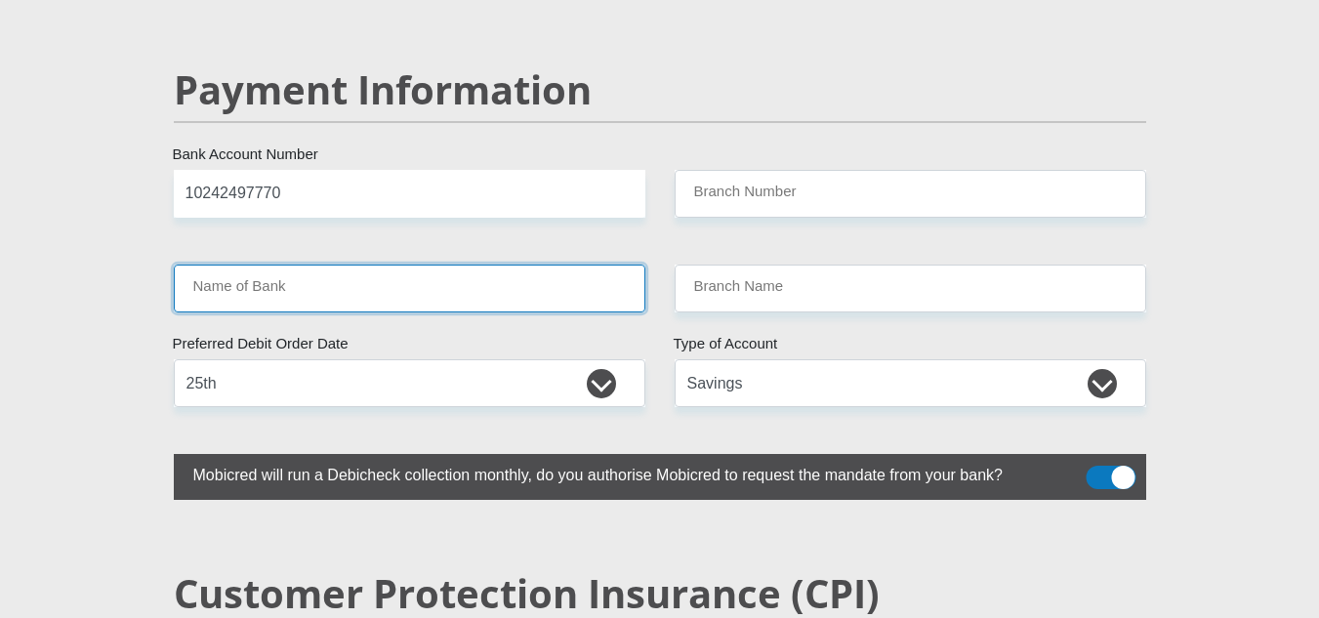
click at [394, 265] on input "Name of Bank" at bounding box center [410, 289] width 472 height 48
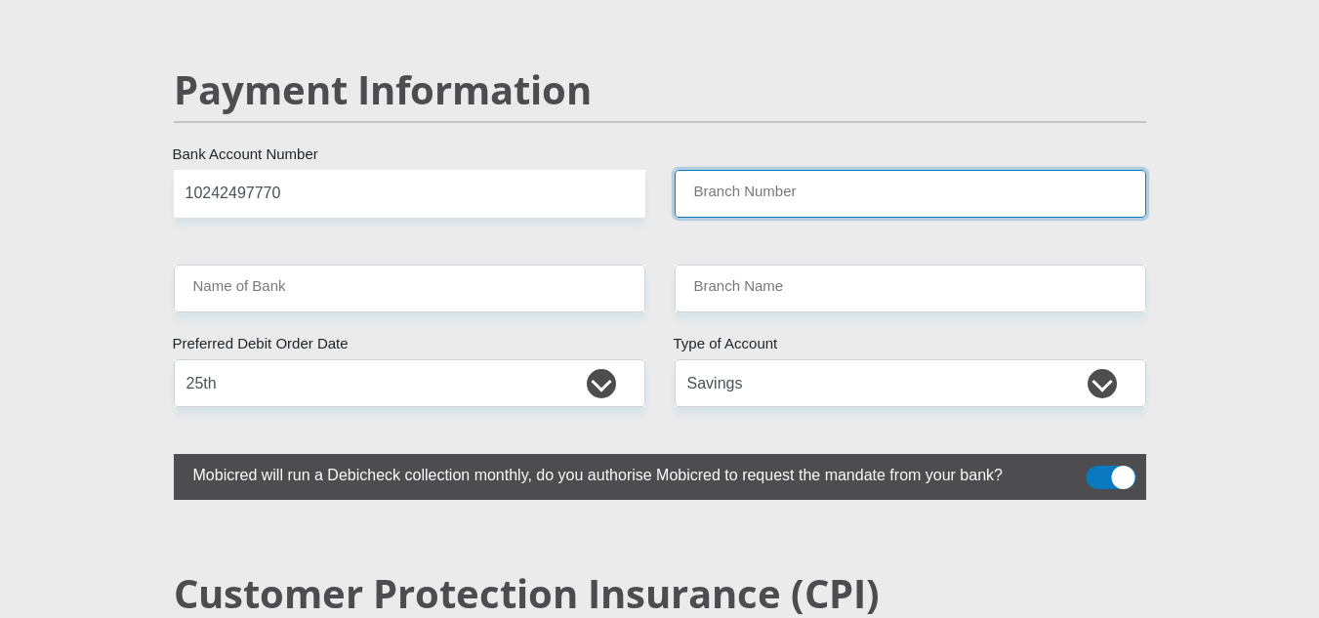
click at [827, 170] on input "Branch Number" at bounding box center [911, 194] width 472 height 48
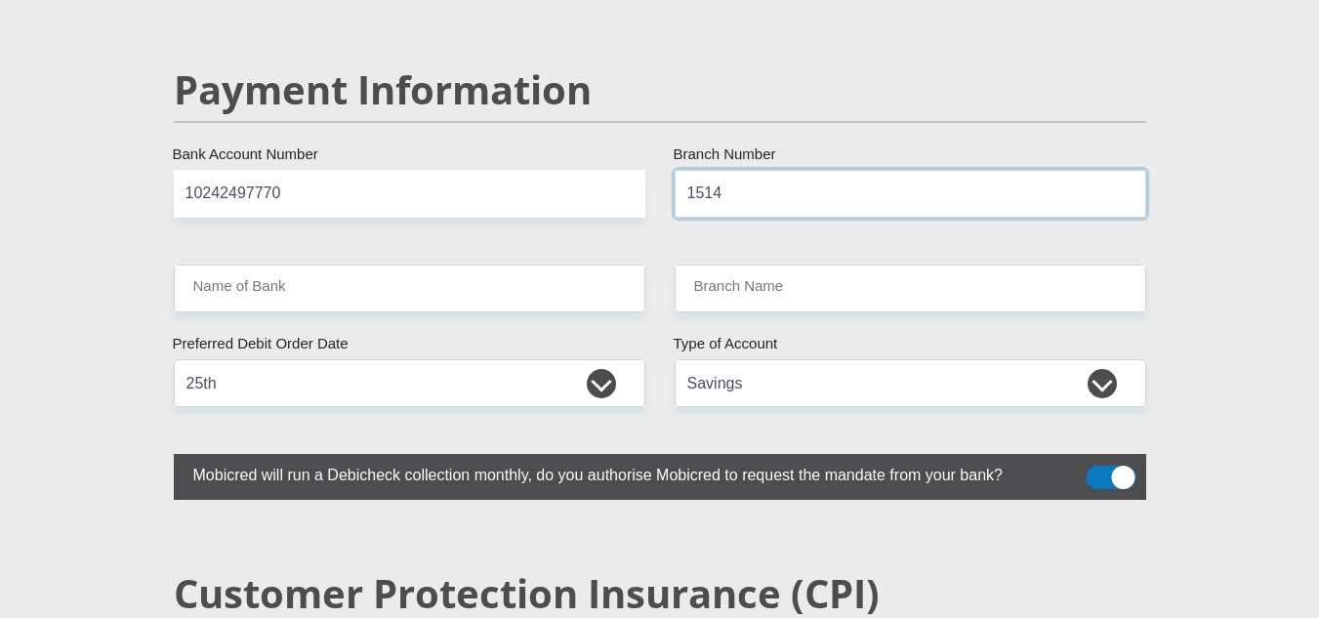
type input "1514"
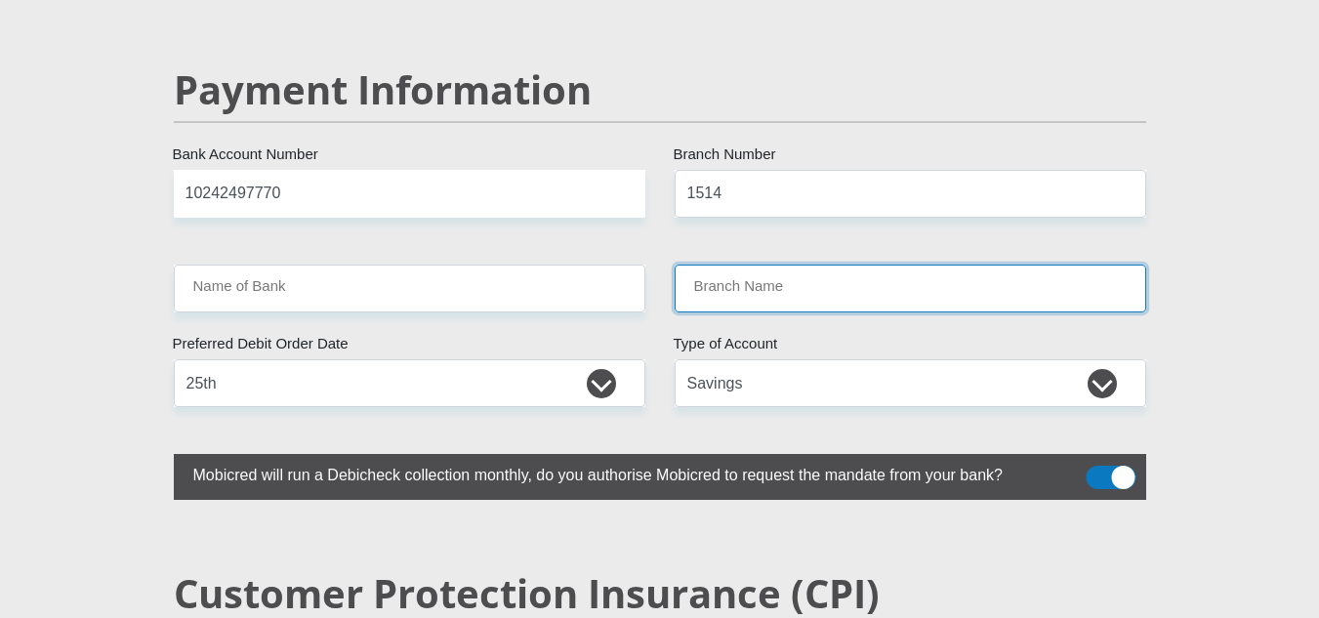
click at [818, 265] on input "Branch Name" at bounding box center [911, 289] width 472 height 48
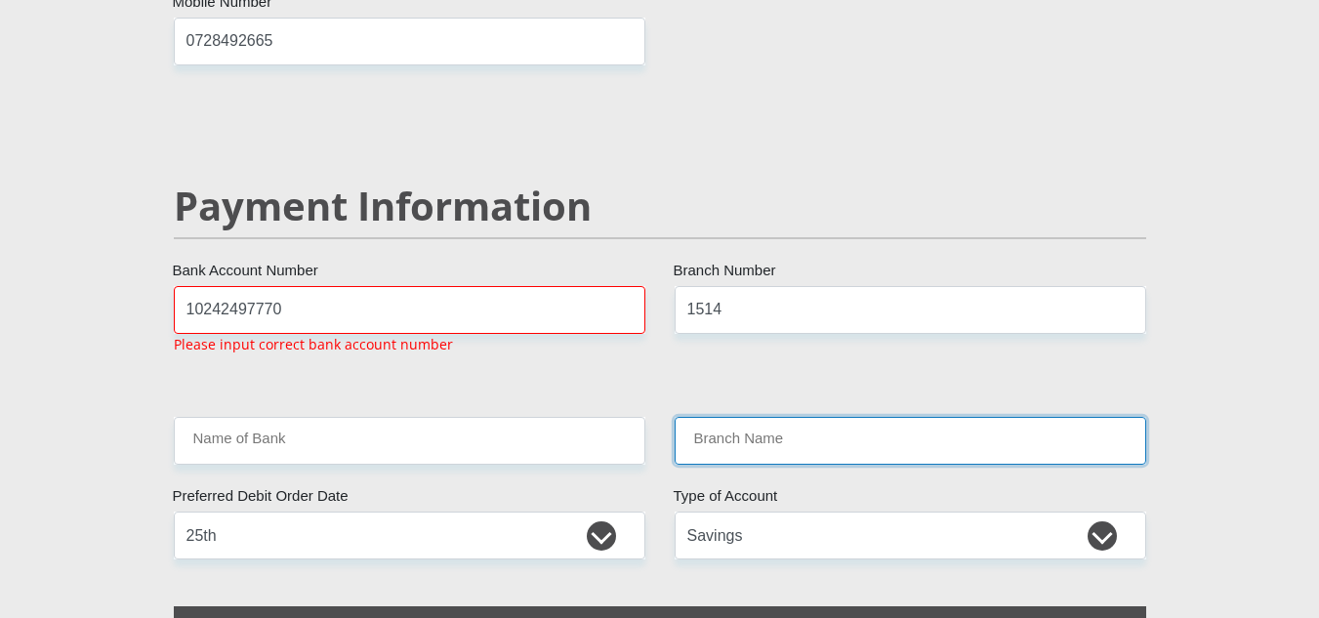
scroll to position [3690, 0]
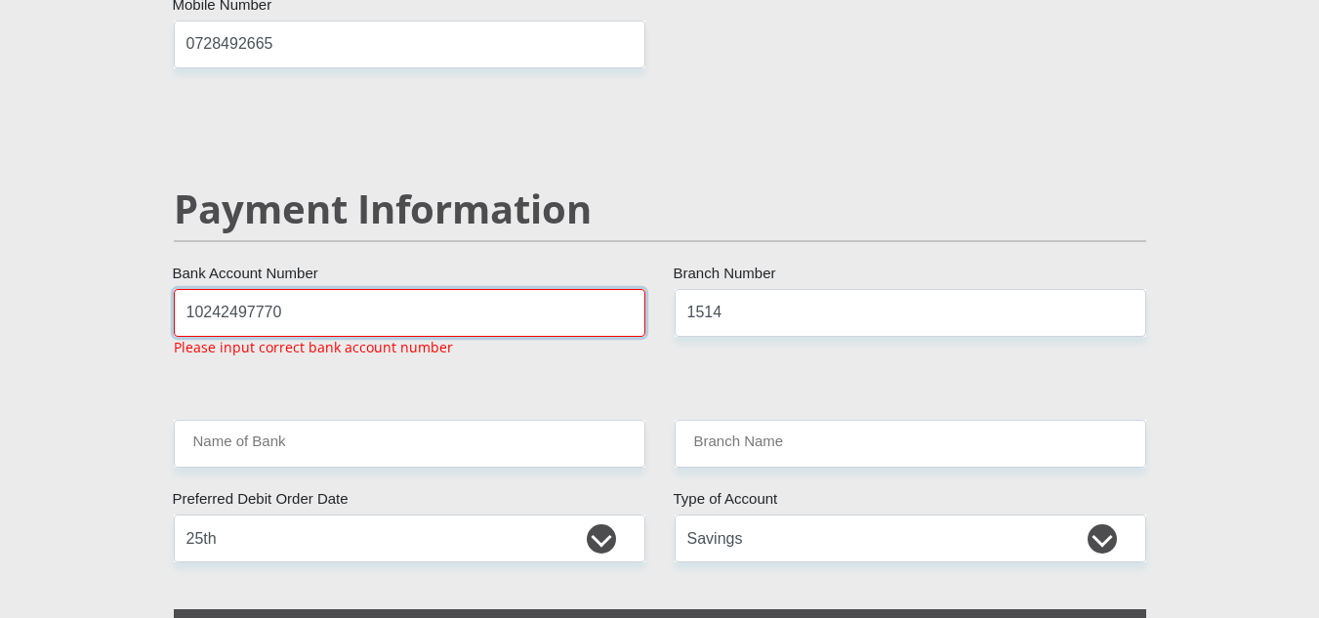
click at [294, 289] on input "10242497770" at bounding box center [410, 313] width 472 height 48
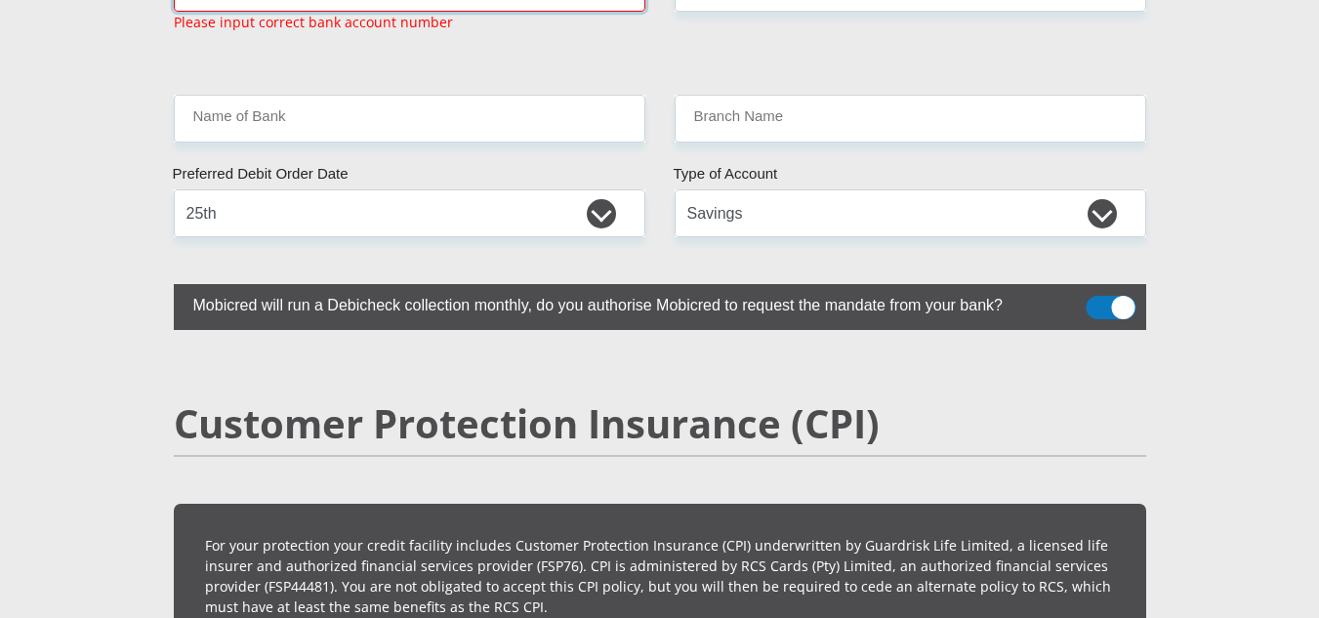
scroll to position [3885, 0]
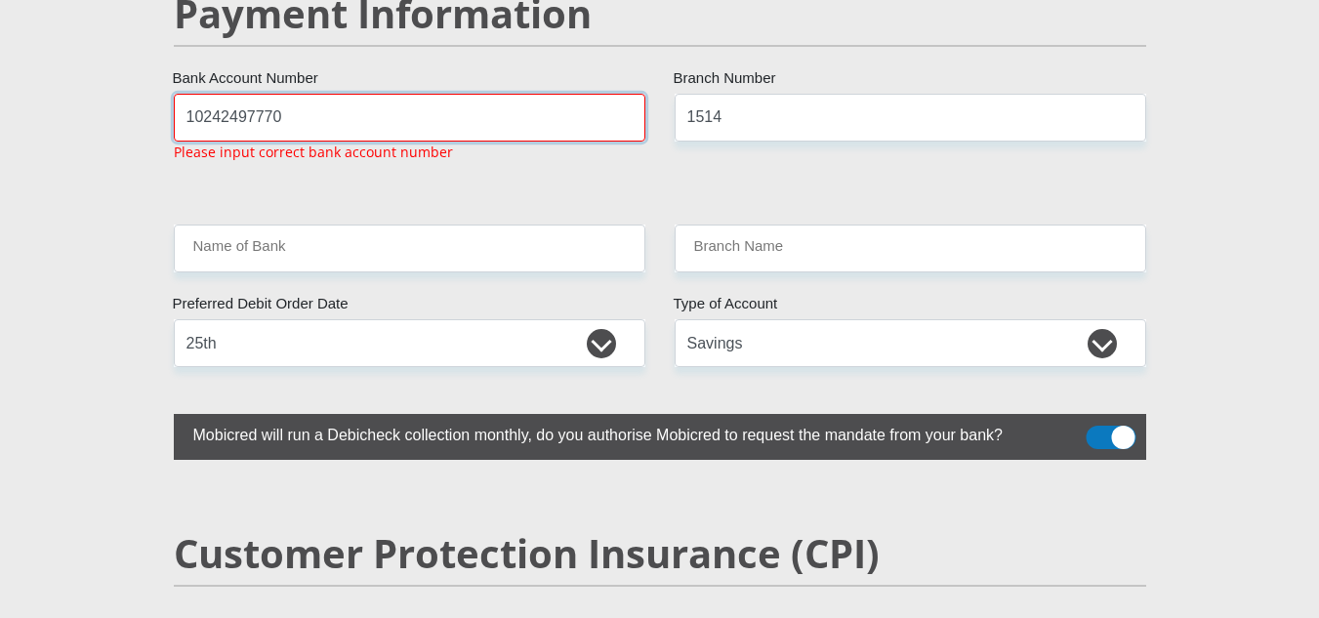
click at [408, 94] on input "10242497770" at bounding box center [410, 118] width 472 height 48
type input "1"
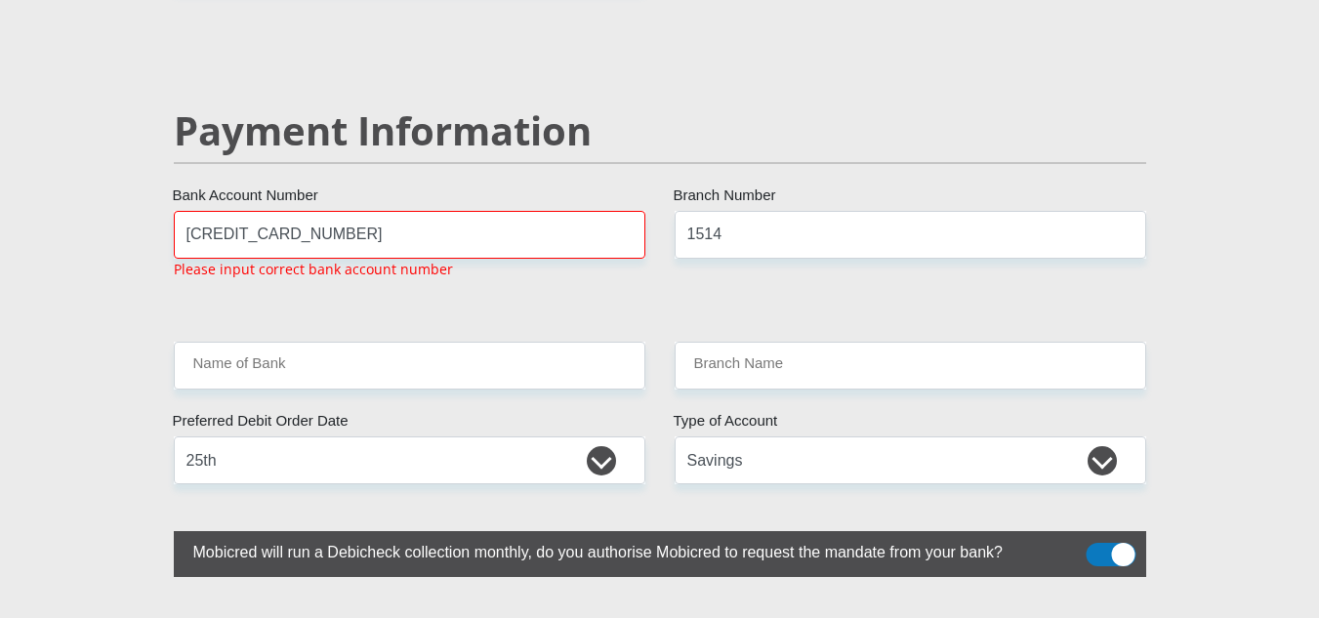
click at [372, 139] on div "Payment Information" at bounding box center [660, 159] width 1002 height 104
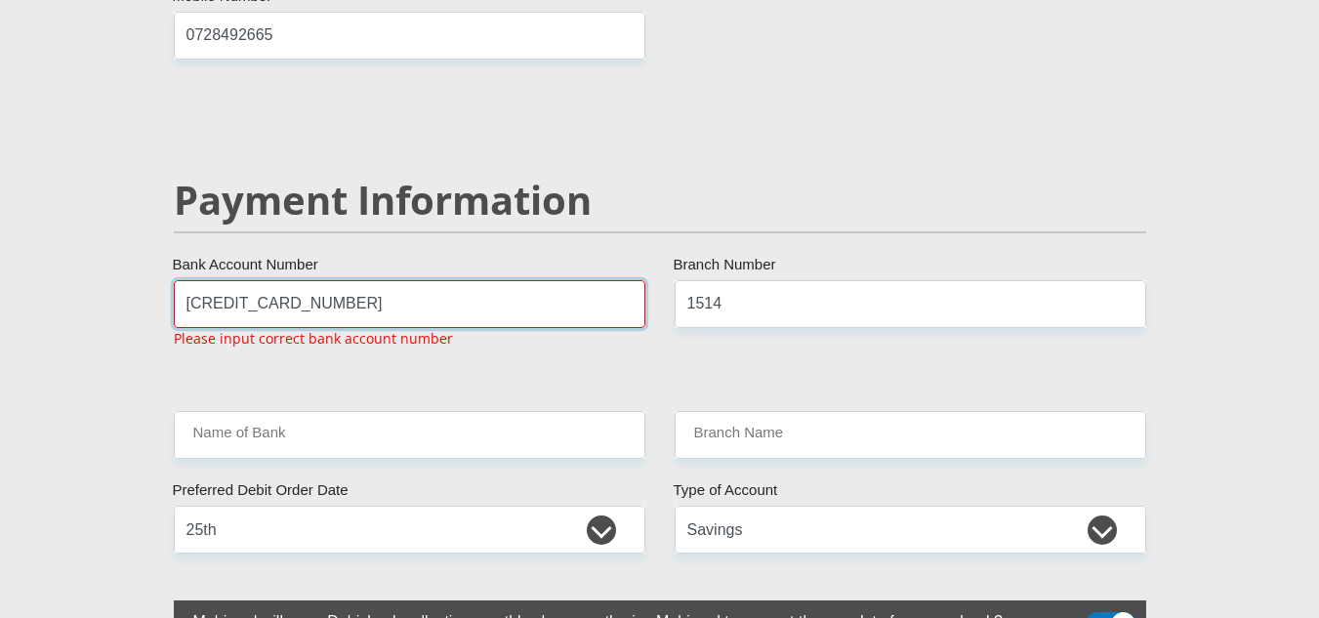
click at [319, 280] on input "5196120398617919" at bounding box center [410, 304] width 472 height 48
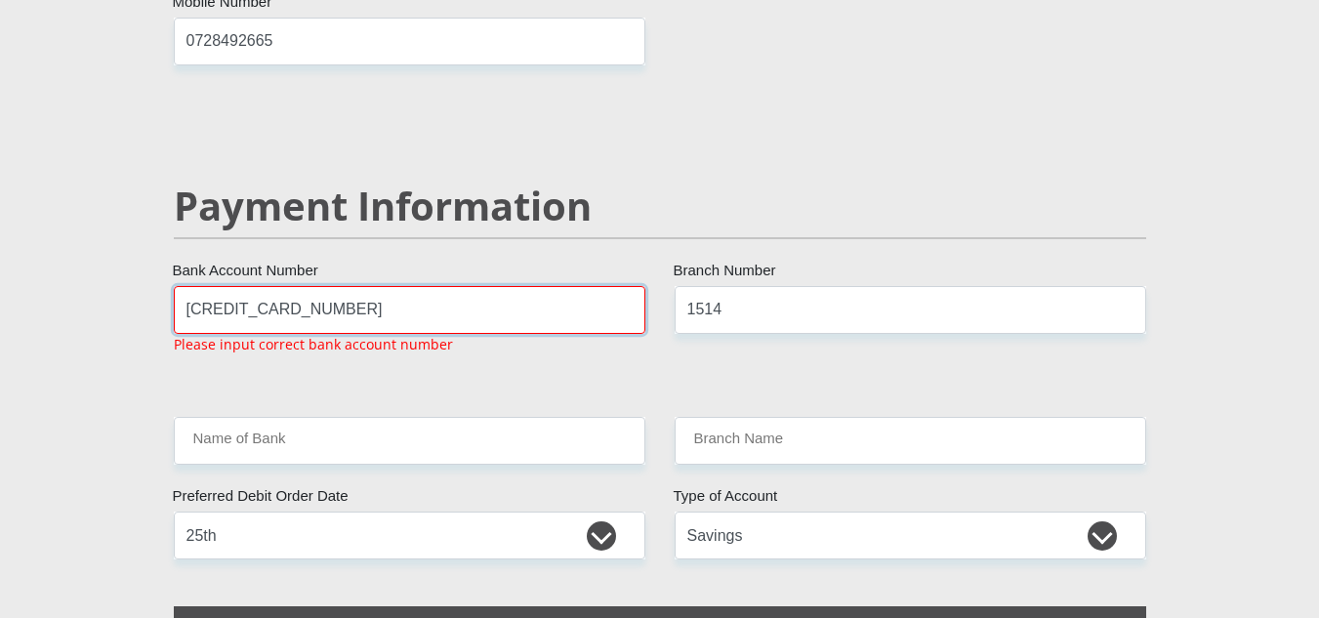
scroll to position [3690, 0]
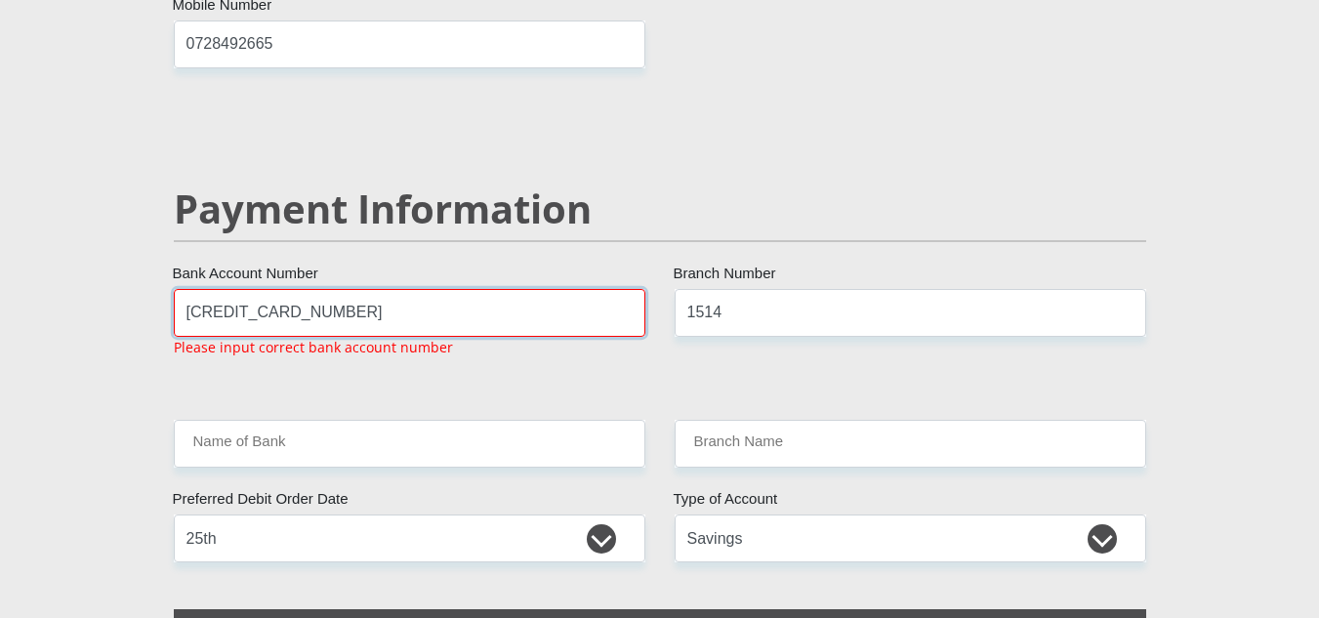
drag, startPoint x: 341, startPoint y: 272, endPoint x: 203, endPoint y: 267, distance: 137.8
click at [203, 289] on input "5196120398617919" at bounding box center [410, 313] width 472 height 48
type input "5"
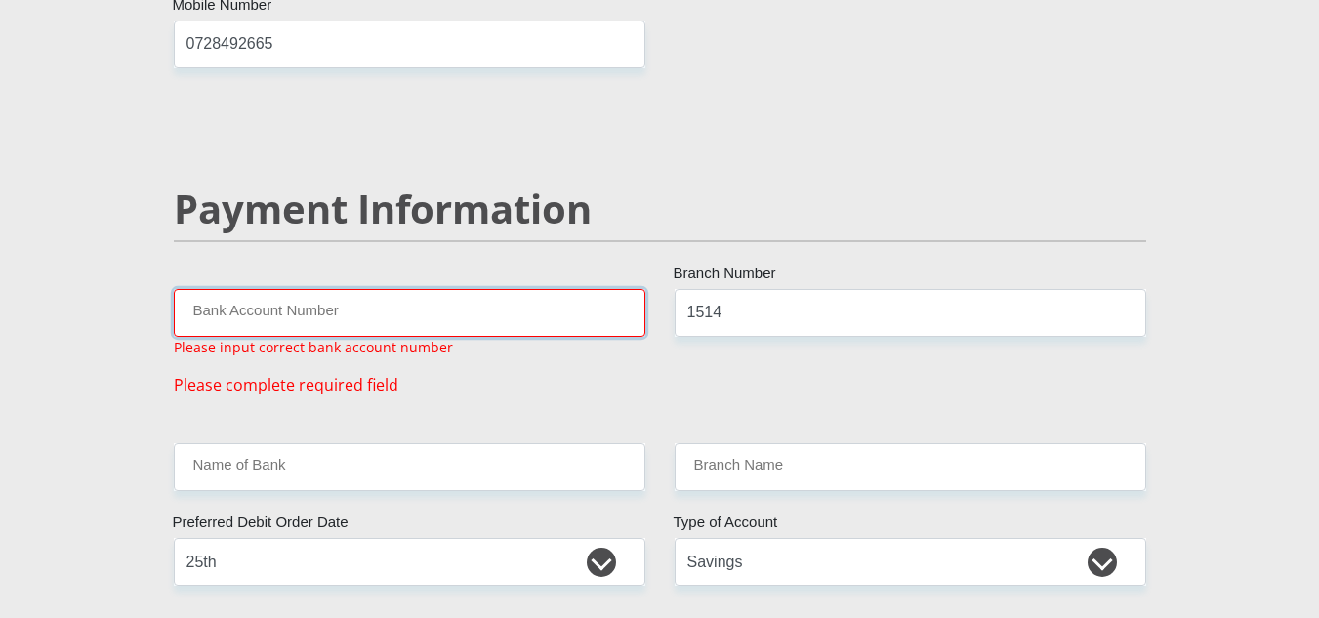
click at [219, 289] on input "Bank Account Number" at bounding box center [410, 313] width 472 height 48
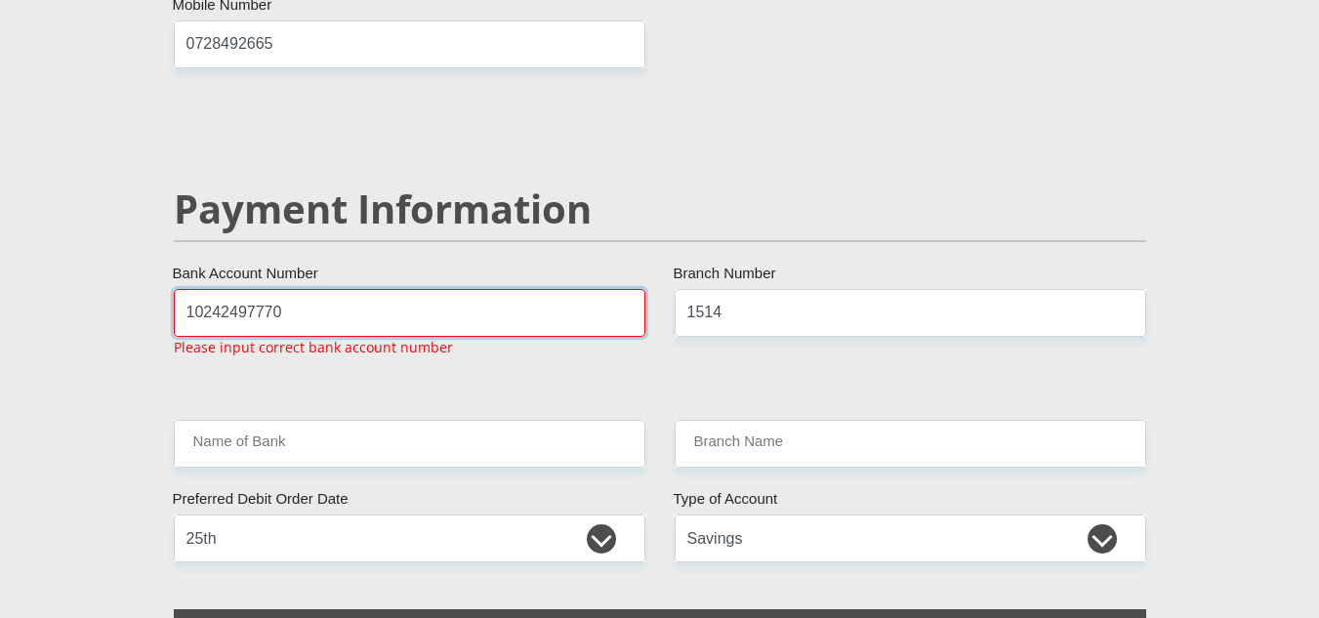
type input "10242497770"
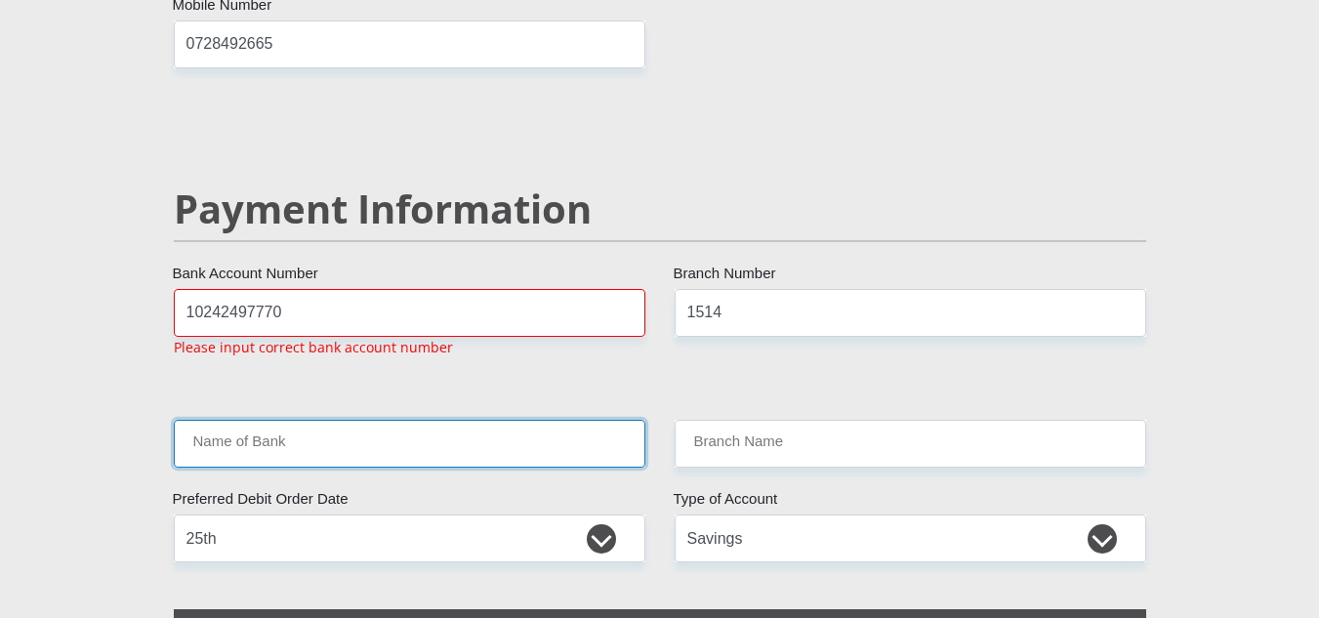
click at [374, 420] on input "Name of Bank" at bounding box center [410, 444] width 472 height 48
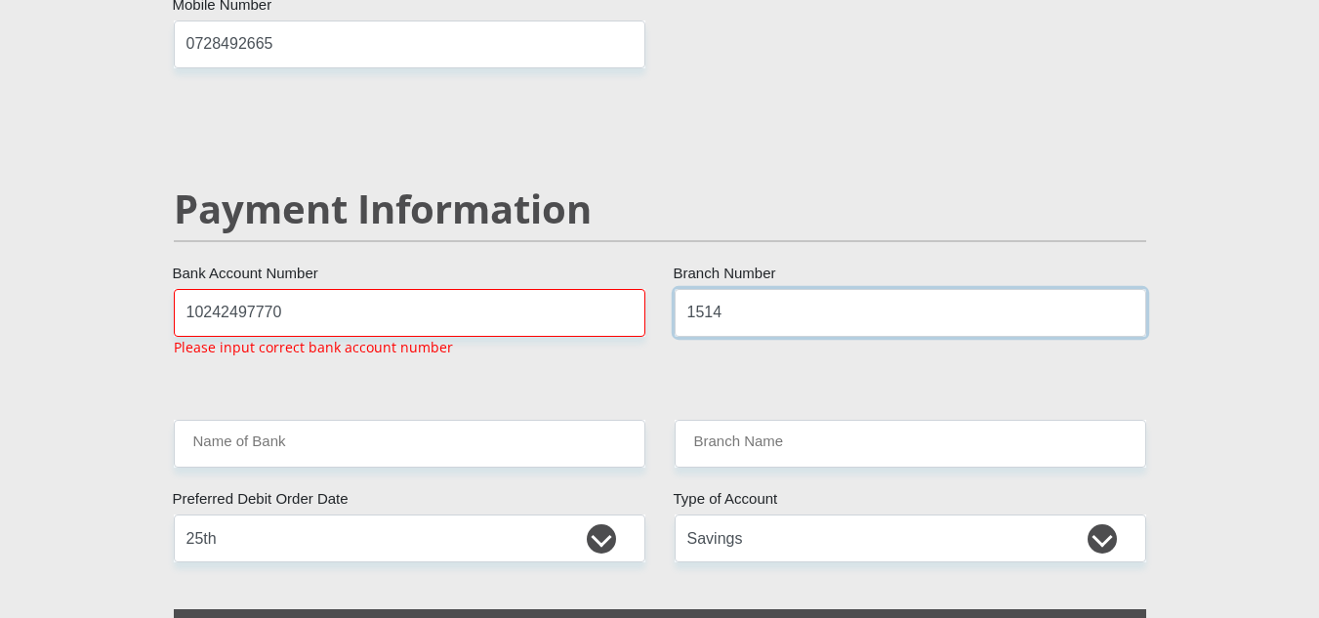
click at [772, 289] on input "1514" at bounding box center [911, 313] width 472 height 48
type input "1"
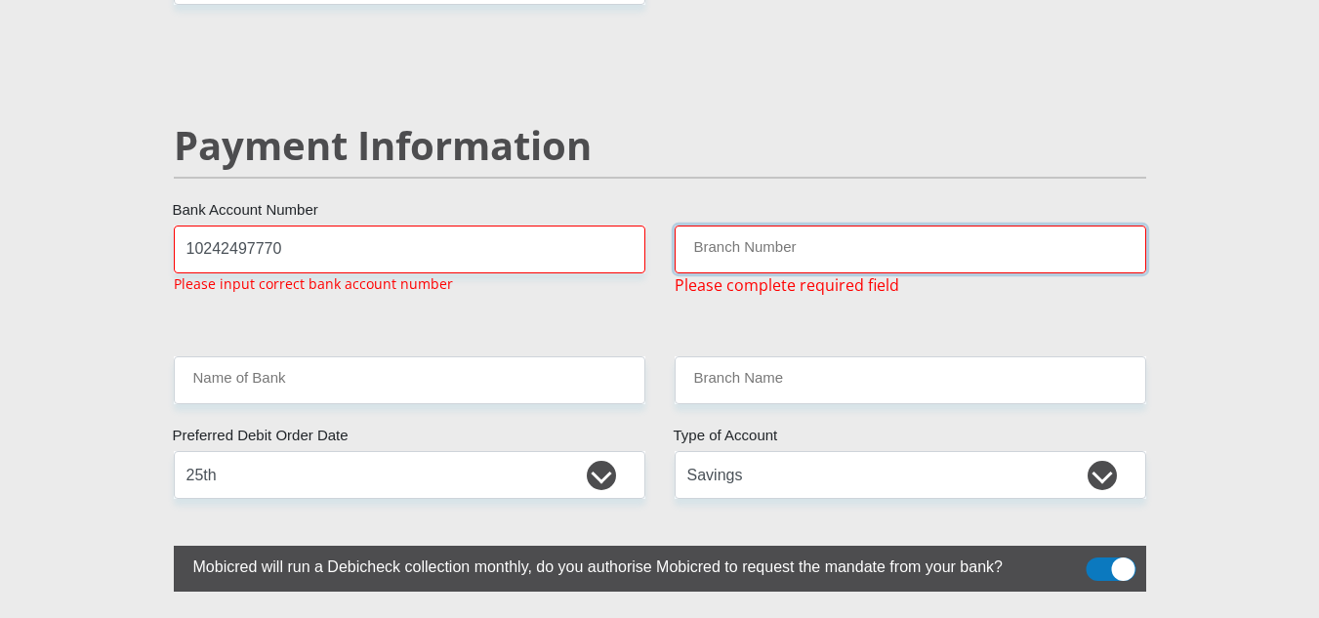
scroll to position [3788, 0]
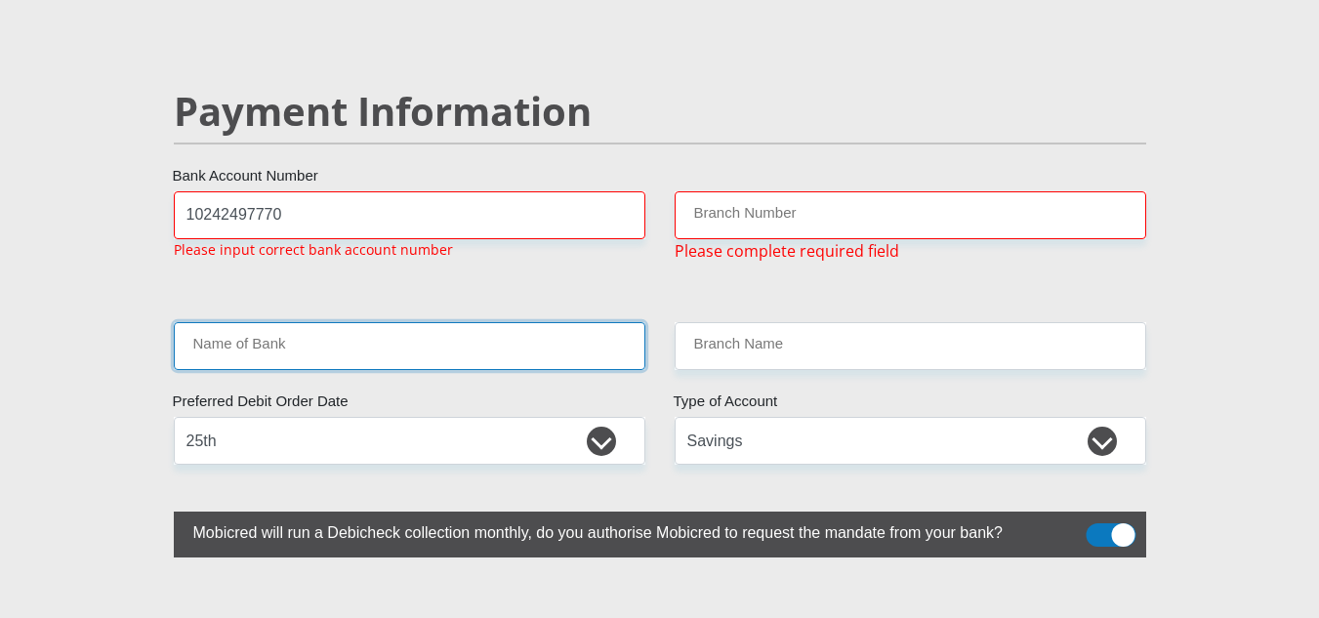
click at [342, 322] on input "Name of Bank" at bounding box center [410, 346] width 472 height 48
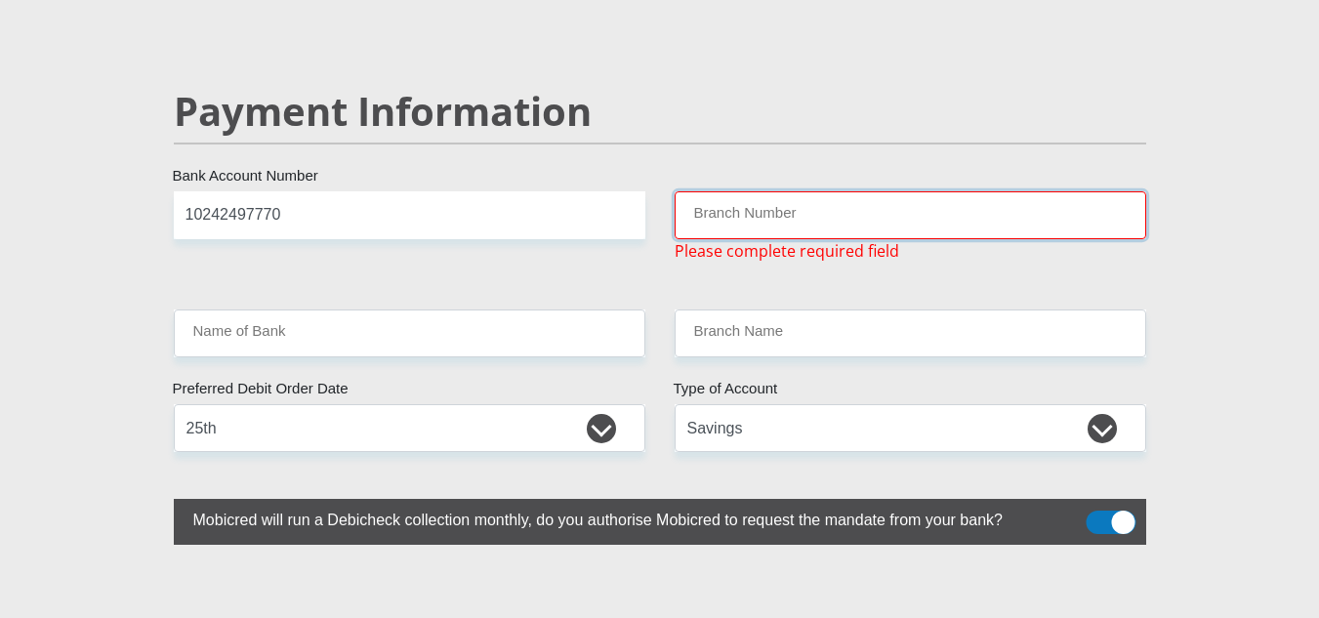
click at [819, 191] on input "Branch Number" at bounding box center [911, 215] width 472 height 48
type input "s"
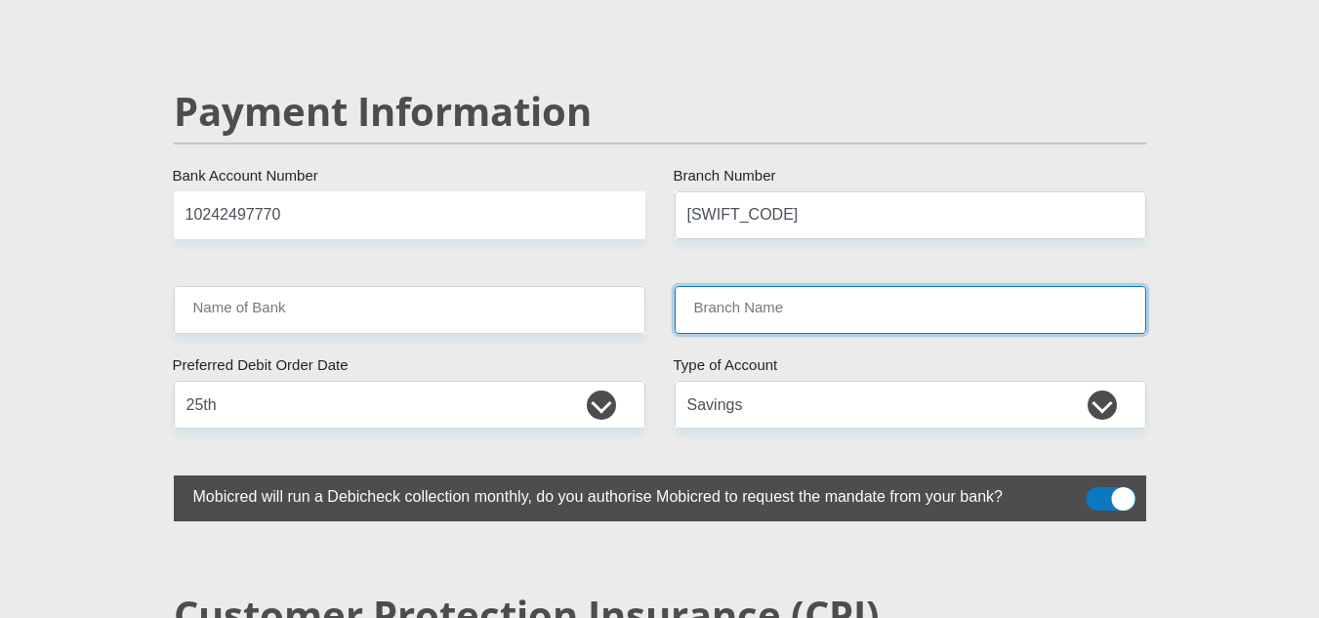
click at [728, 286] on input "Branch Name" at bounding box center [911, 310] width 472 height 48
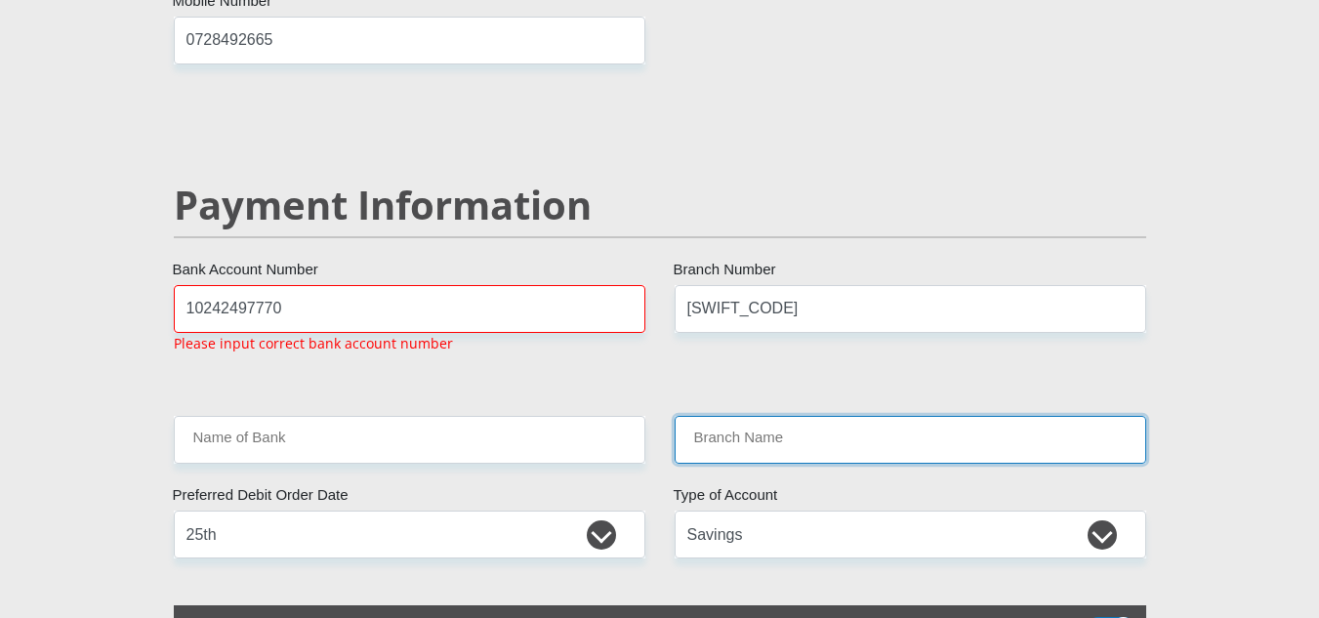
scroll to position [3690, 0]
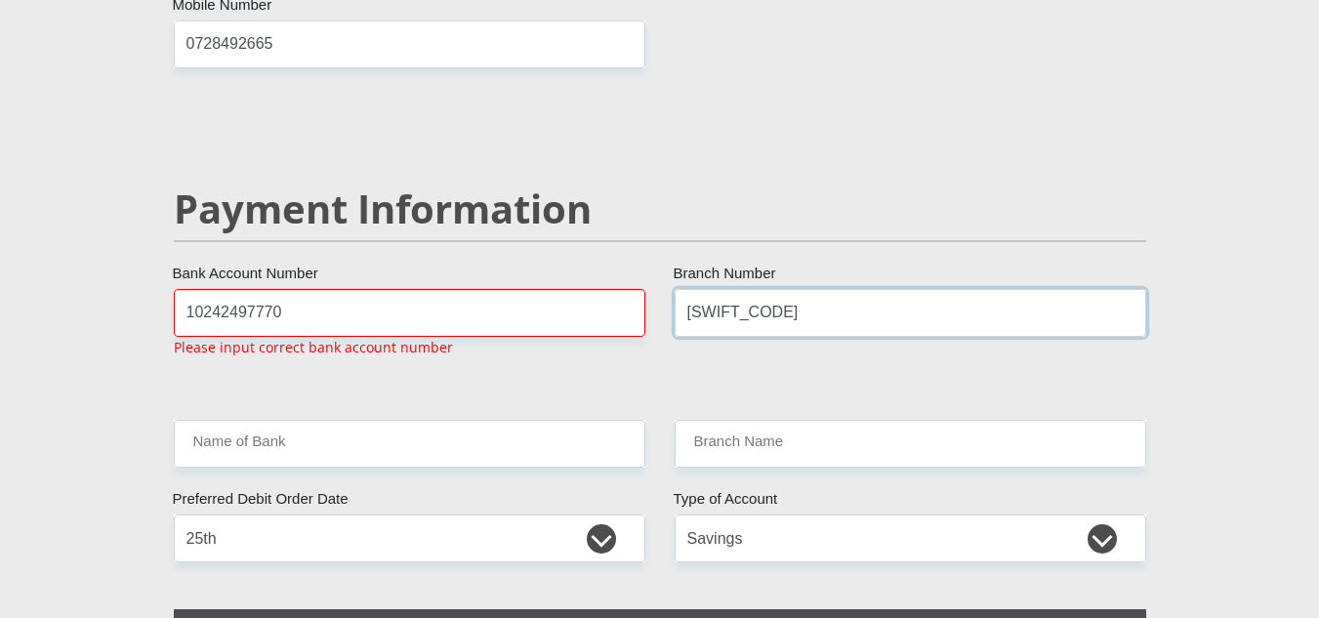
click at [811, 289] on input "SBZAZAJJ" at bounding box center [911, 313] width 472 height 48
type input "S"
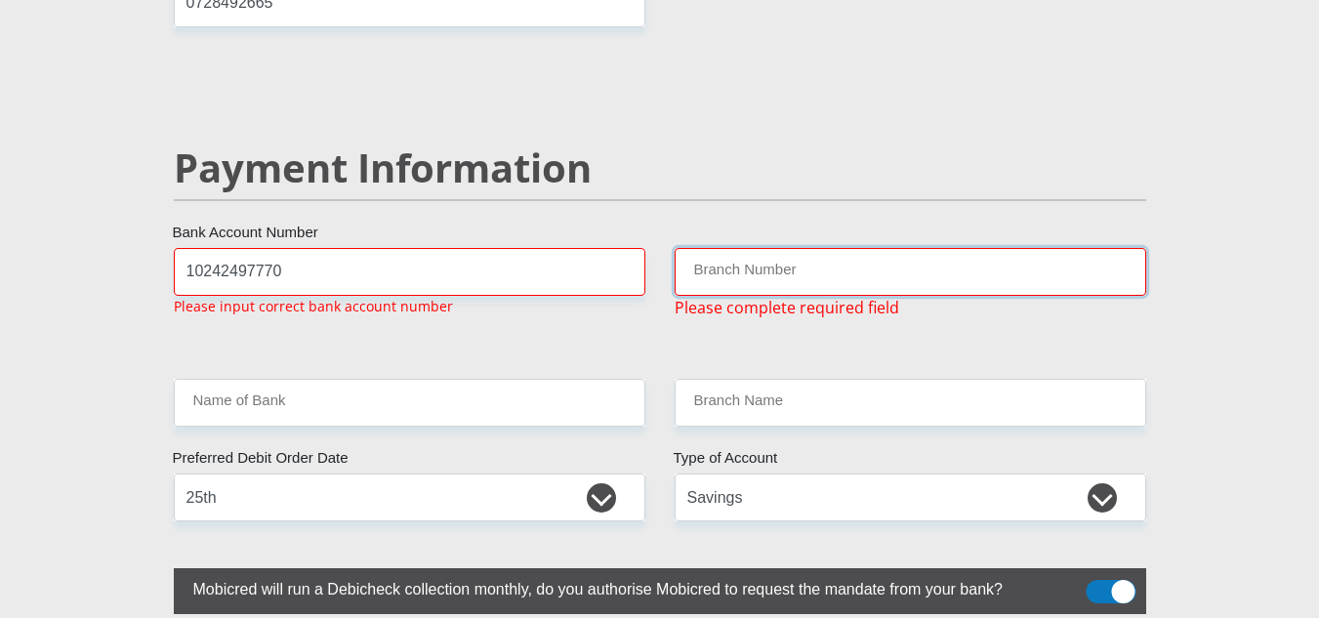
scroll to position [3682, 0]
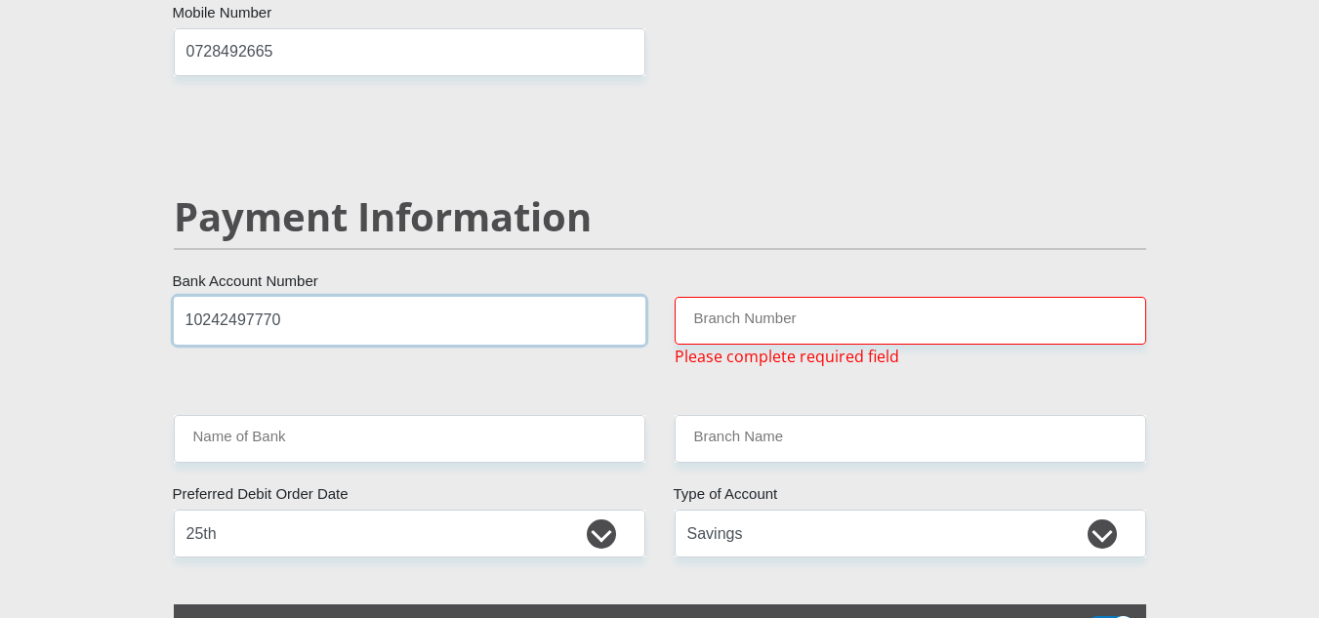
click at [254, 297] on input "10242497770" at bounding box center [410, 321] width 472 height 48
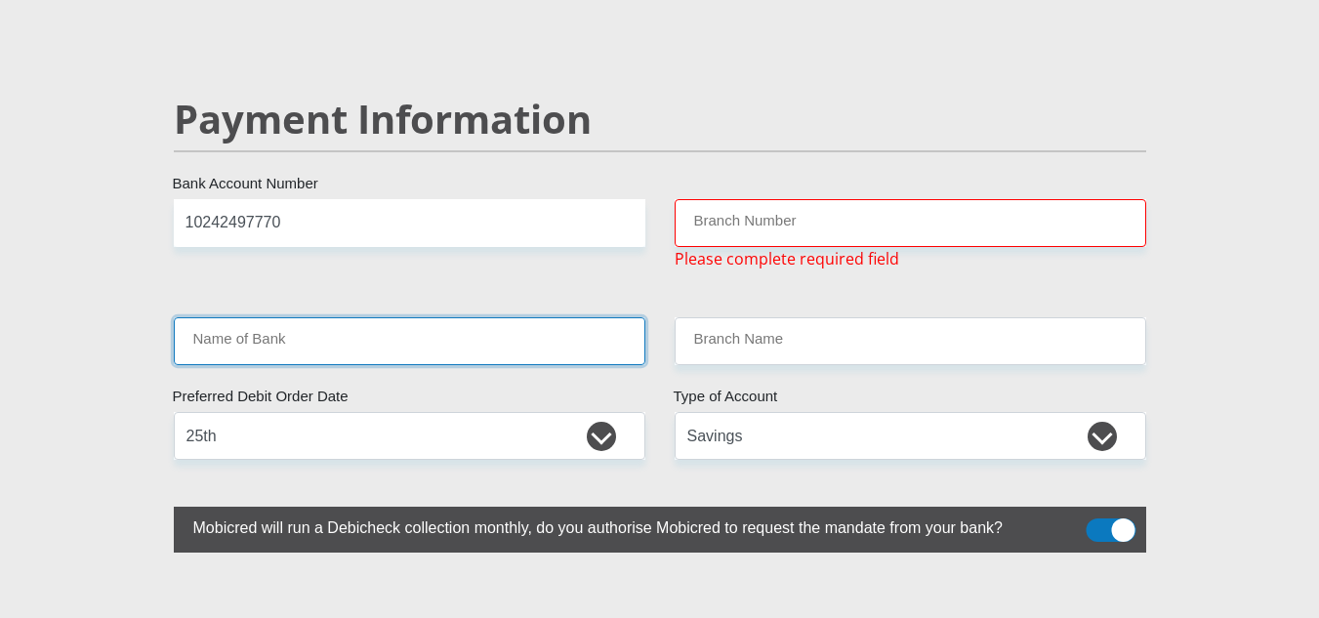
click at [284, 317] on input "Name of Bank" at bounding box center [410, 341] width 472 height 48
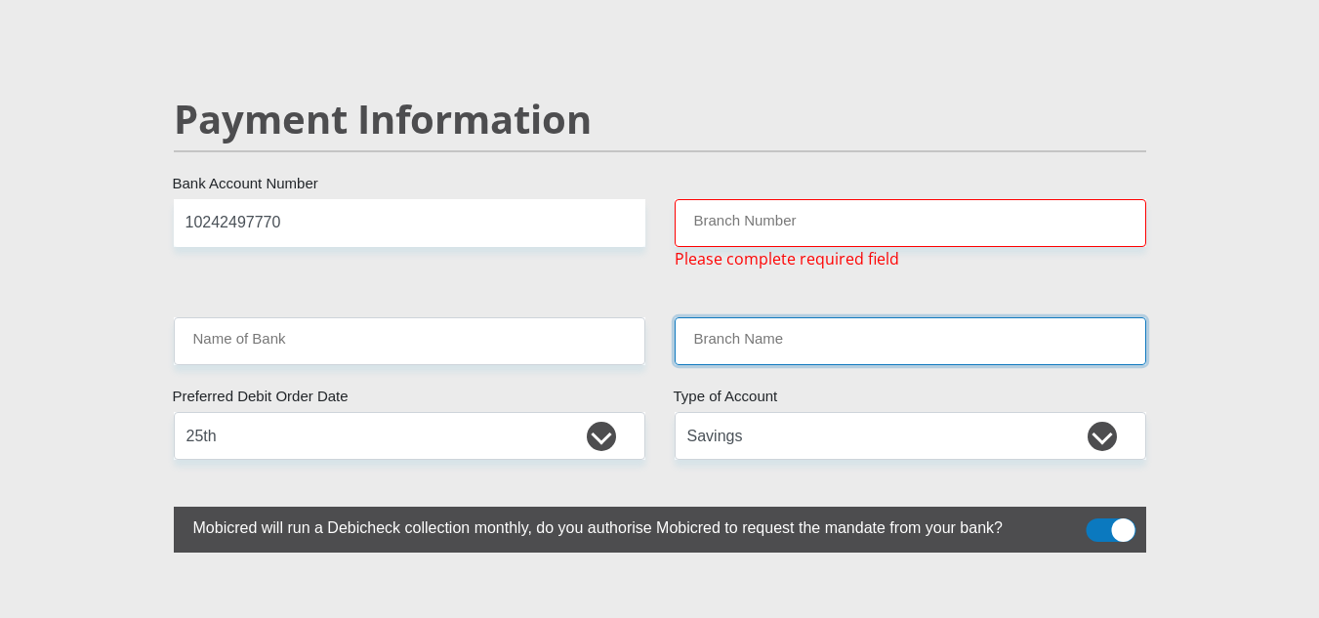
click at [879, 317] on input "Branch Name" at bounding box center [911, 341] width 472 height 48
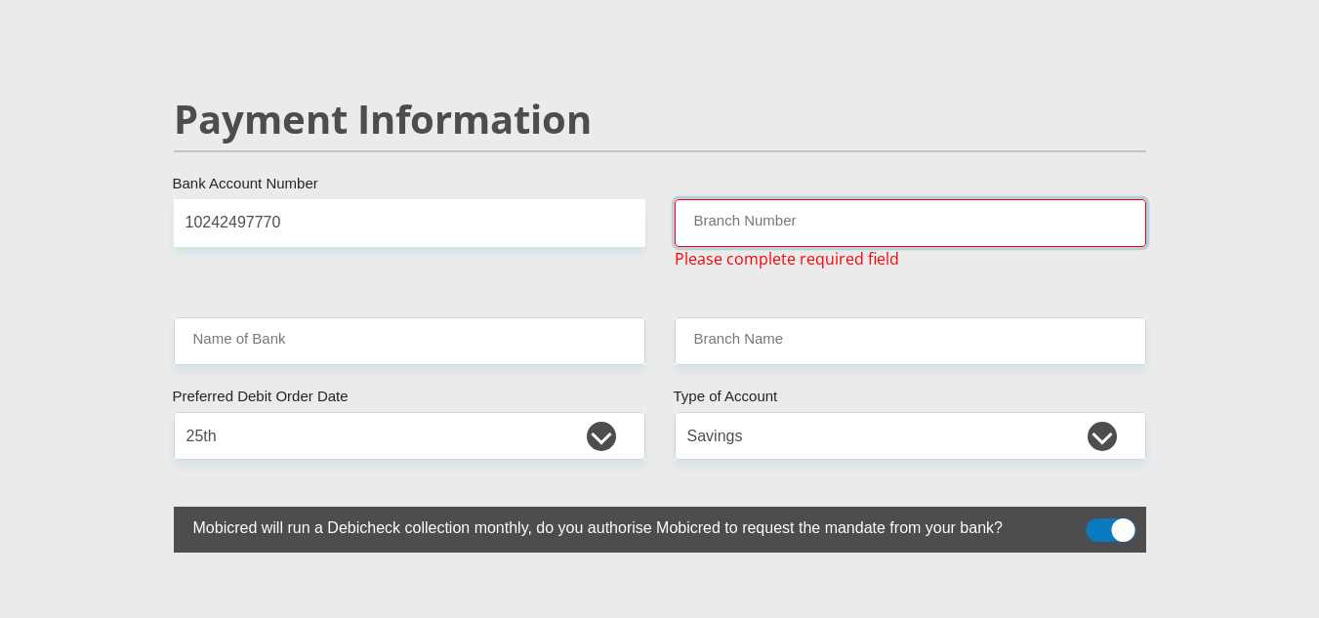
click at [786, 199] on input "Branch Number" at bounding box center [911, 223] width 472 height 48
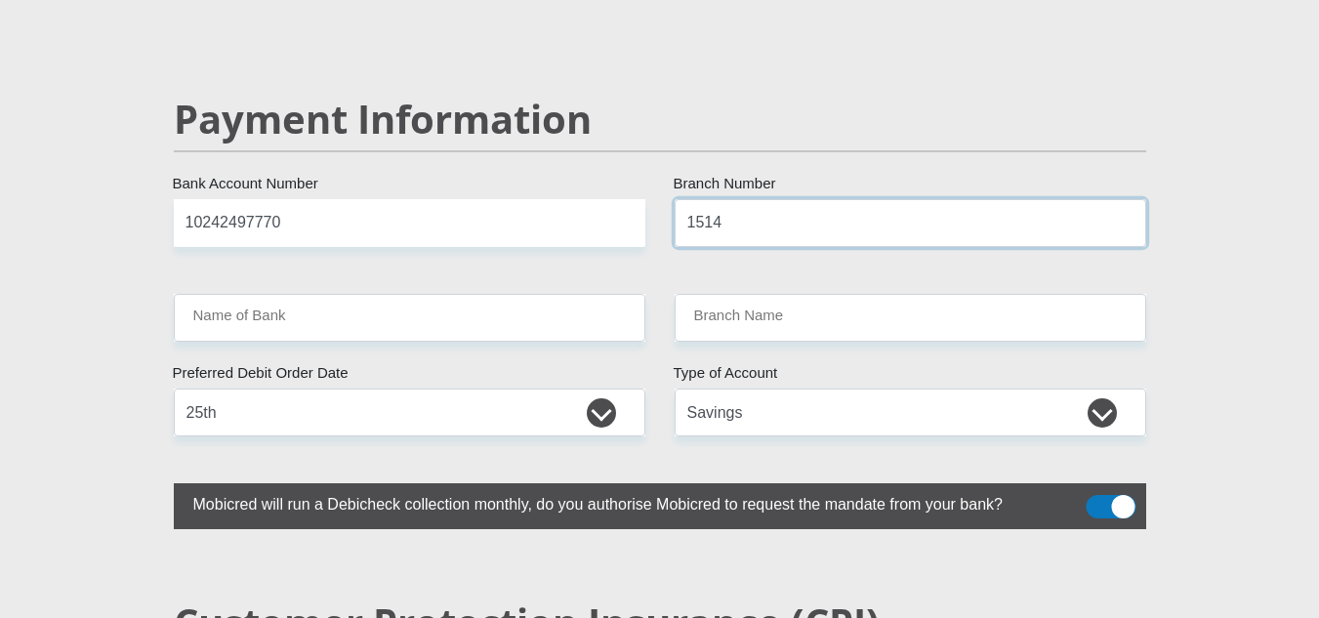
type input "1514"
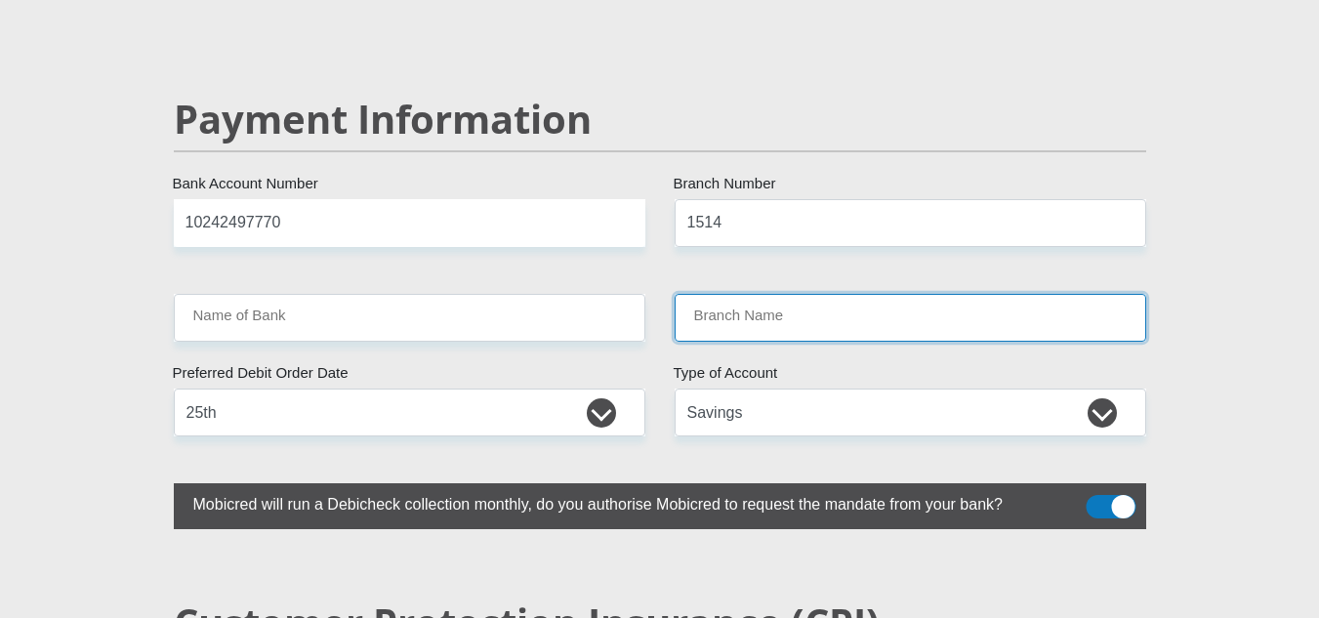
click at [802, 294] on input "Branch Name" at bounding box center [911, 318] width 472 height 48
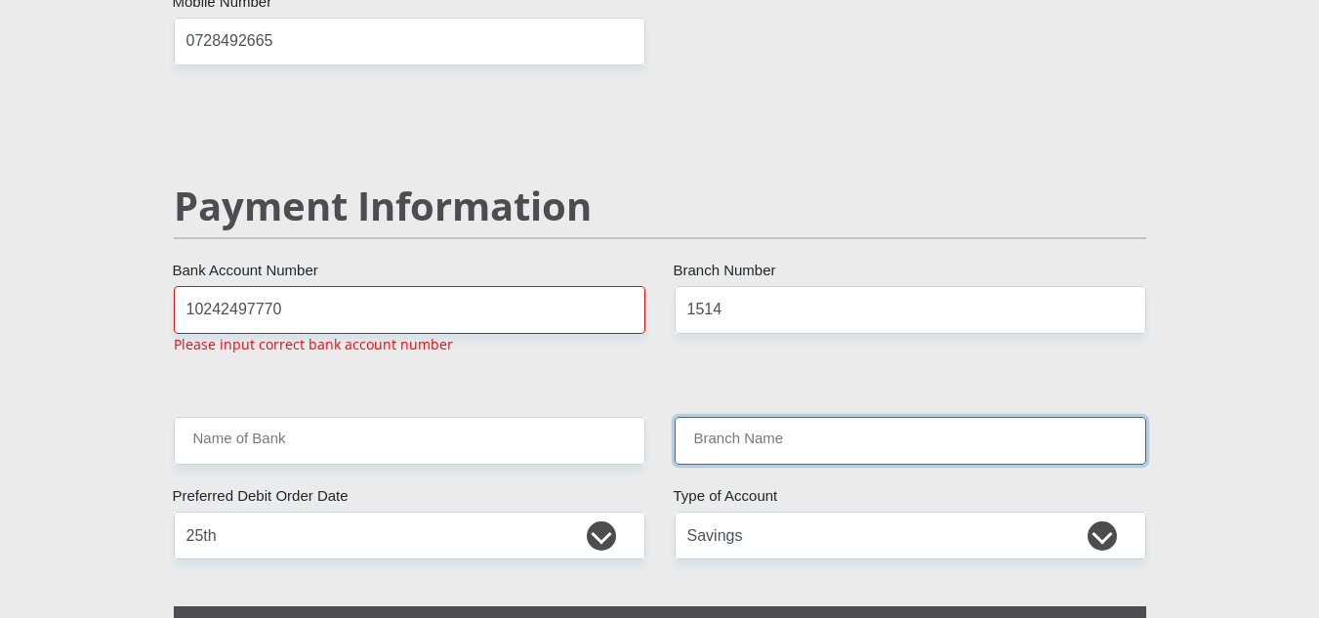
scroll to position [3690, 0]
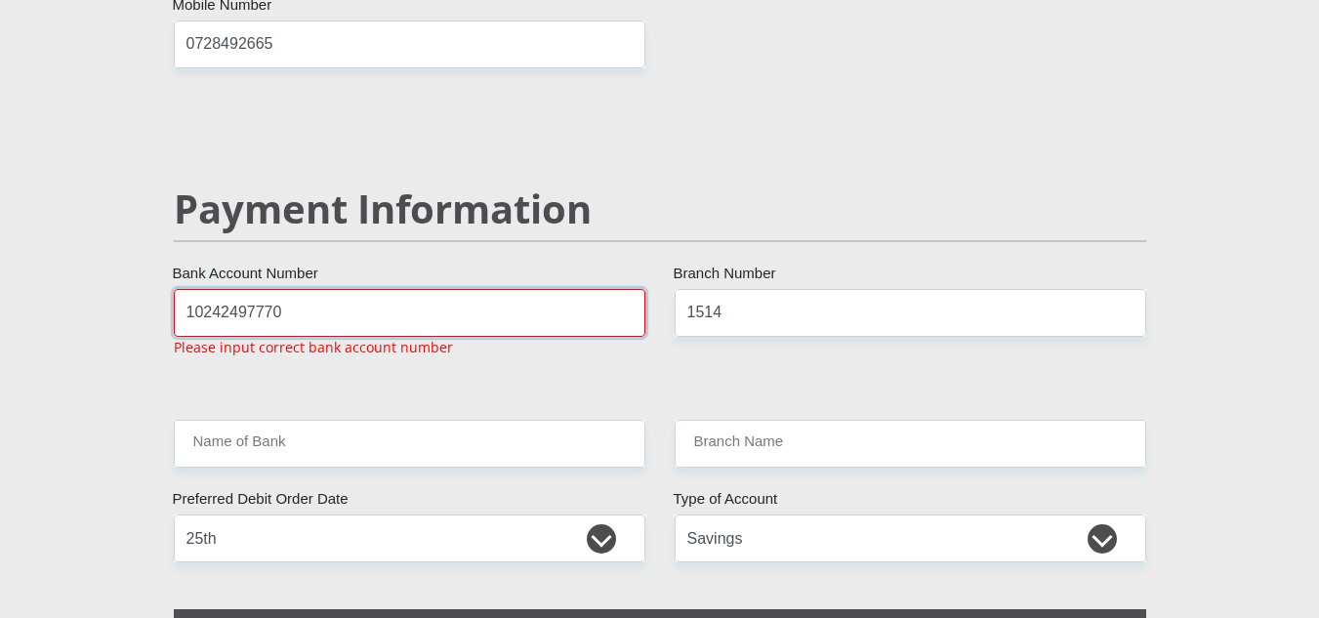
drag, startPoint x: 286, startPoint y: 266, endPoint x: 200, endPoint y: 269, distance: 86.0
click at [200, 289] on input "10242497770" at bounding box center [410, 313] width 472 height 48
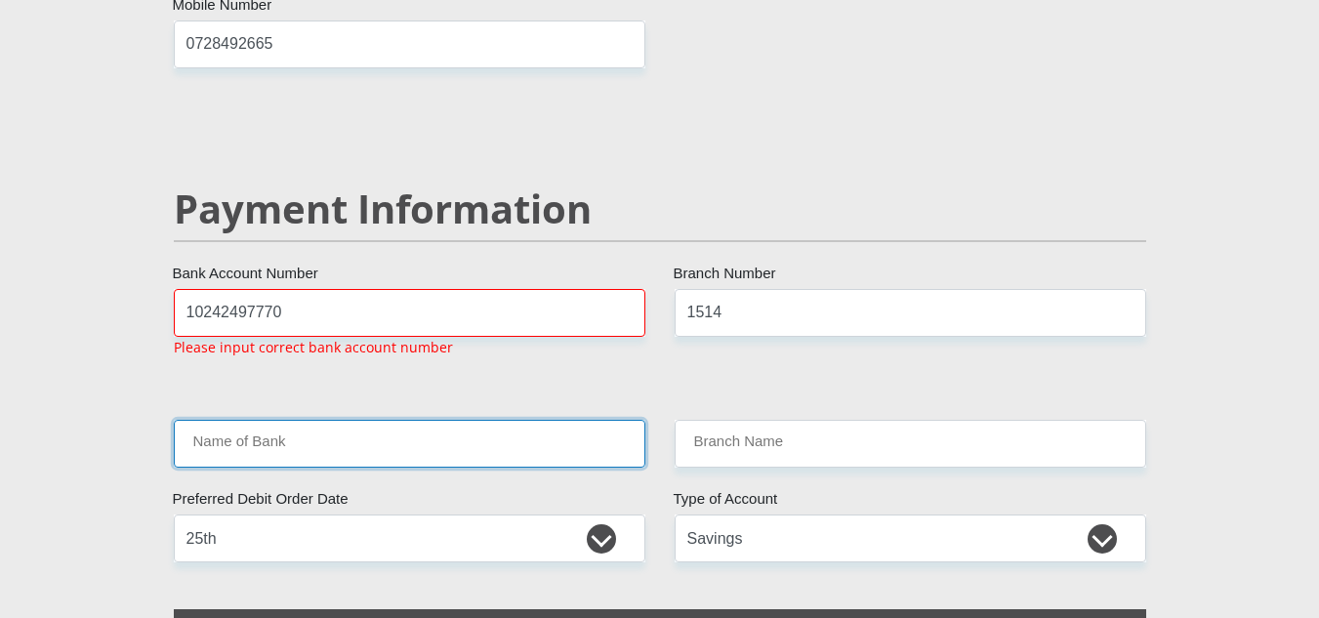
click at [328, 420] on input "Name of Bank" at bounding box center [410, 444] width 472 height 48
drag, startPoint x: 600, startPoint y: 422, endPoint x: 481, endPoint y: 376, distance: 127.7
click at [481, 420] on input "Name of Bank" at bounding box center [410, 444] width 472 height 48
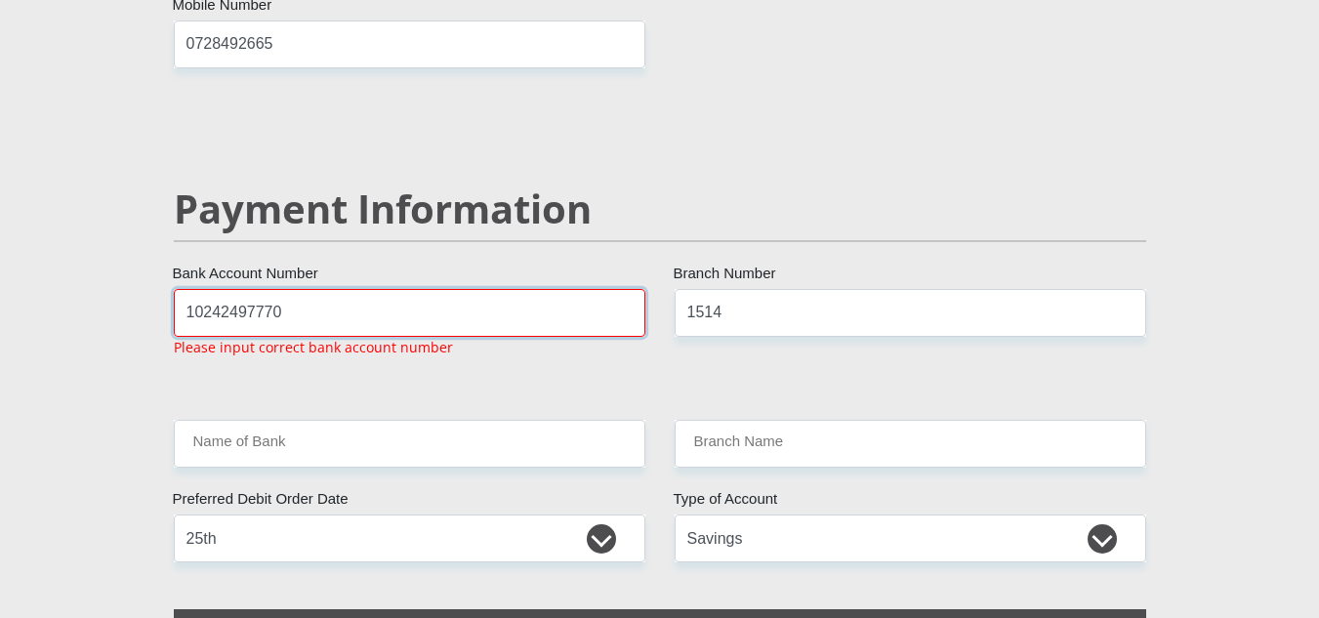
click at [201, 289] on input "10242497770" at bounding box center [410, 313] width 472 height 48
click at [223, 289] on input "10 242497770" at bounding box center [410, 313] width 472 height 48
click at [257, 289] on input "10 24 2497770" at bounding box center [410, 313] width 472 height 48
type input "10 24 249 7770"
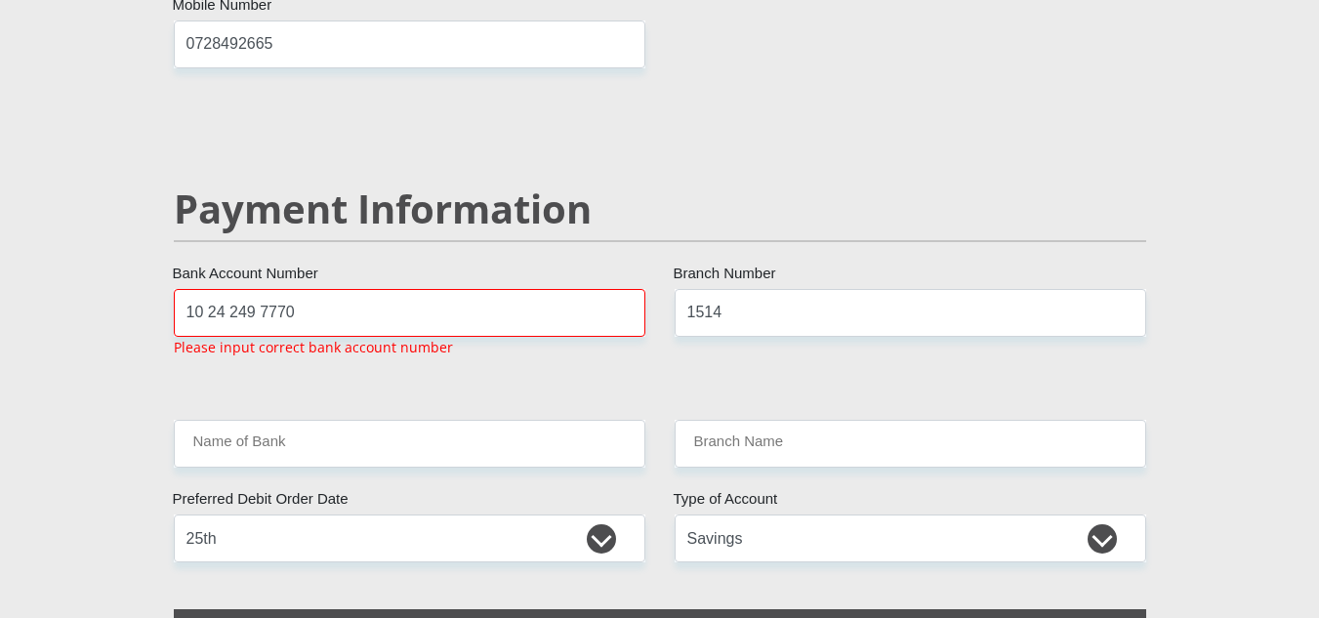
drag, startPoint x: 327, startPoint y: 275, endPoint x: 184, endPoint y: 271, distance: 143.7
click at [184, 289] on input "10 24 249 7770" at bounding box center [410, 313] width 472 height 48
click at [335, 289] on input "10242497770" at bounding box center [410, 313] width 472 height 48
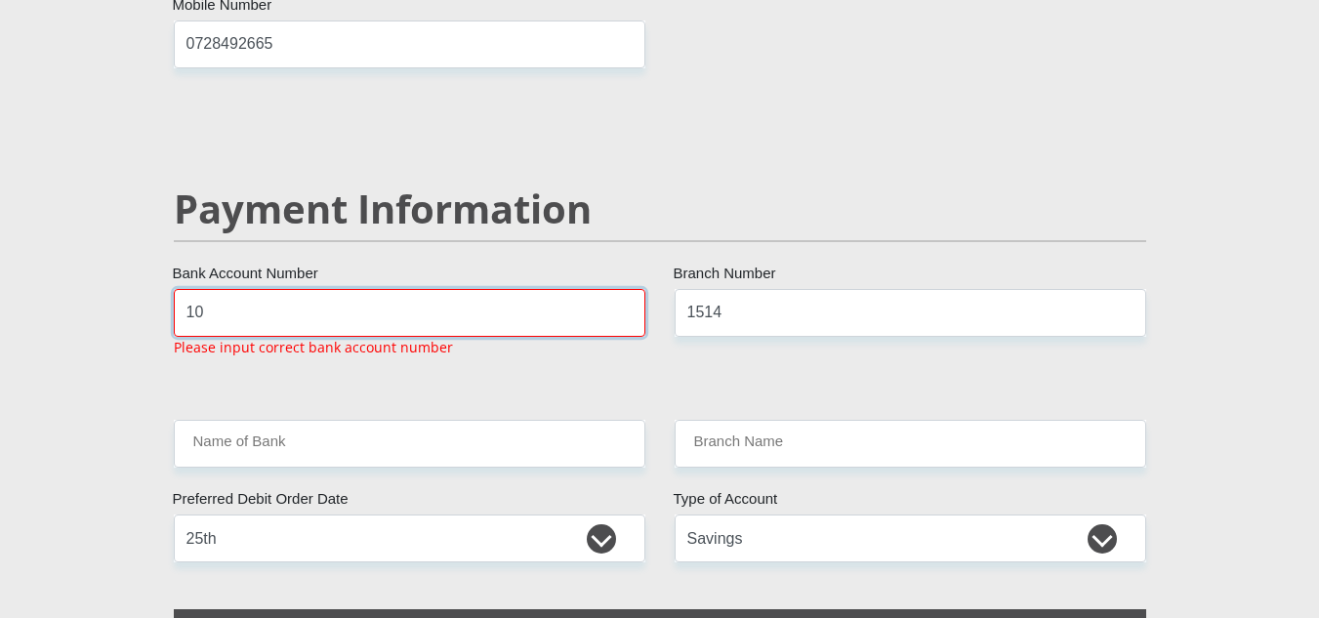
type input "1"
type input "1570083361"
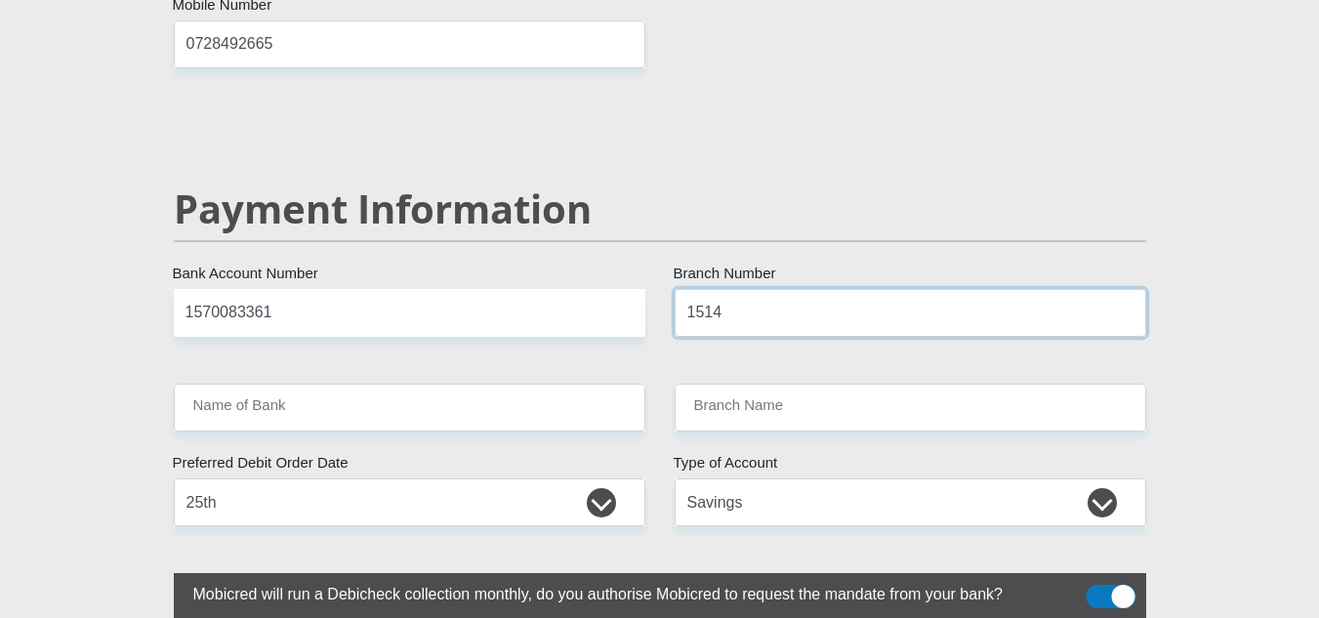
click at [928, 289] on input "1514" at bounding box center [911, 313] width 472 height 48
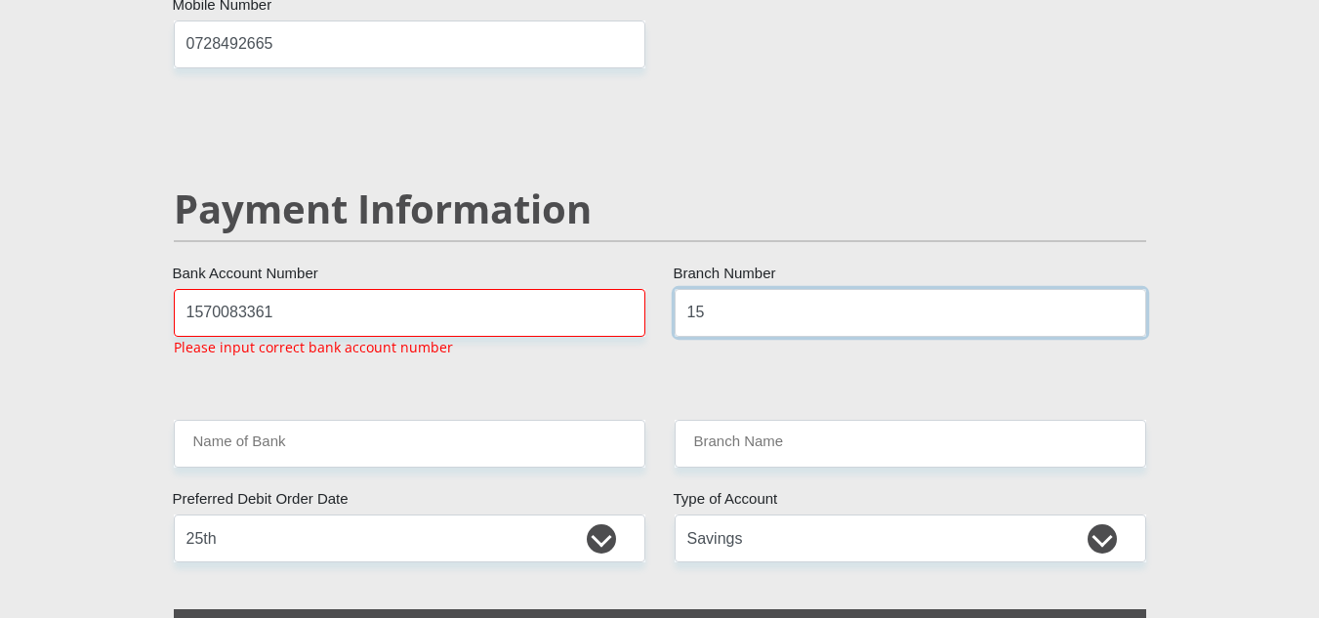
type input "1"
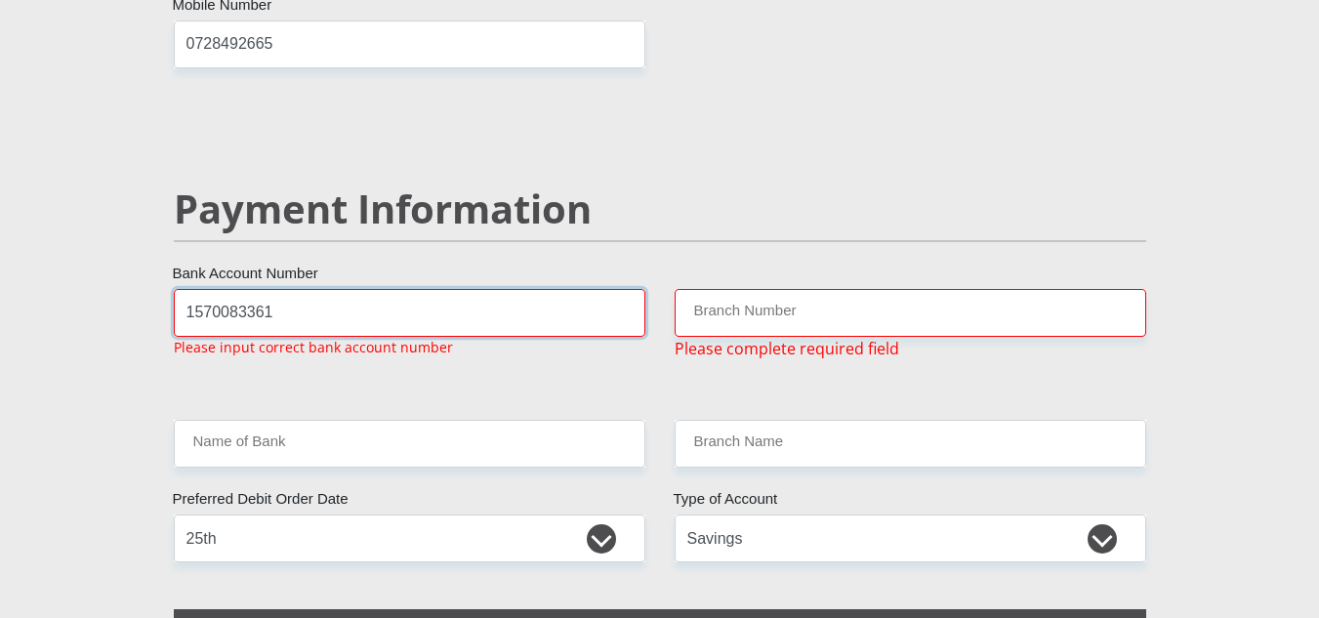
click at [347, 289] on input "1570083361" at bounding box center [410, 313] width 472 height 48
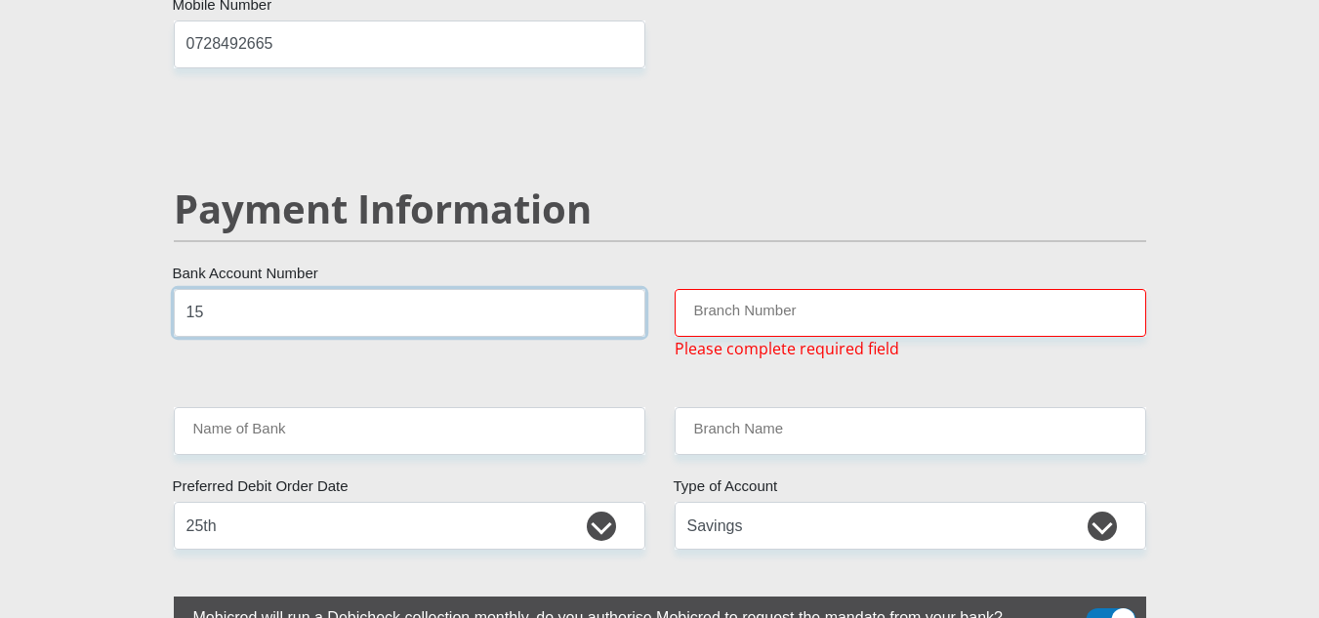
type input "1"
type input "5284973390247249"
click at [843, 289] on input "Branch Number" at bounding box center [911, 313] width 472 height 48
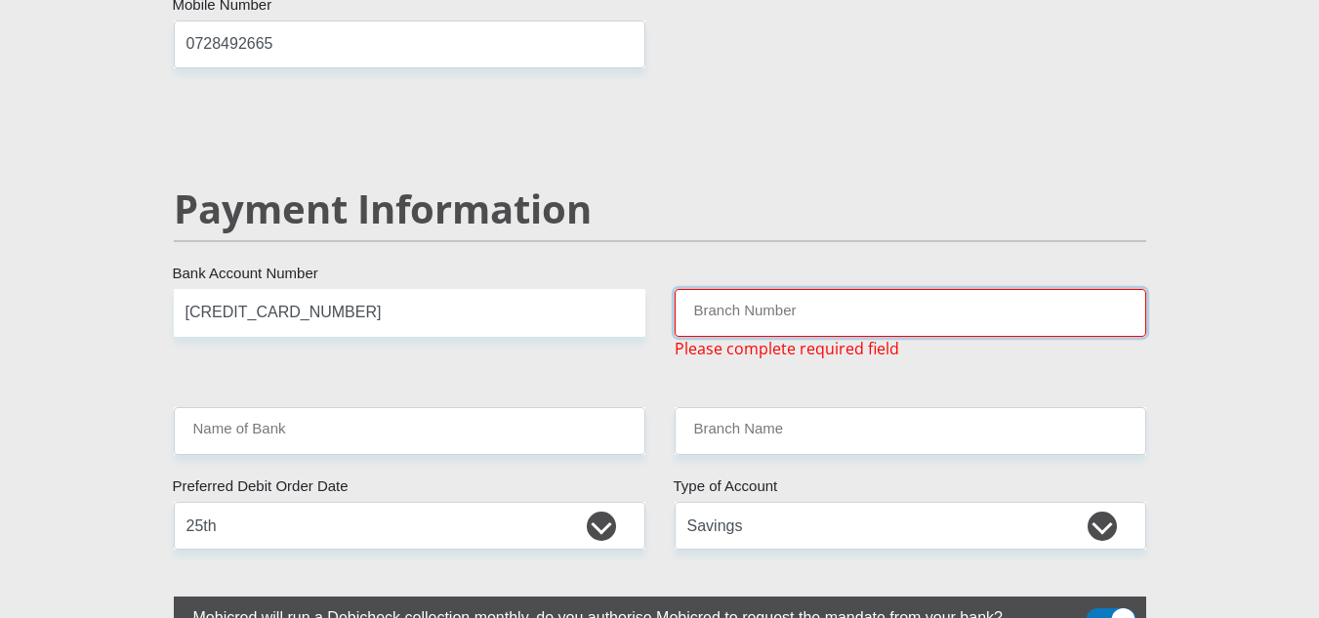
click at [704, 289] on input "Branch Number" at bounding box center [911, 313] width 472 height 48
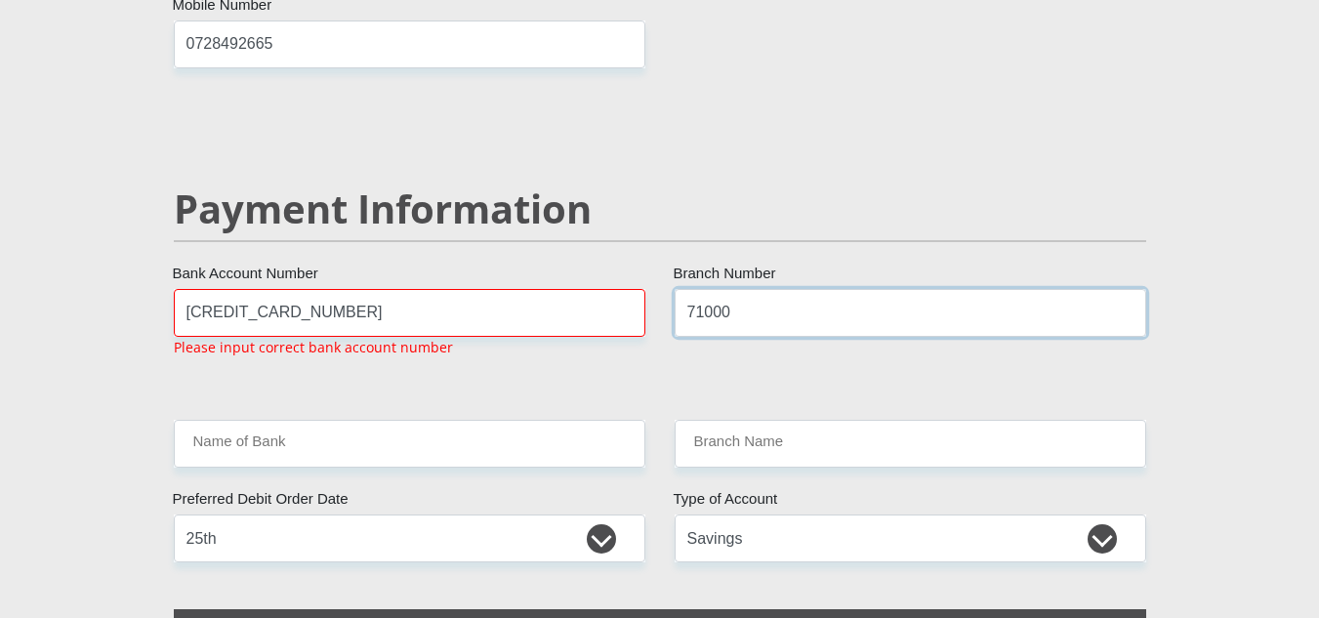
click at [758, 289] on input "71000" at bounding box center [911, 313] width 472 height 48
type input "7100"
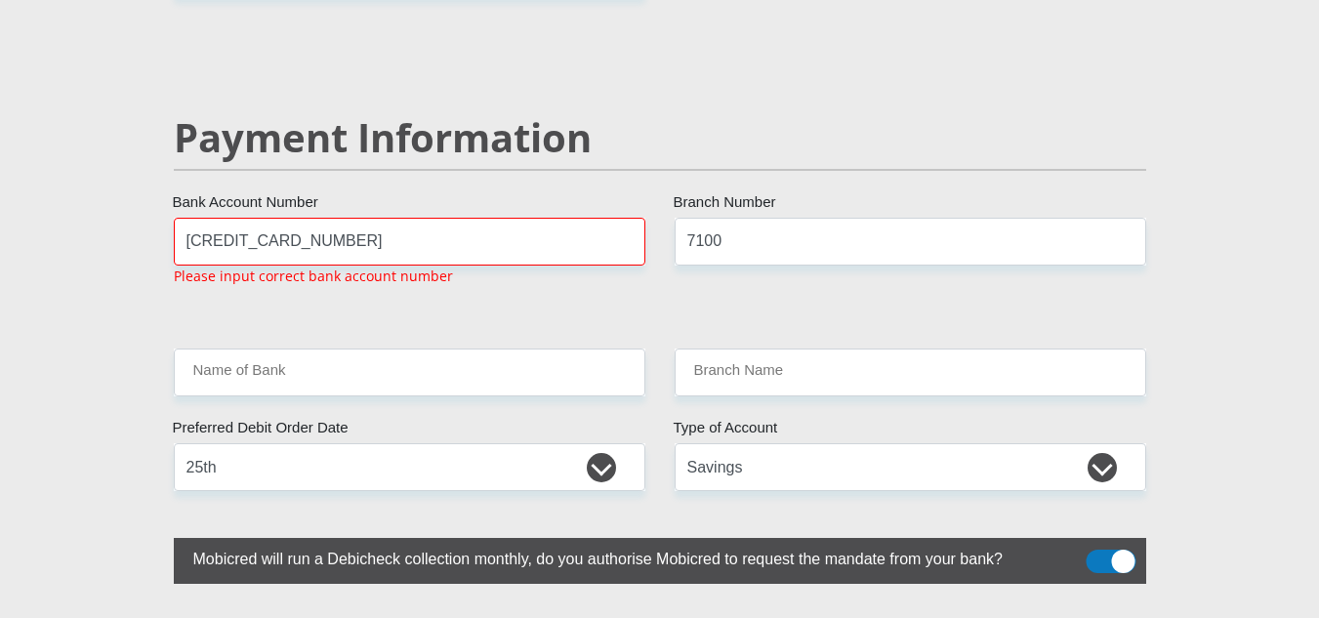
scroll to position [3788, 0]
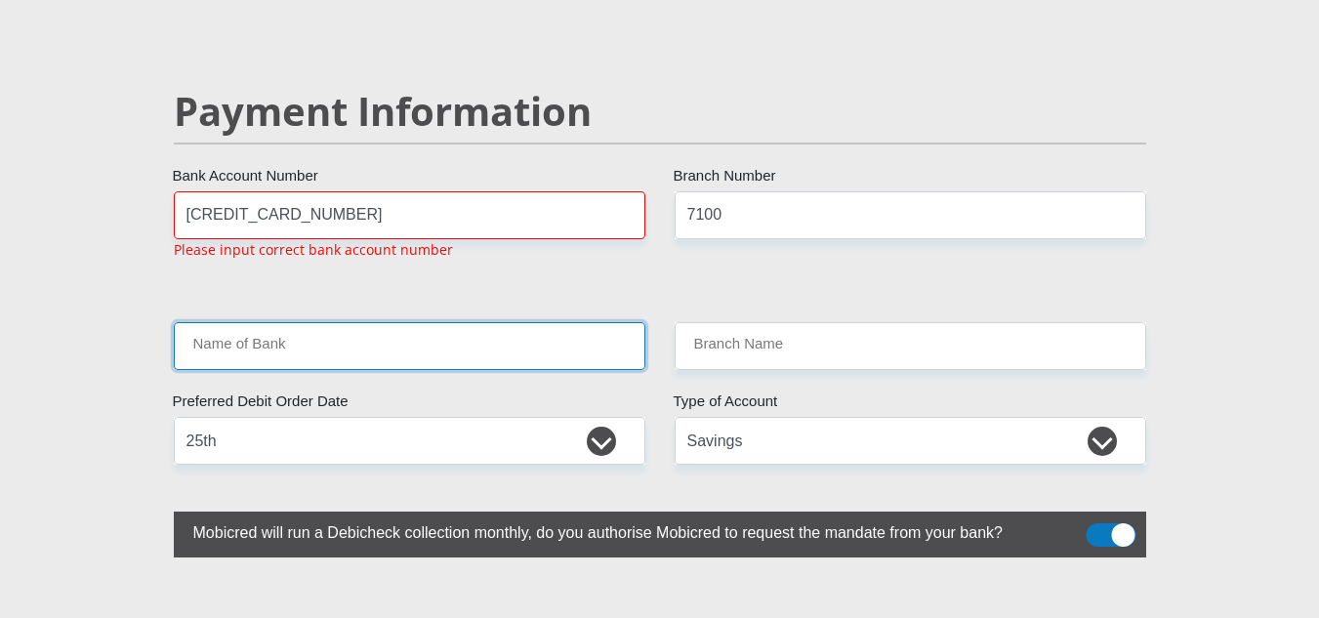
click at [518, 322] on input "Name of Bank" at bounding box center [410, 346] width 472 height 48
drag, startPoint x: 541, startPoint y: 294, endPoint x: 488, endPoint y: 290, distance: 52.9
click at [488, 322] on input "Name of Bank" at bounding box center [410, 346] width 472 height 48
click at [482, 322] on input "Name of Bank" at bounding box center [410, 346] width 472 height 48
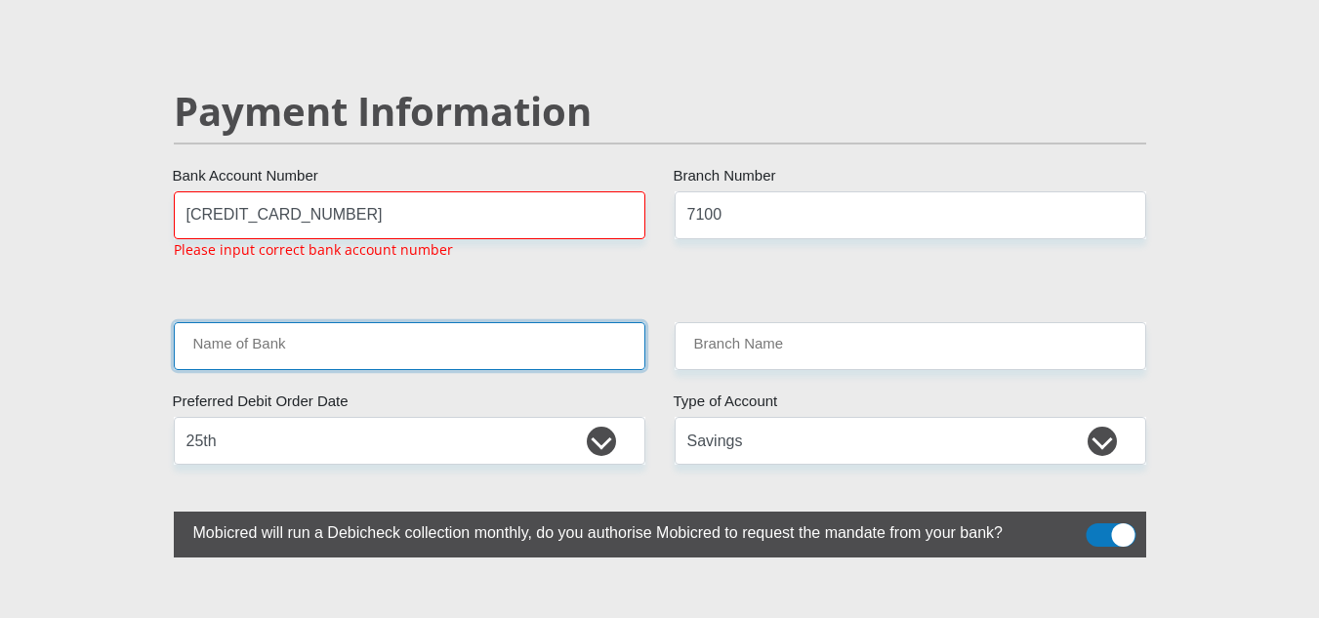
click at [482, 322] on input "Name of Bank" at bounding box center [410, 346] width 472 height 48
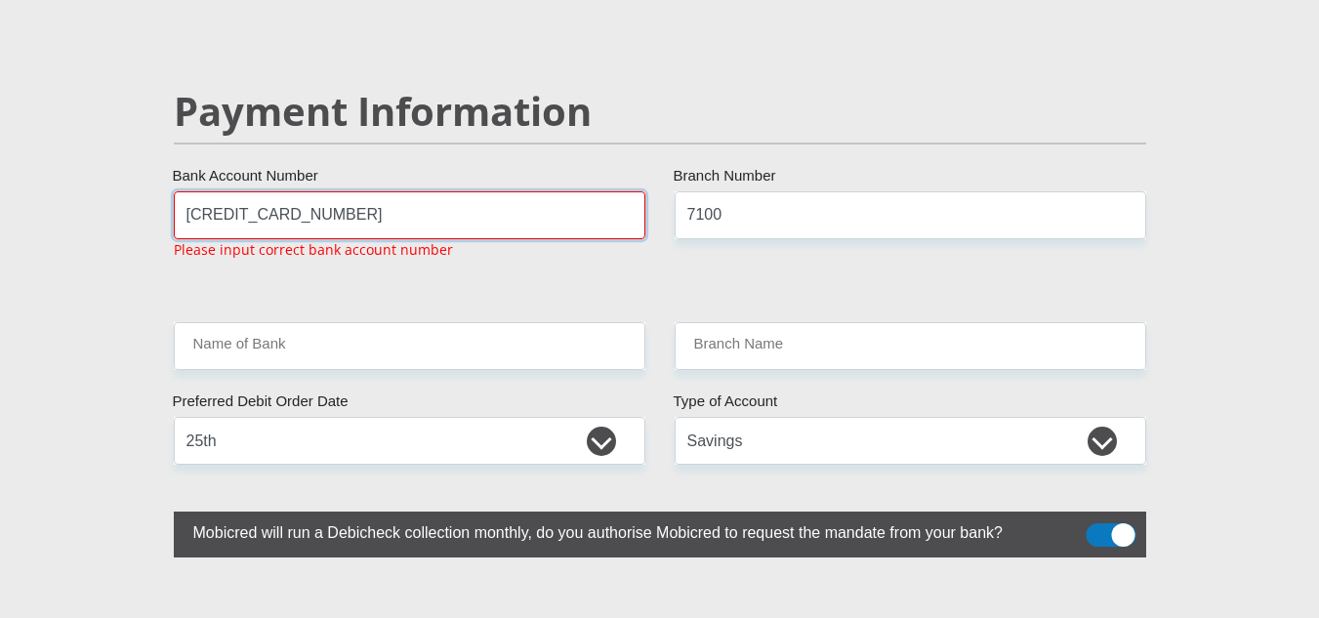
click at [350, 191] on input "5284973390247249" at bounding box center [410, 215] width 472 height 48
type input "5"
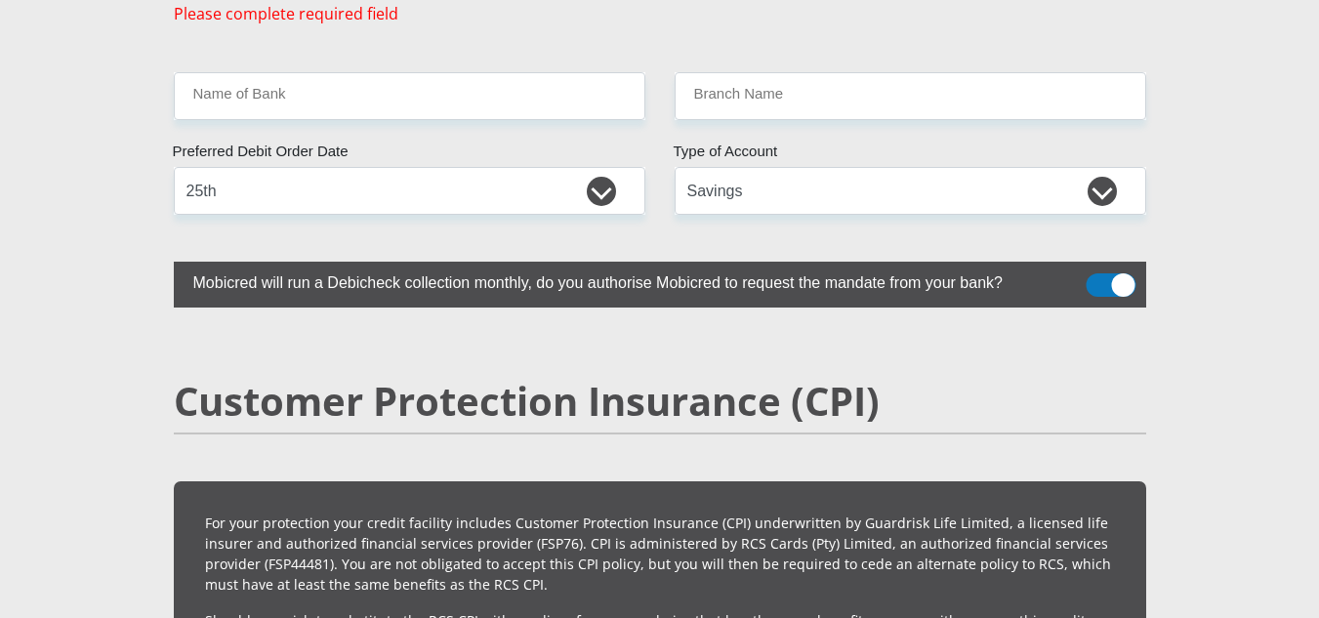
scroll to position [4081, 0]
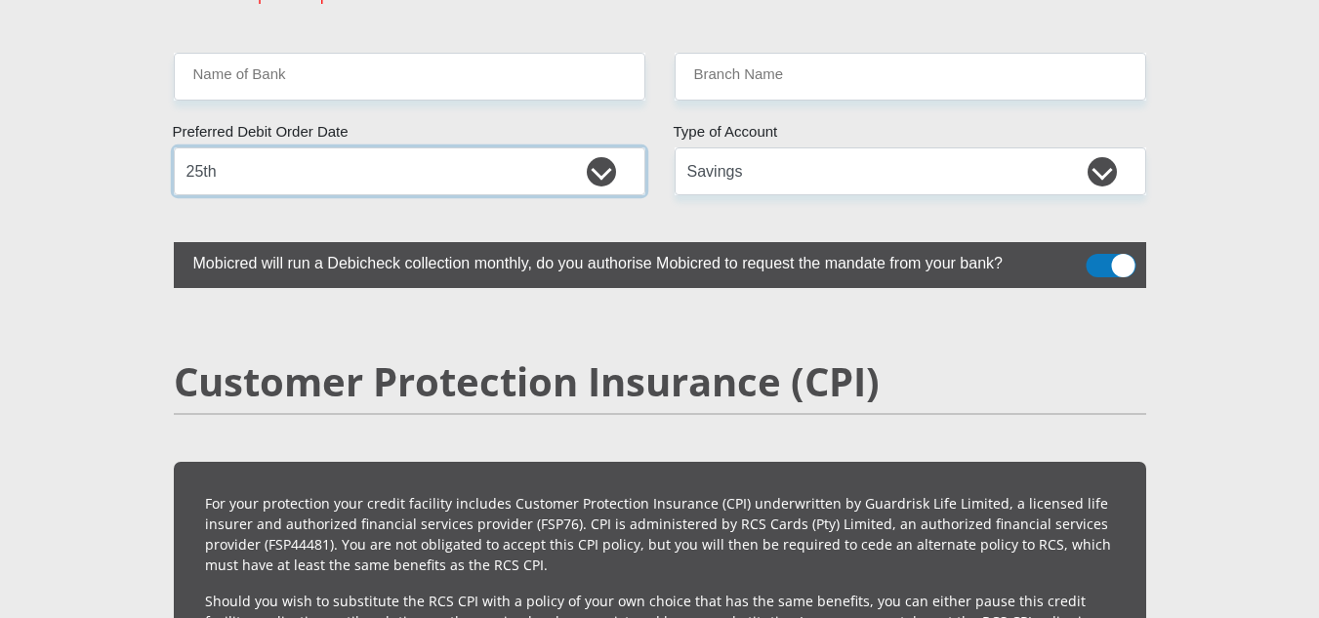
click at [272, 147] on select "1st 2nd 3rd 4th 5th 7th 18th 19th 20th 21st 22nd 23rd 24th 25th 26th 27th 28th …" at bounding box center [410, 171] width 472 height 48
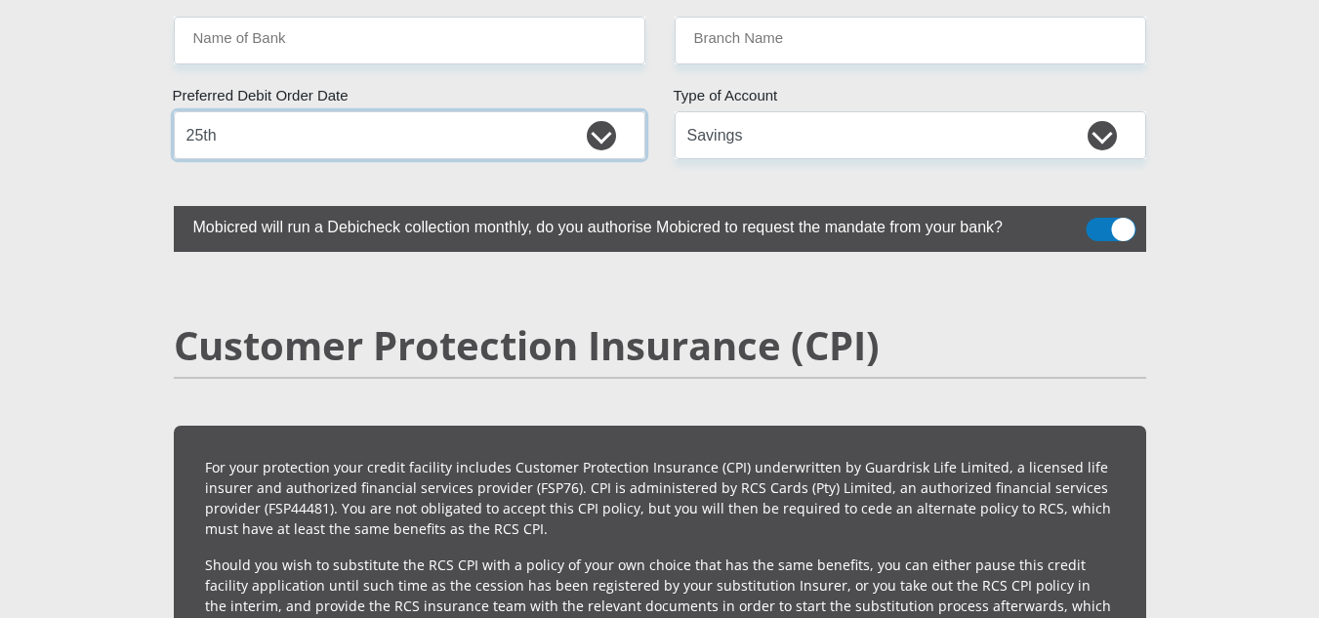
scroll to position [4044, 0]
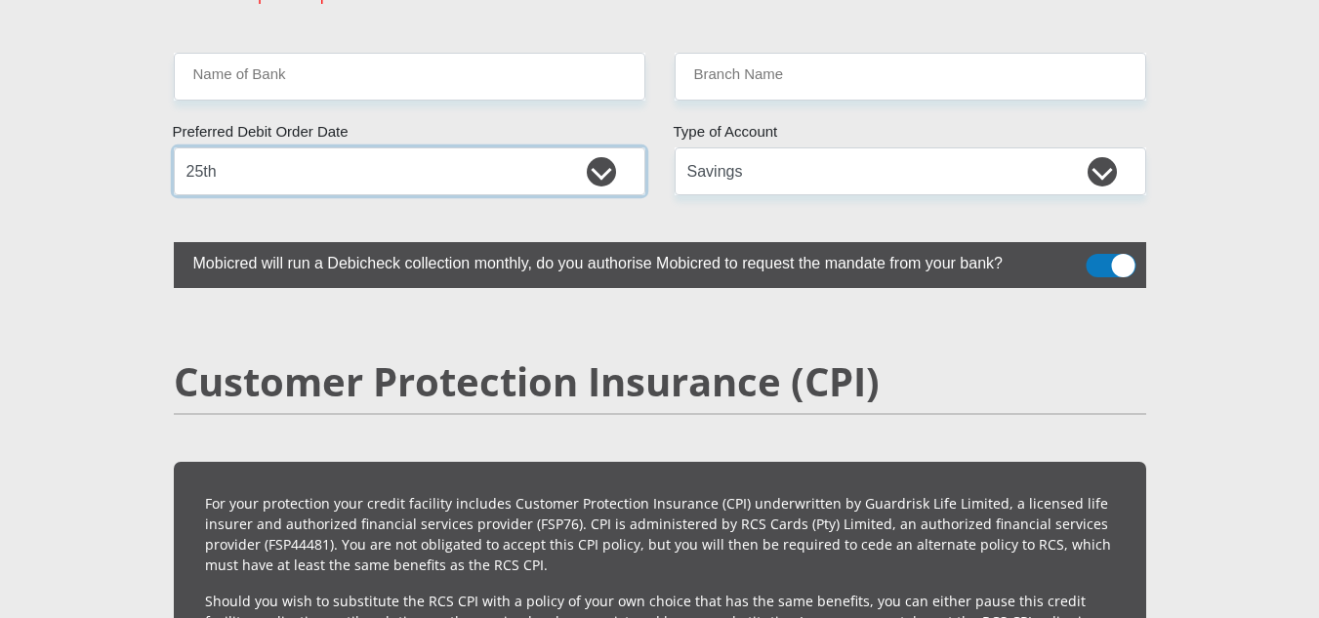
click at [272, 147] on select "1st 2nd 3rd 4th 5th 7th 18th 19th 20th 21st 22nd 23rd 24th 25th 26th 27th 28th …" at bounding box center [410, 171] width 472 height 48
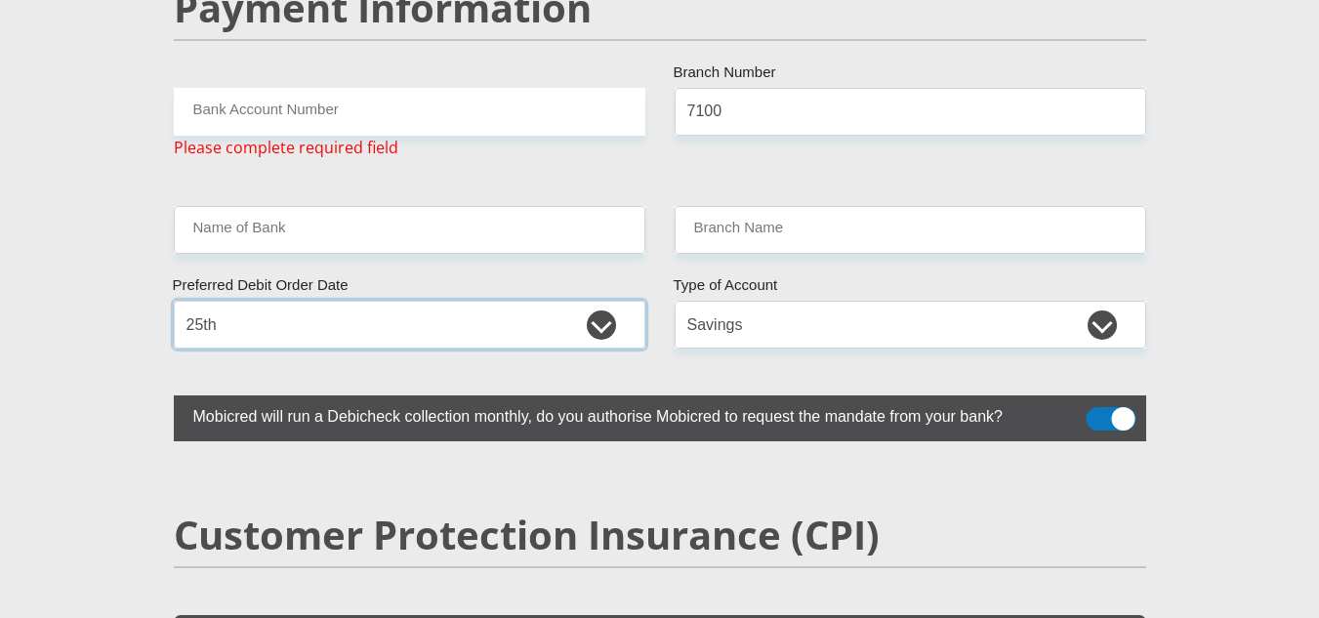
scroll to position [3849, 0]
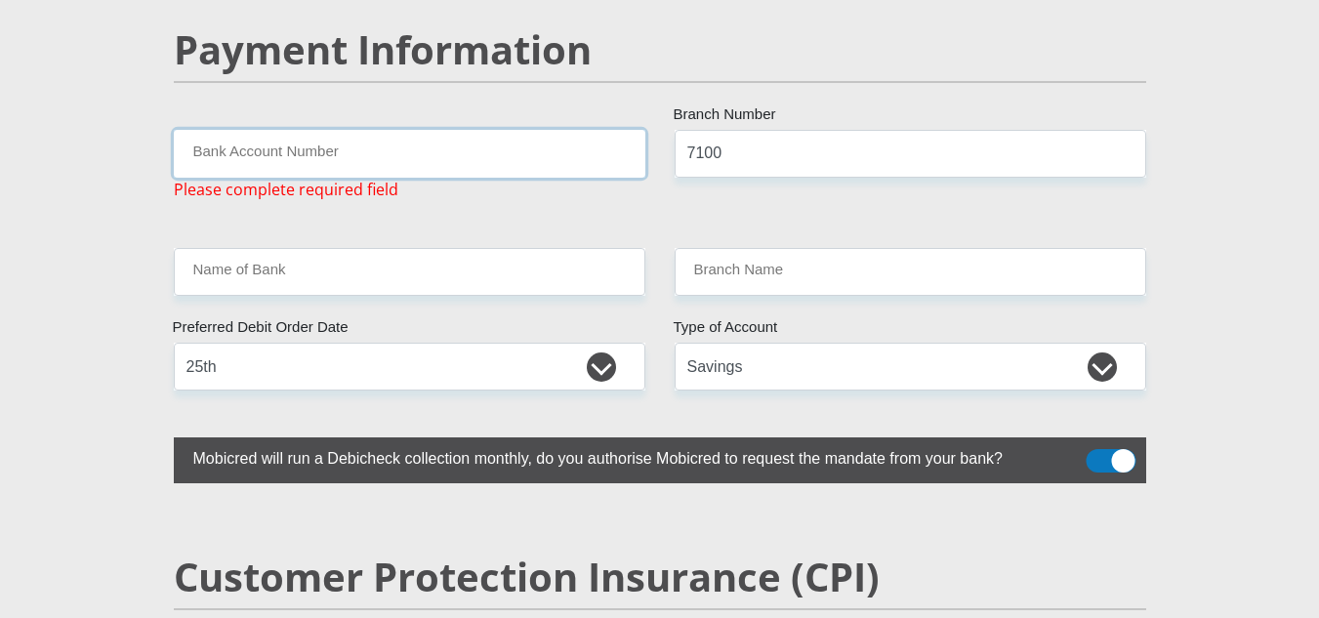
click at [325, 130] on input "Bank Account Number" at bounding box center [410, 154] width 472 height 48
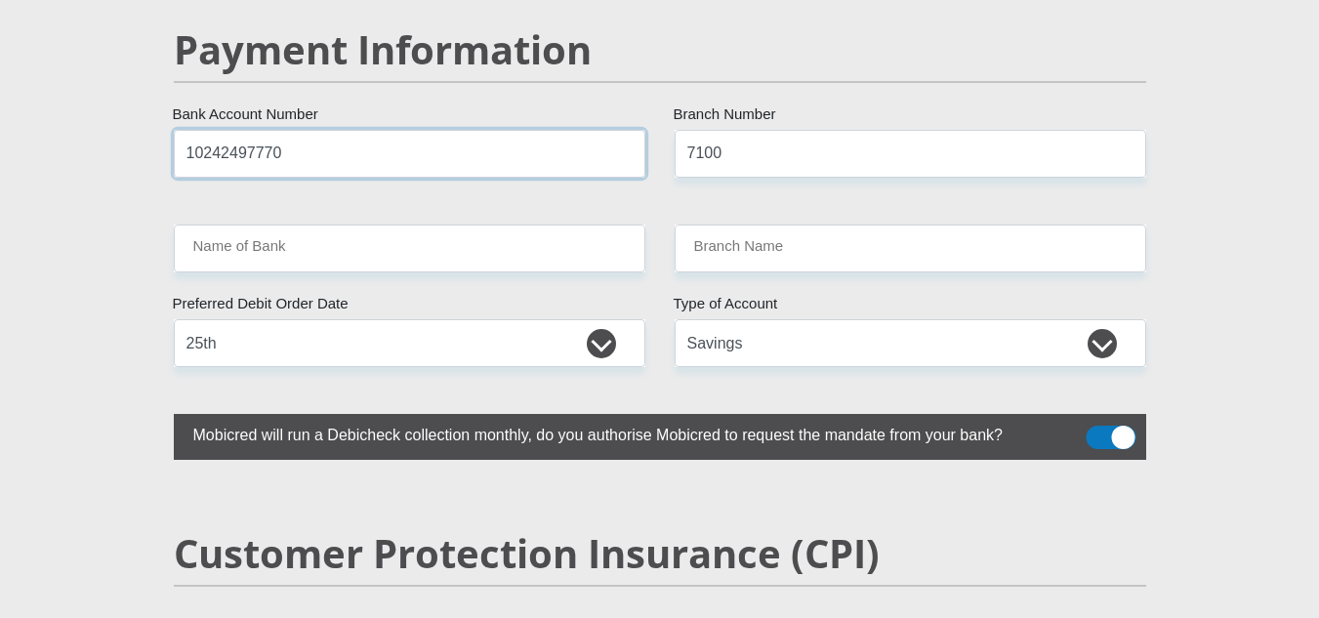
type input "10242497770"
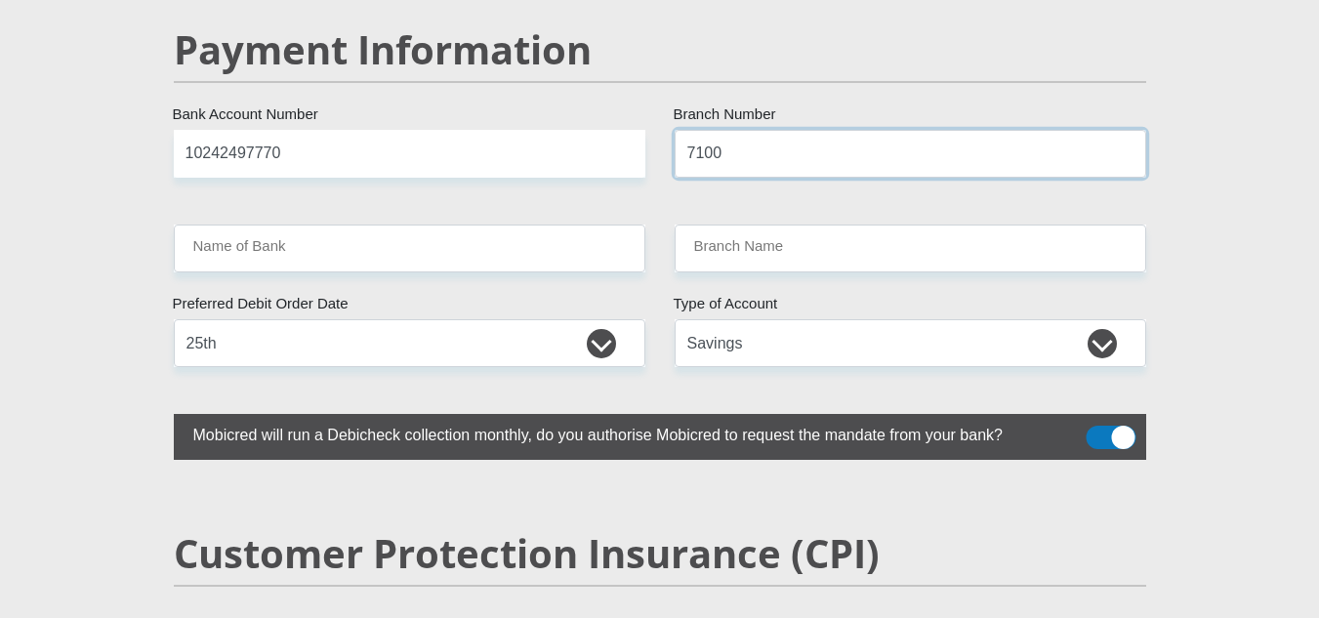
click at [782, 130] on input "7100" at bounding box center [911, 154] width 472 height 48
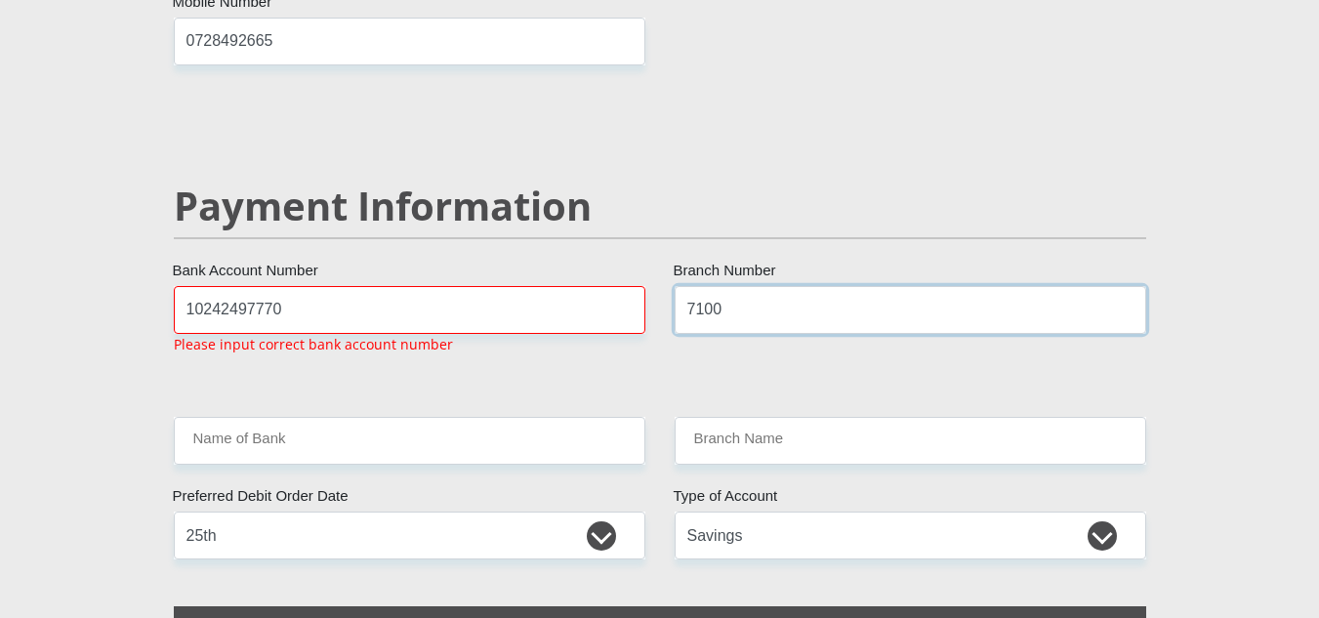
scroll to position [3690, 0]
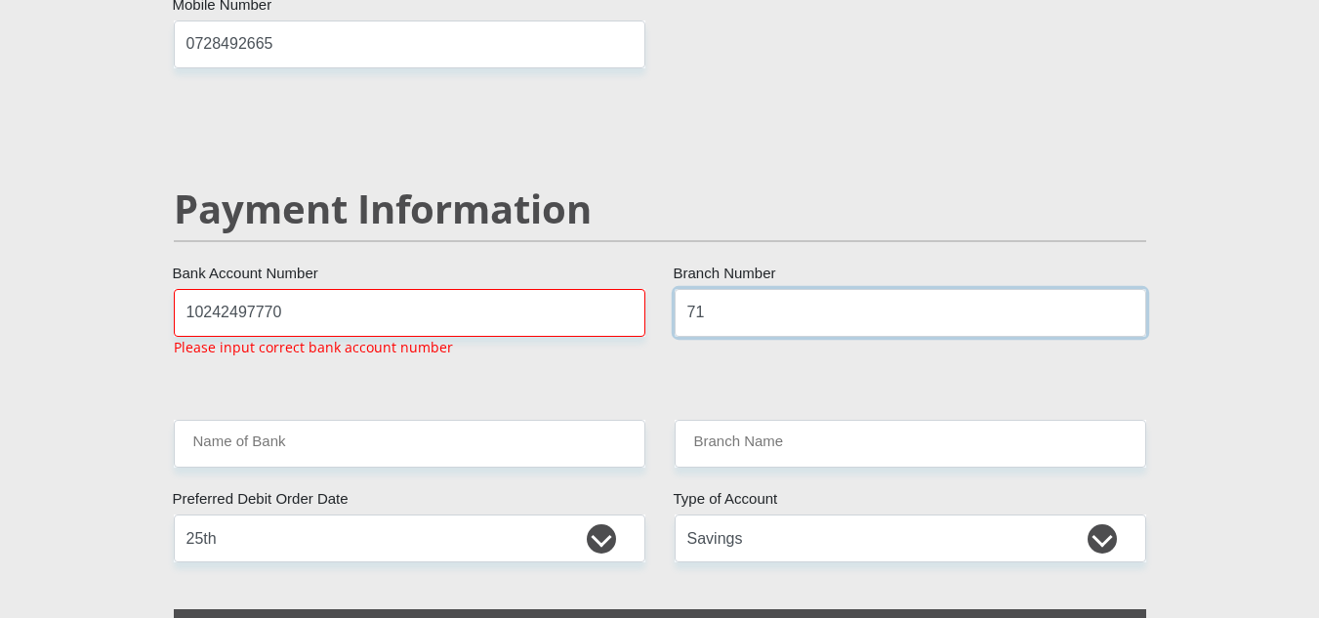
type input "7"
type input "051001"
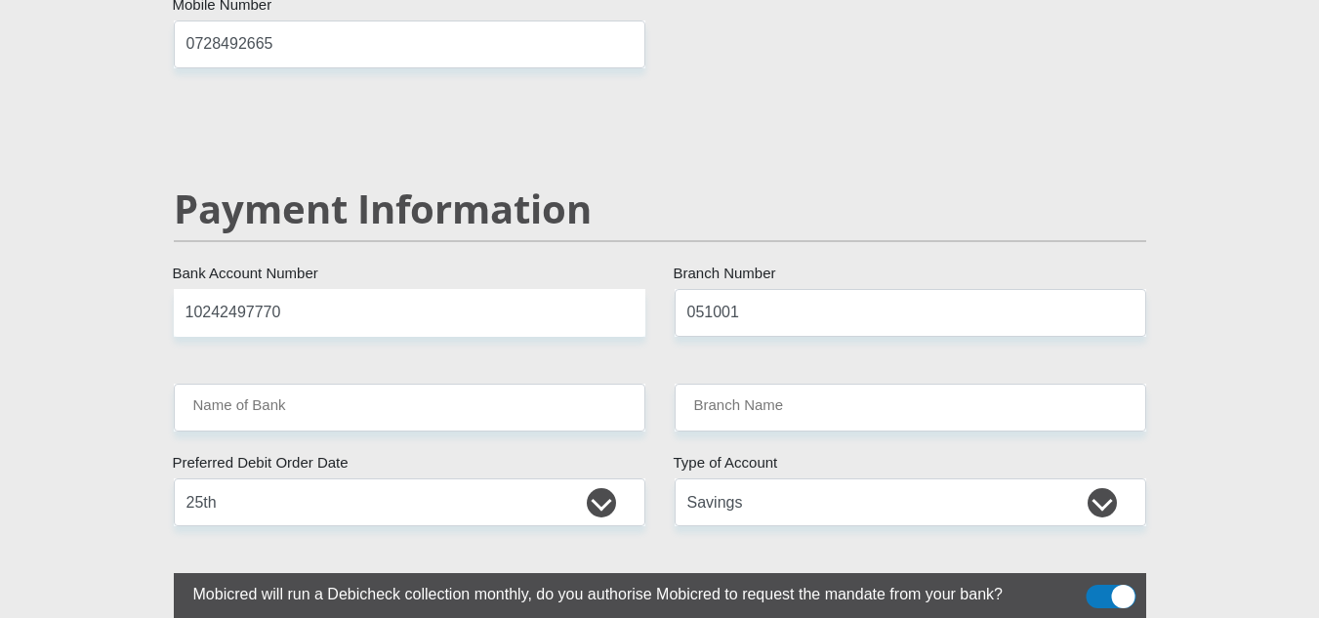
type input "STANDARD BANK"
type input "STANDARD BANK SOUTH AFRICA"
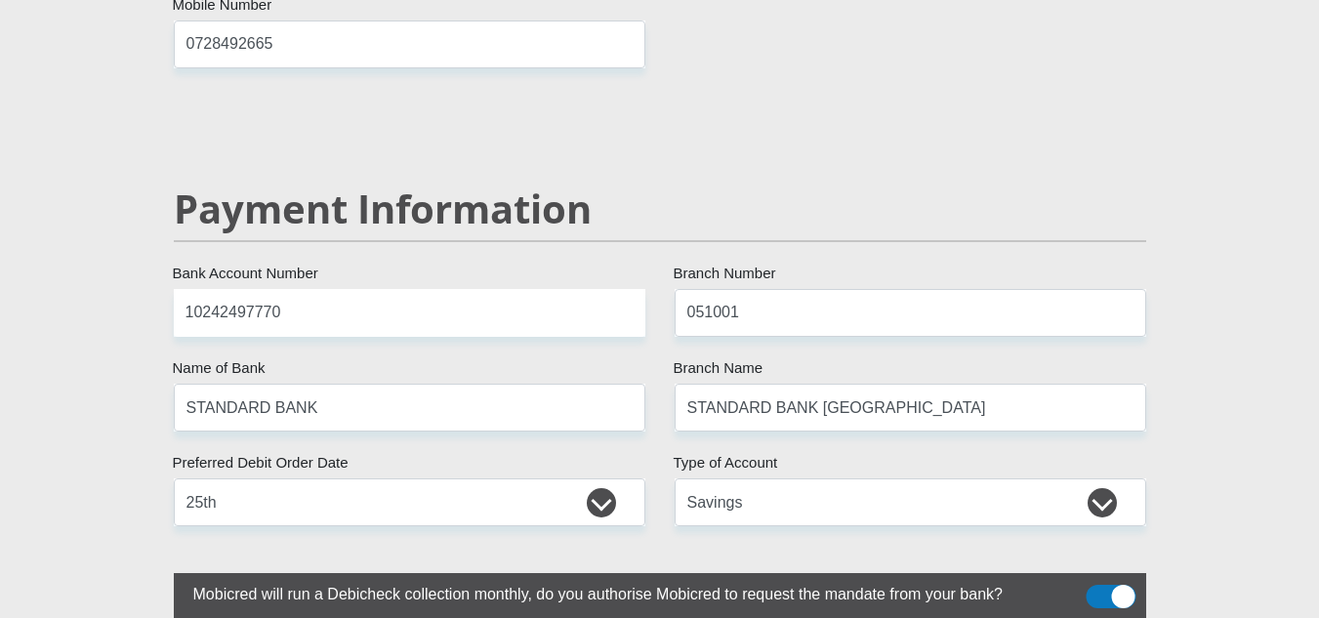
scroll to position [3788, 0]
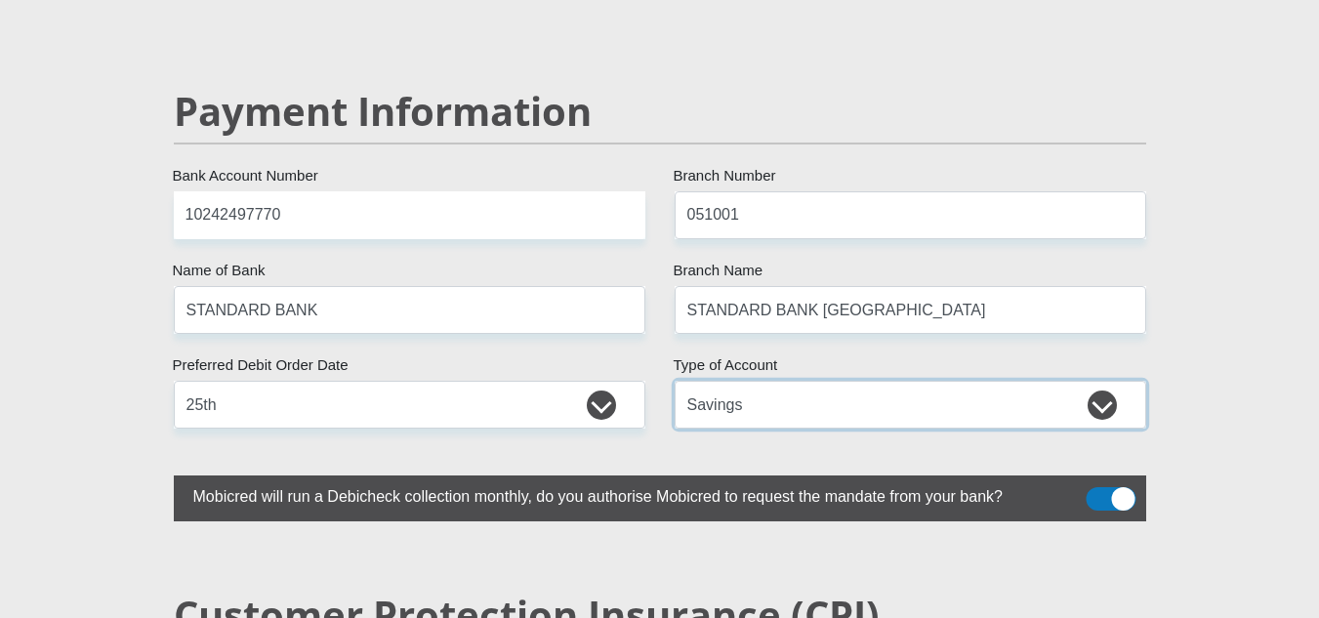
click at [974, 381] on select "Cheque Savings" at bounding box center [911, 405] width 472 height 48
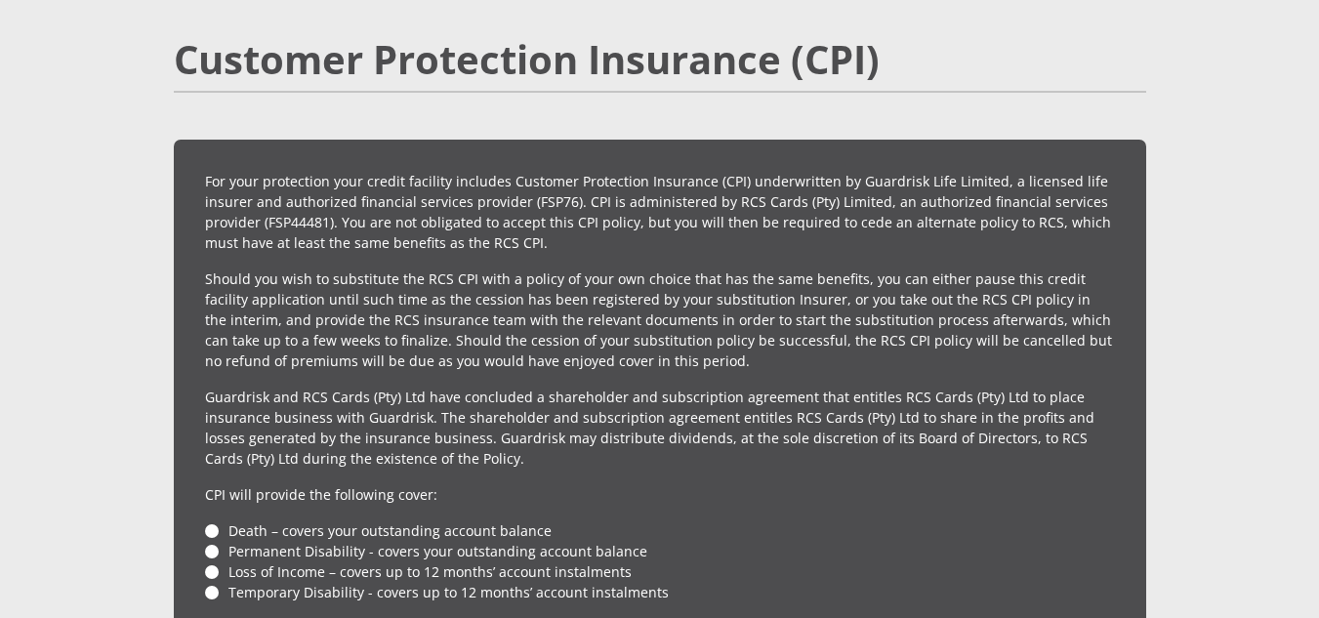
scroll to position [4471, 0]
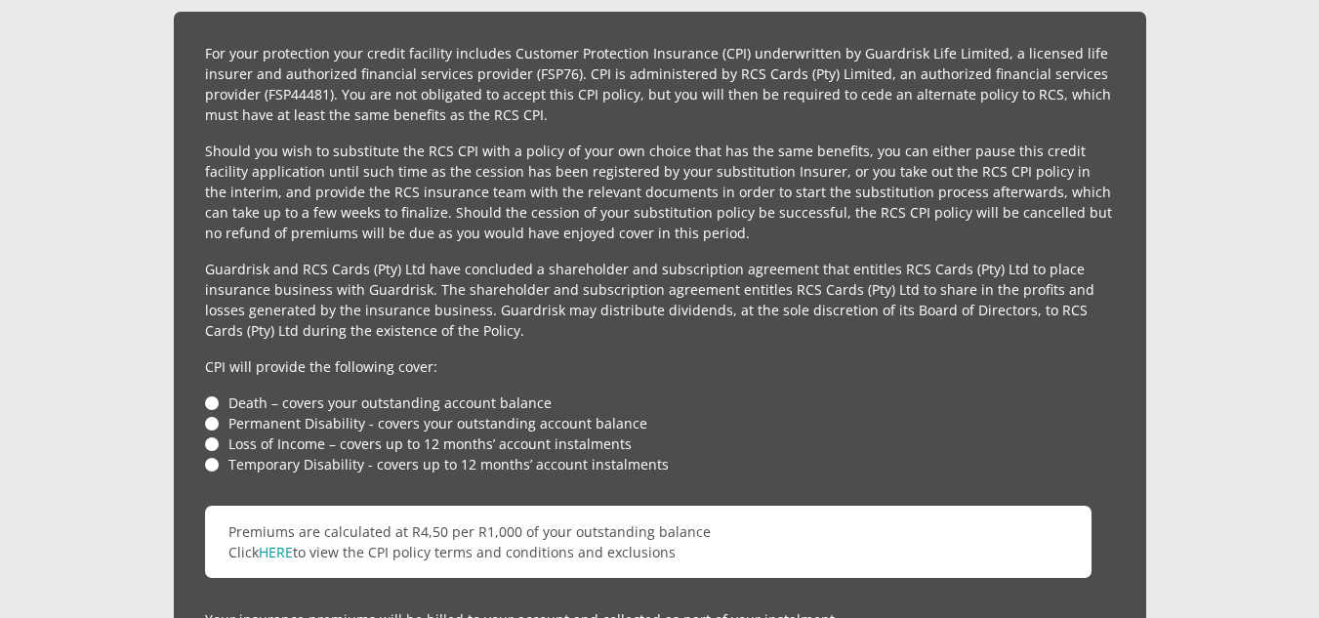
click at [212, 393] on li "Death – covers your outstanding account balance" at bounding box center [660, 403] width 910 height 21
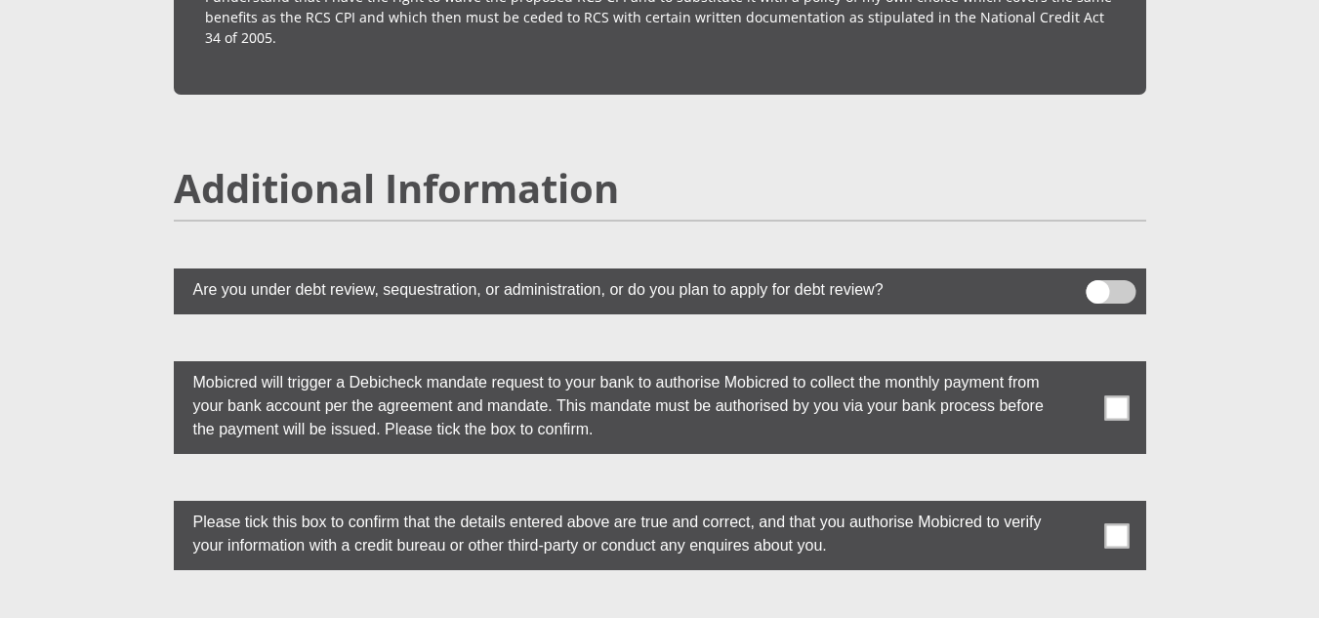
scroll to position [5252, 0]
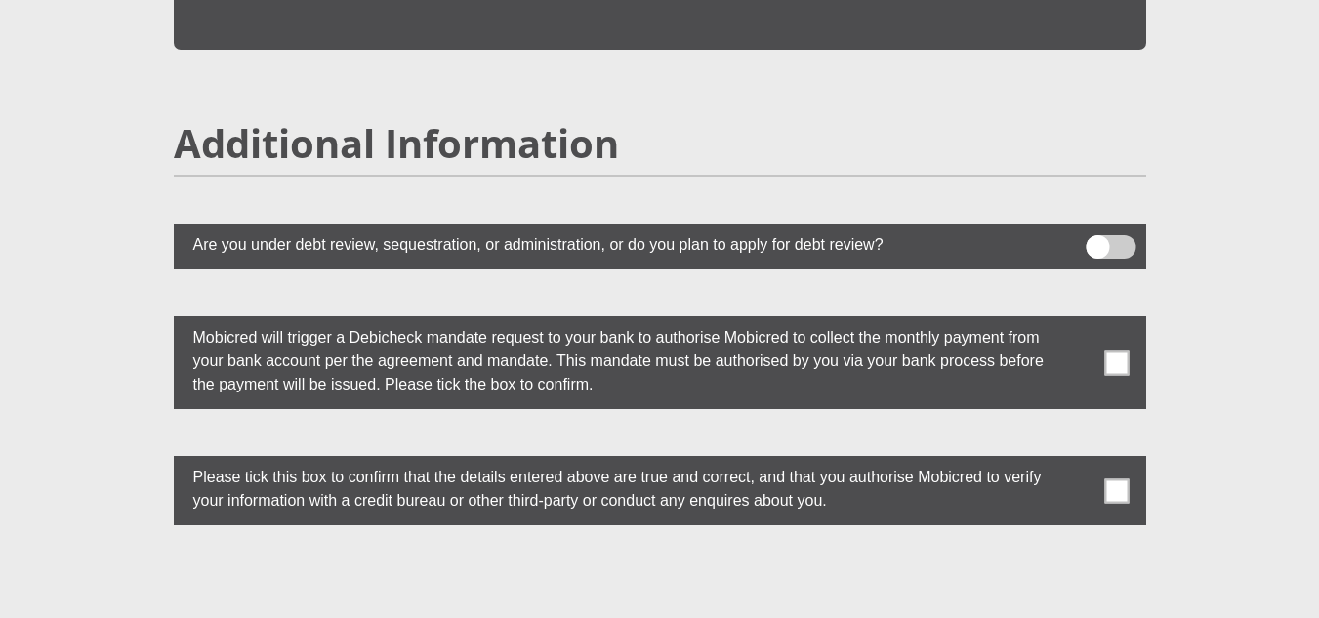
click at [1116, 351] on span at bounding box center [1117, 363] width 24 height 24
click at [1078, 321] on input "checkbox" at bounding box center [1078, 321] width 0 height 0
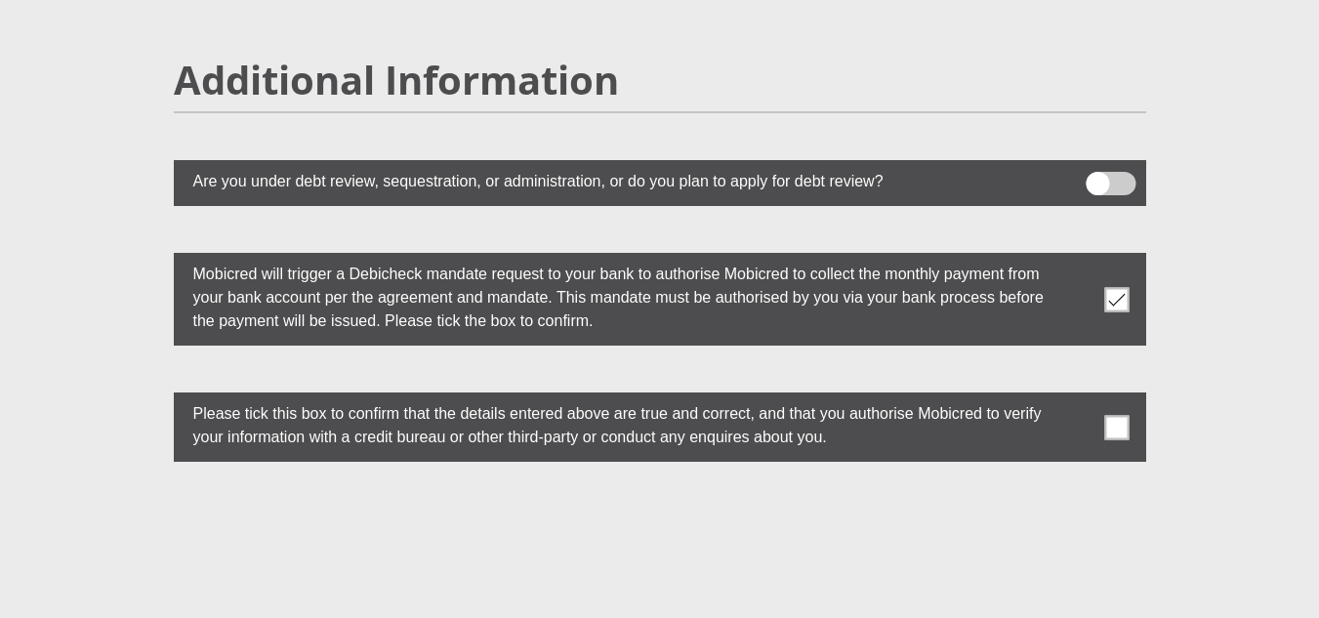
scroll to position [5350, 0]
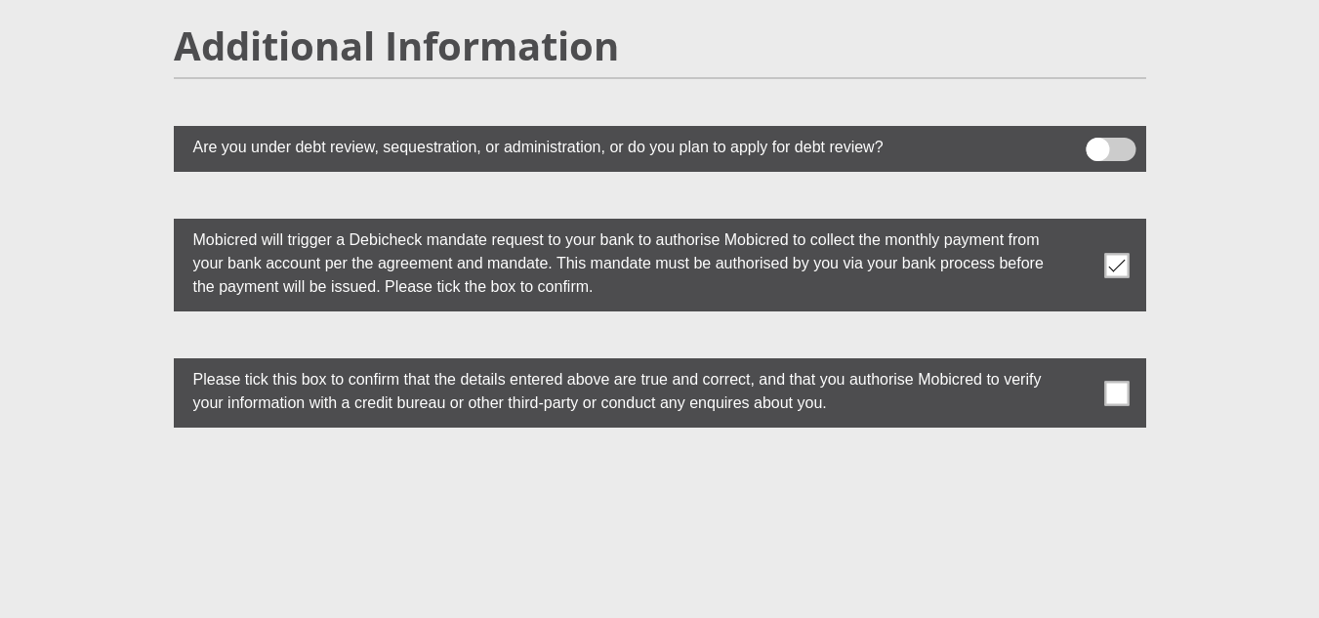
click at [1121, 381] on span at bounding box center [1117, 393] width 24 height 24
click at [1078, 363] on input "checkbox" at bounding box center [1078, 363] width 0 height 0
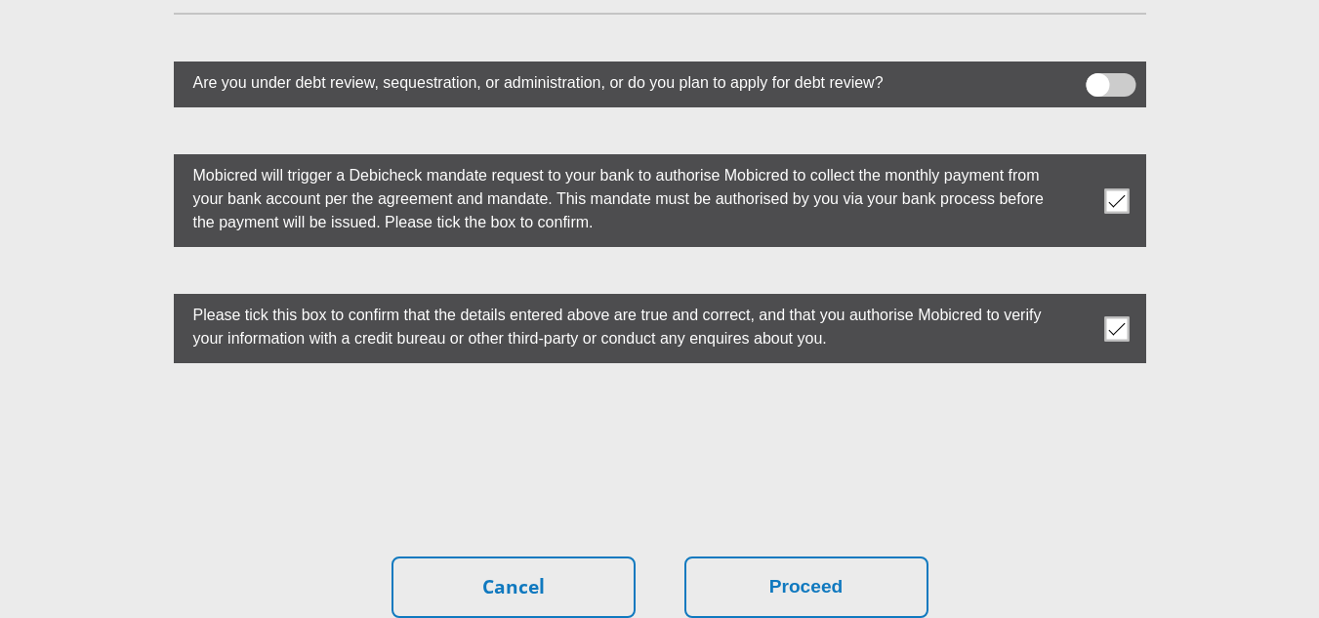
scroll to position [5448, 0]
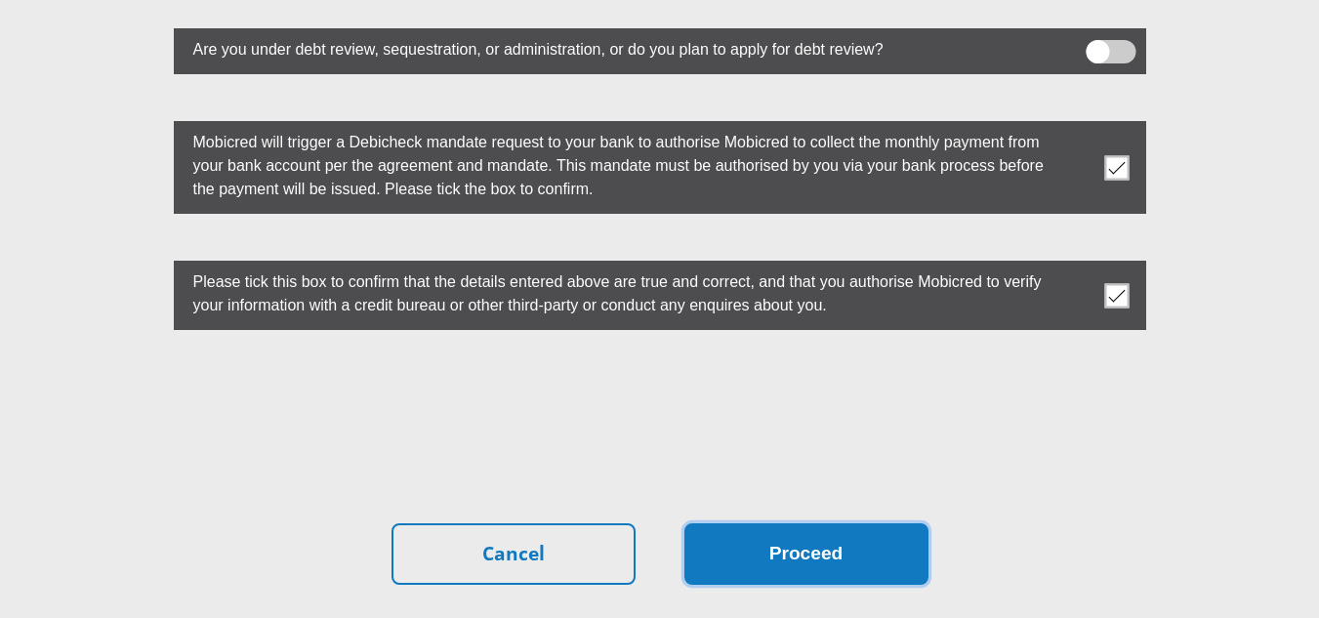
click at [735, 523] on button "Proceed" at bounding box center [807, 554] width 244 height 62
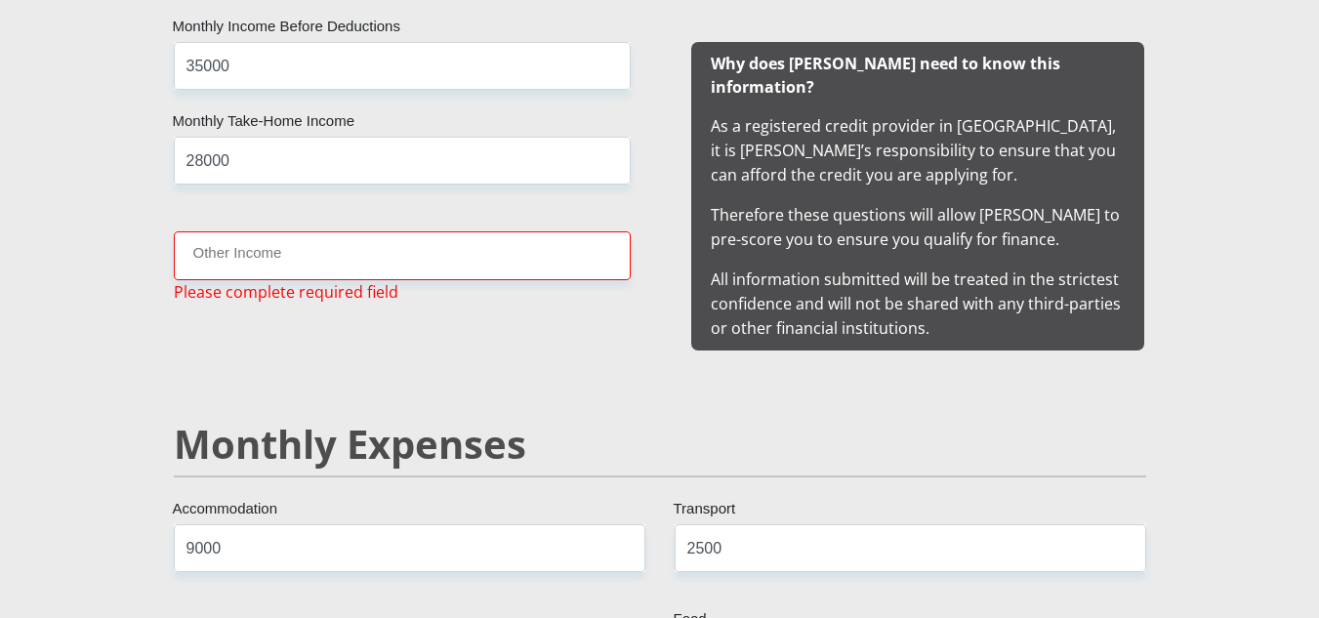
scroll to position [1938, 0]
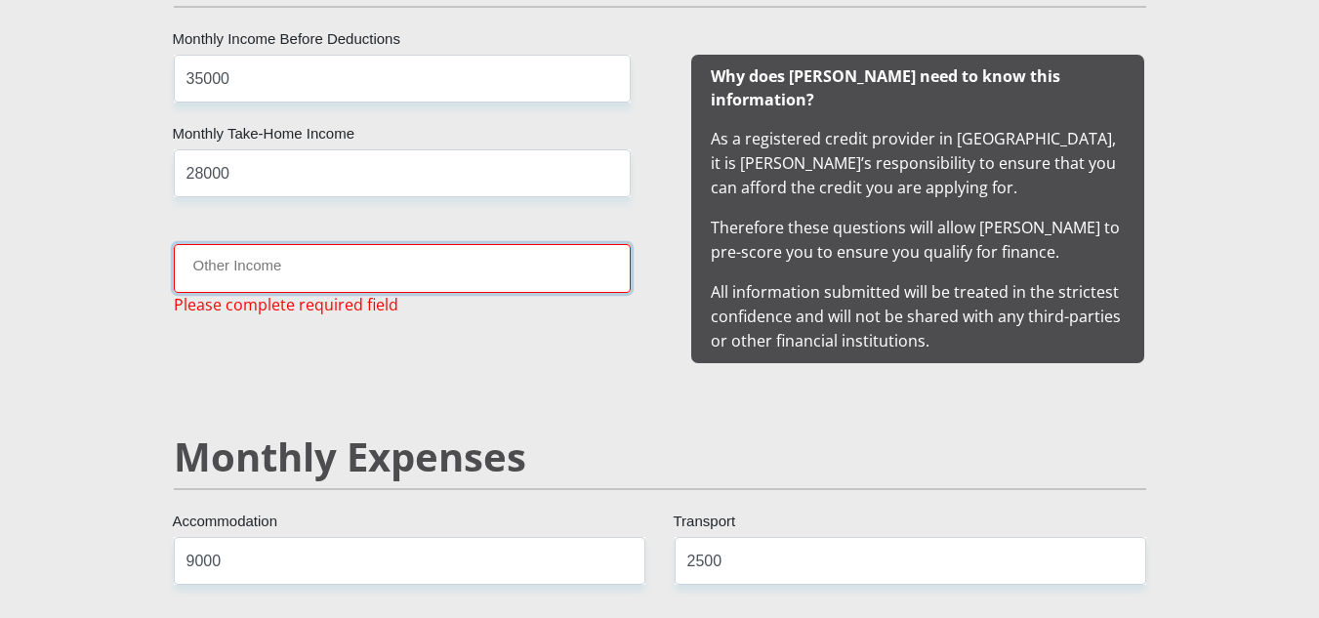
click at [383, 273] on input "Other Income" at bounding box center [402, 268] width 457 height 48
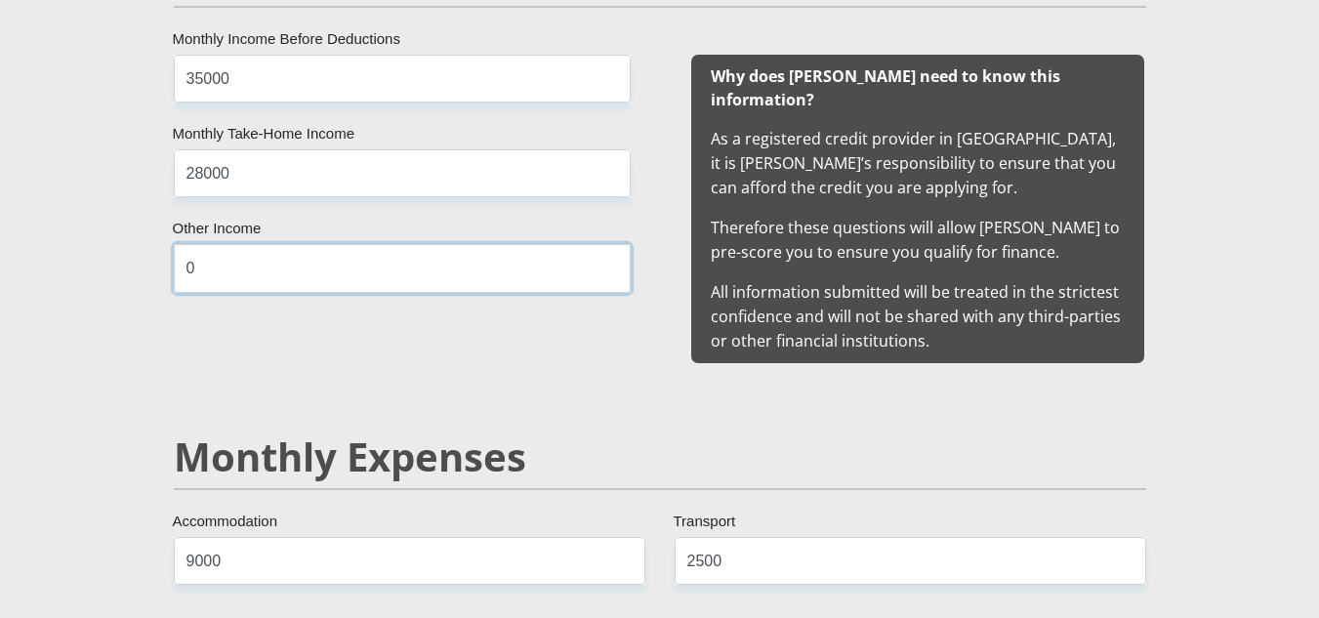
type input "0"
click at [302, 328] on div "35000 Monthly Income Before Deductions 28000 Monthly Take-Home Income 0 Other I…" at bounding box center [403, 209] width 516 height 309
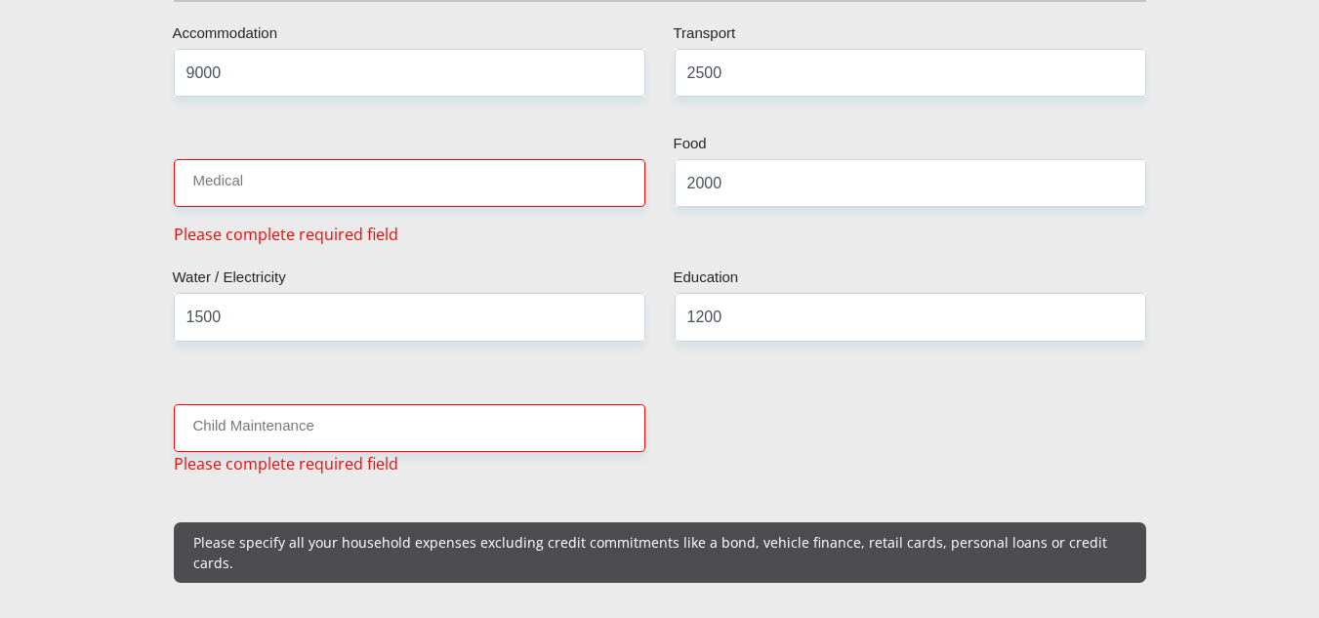
scroll to position [2328, 0]
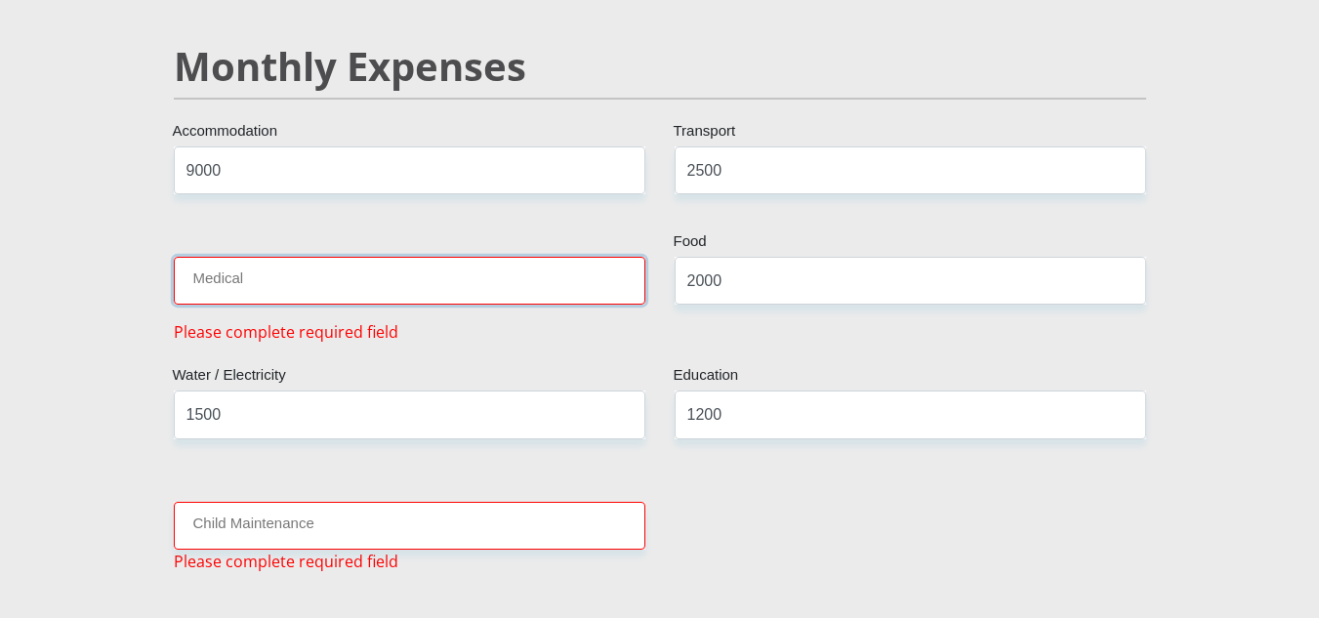
click at [282, 271] on input "Medical" at bounding box center [410, 281] width 472 height 48
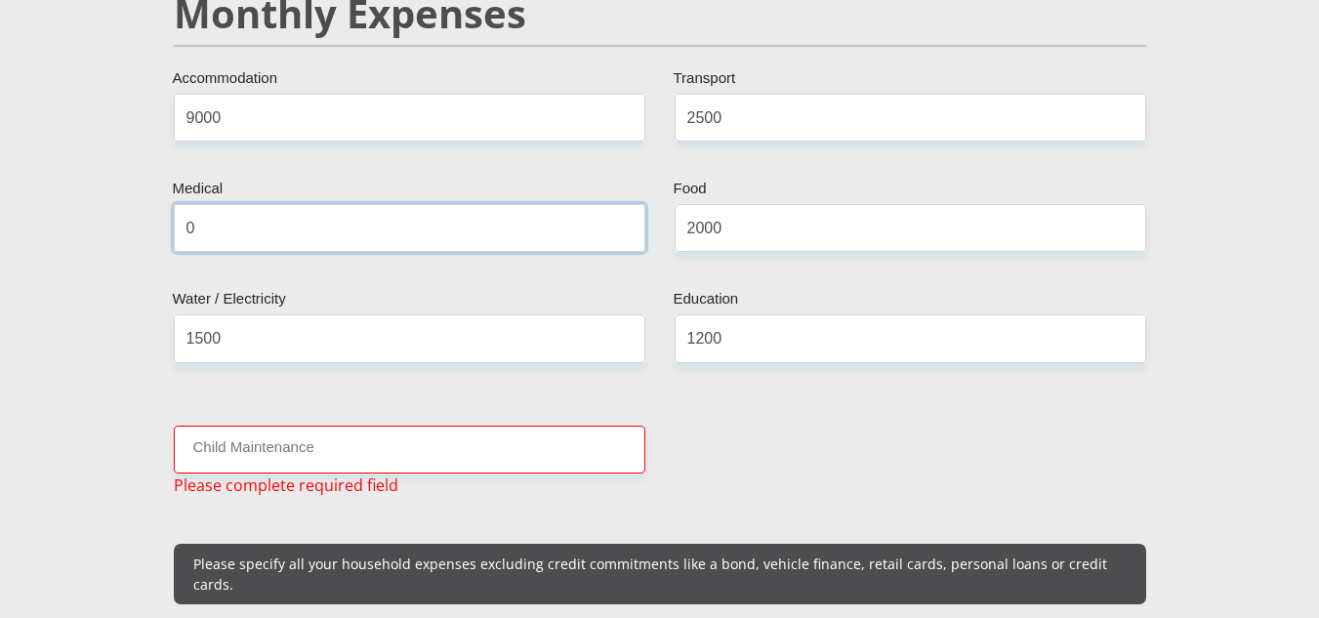
scroll to position [2426, 0]
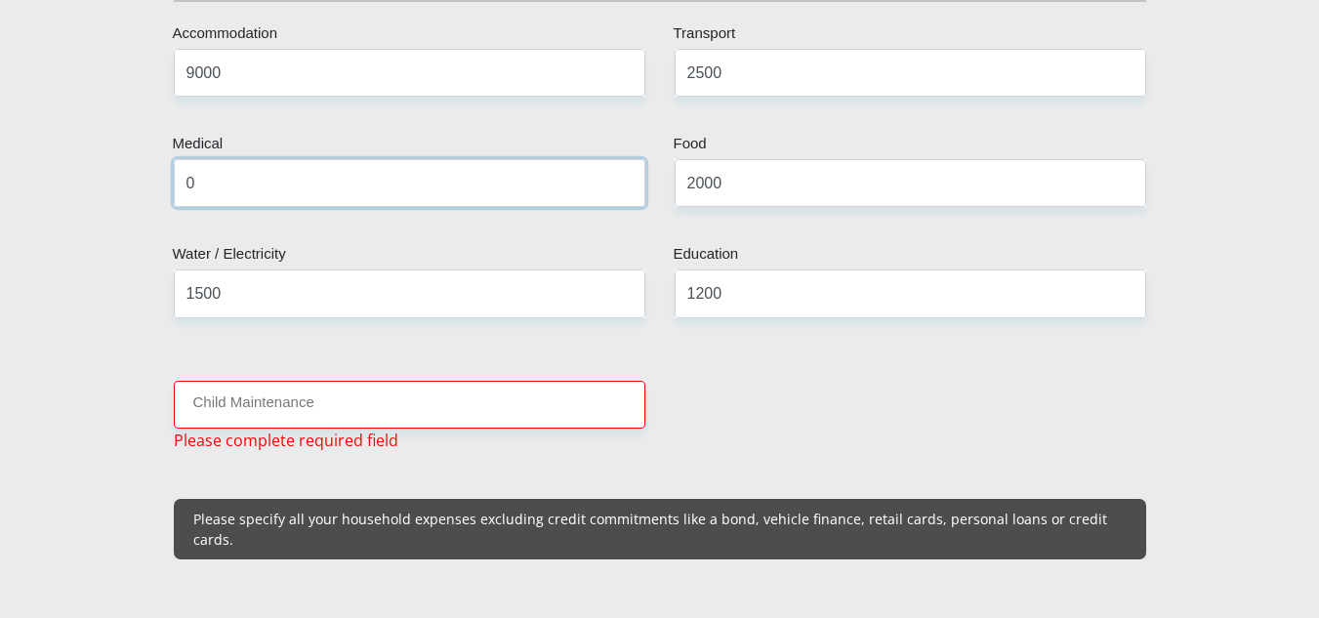
type input "0"
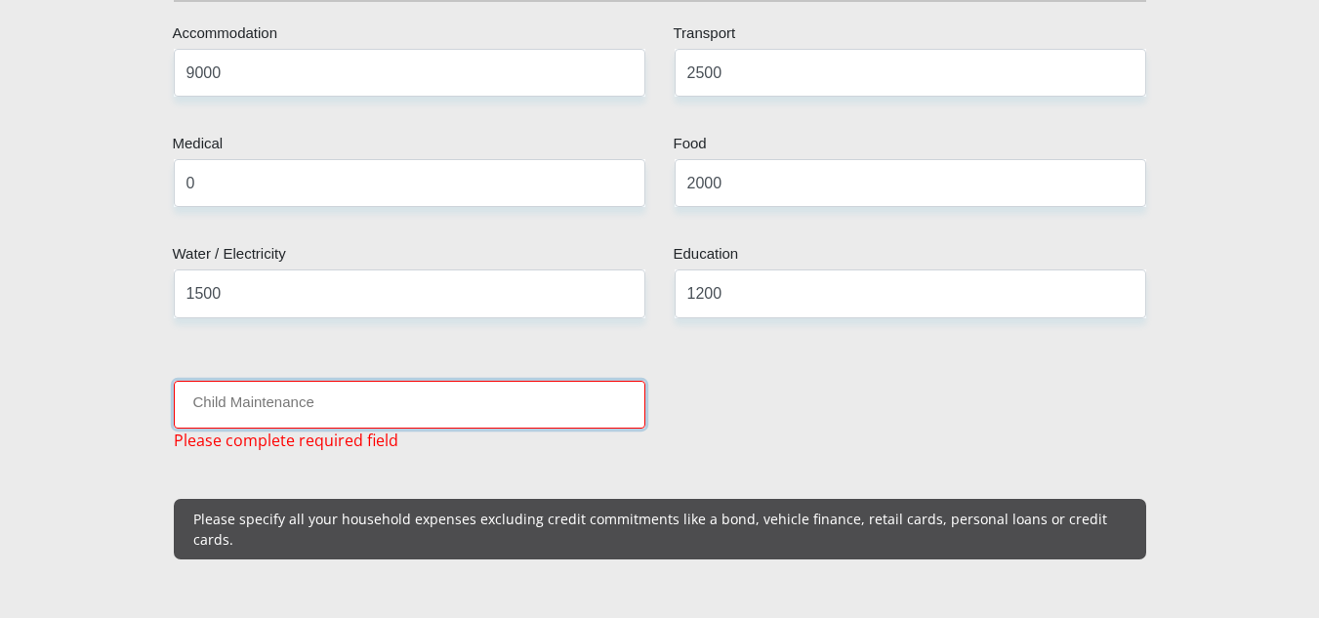
click at [333, 384] on input "Child Maintenance" at bounding box center [410, 405] width 472 height 48
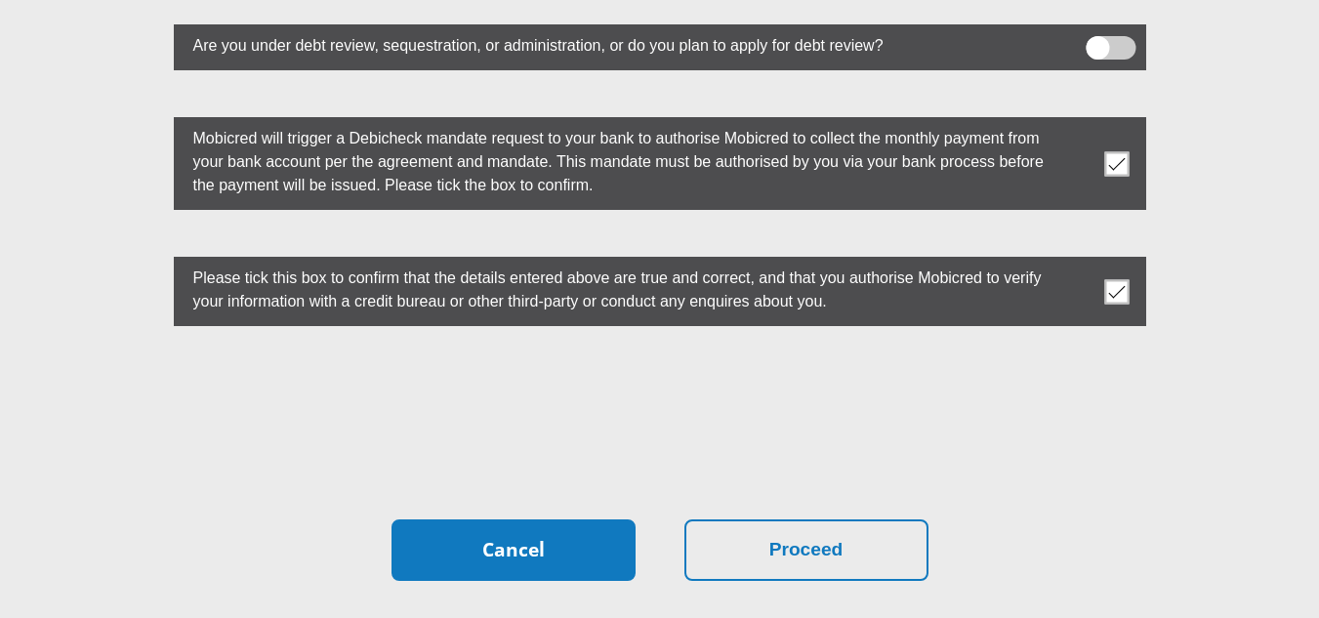
scroll to position [5454, 0]
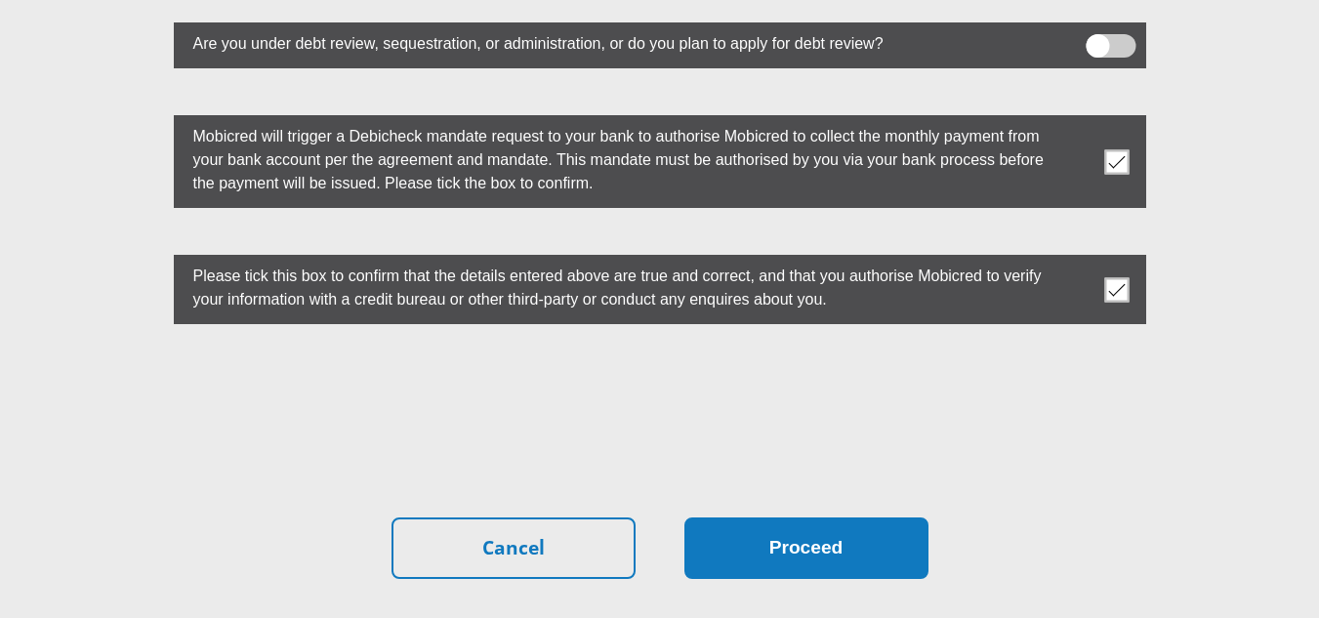
type input "0"
click at [811, 518] on button "Proceed" at bounding box center [807, 549] width 244 height 62
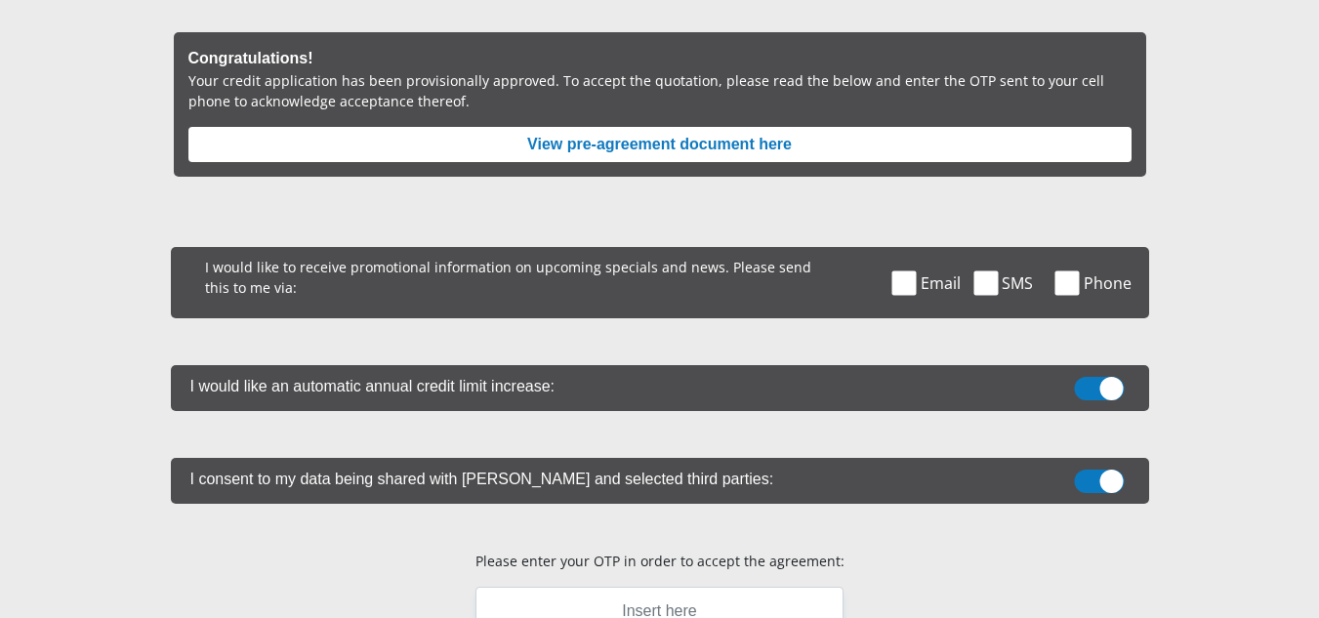
scroll to position [293, 0]
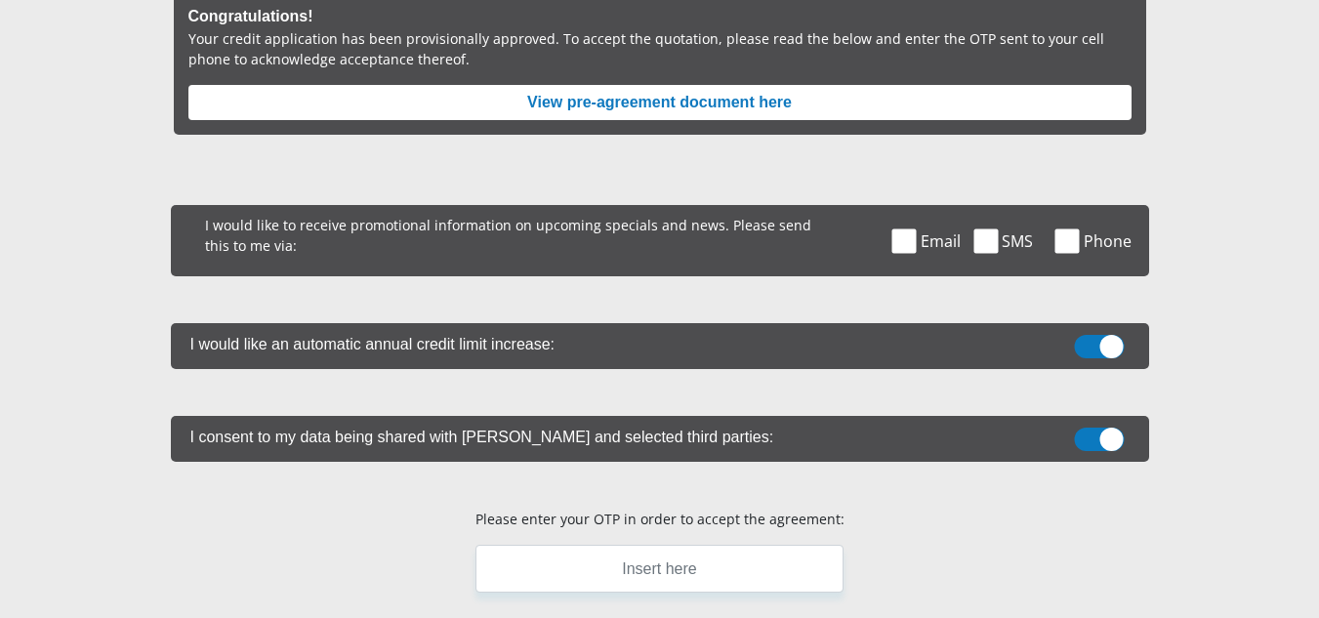
click at [1108, 353] on span at bounding box center [1099, 346] width 50 height 23
click at [1100, 340] on input "checkbox" at bounding box center [1100, 340] width 0 height 0
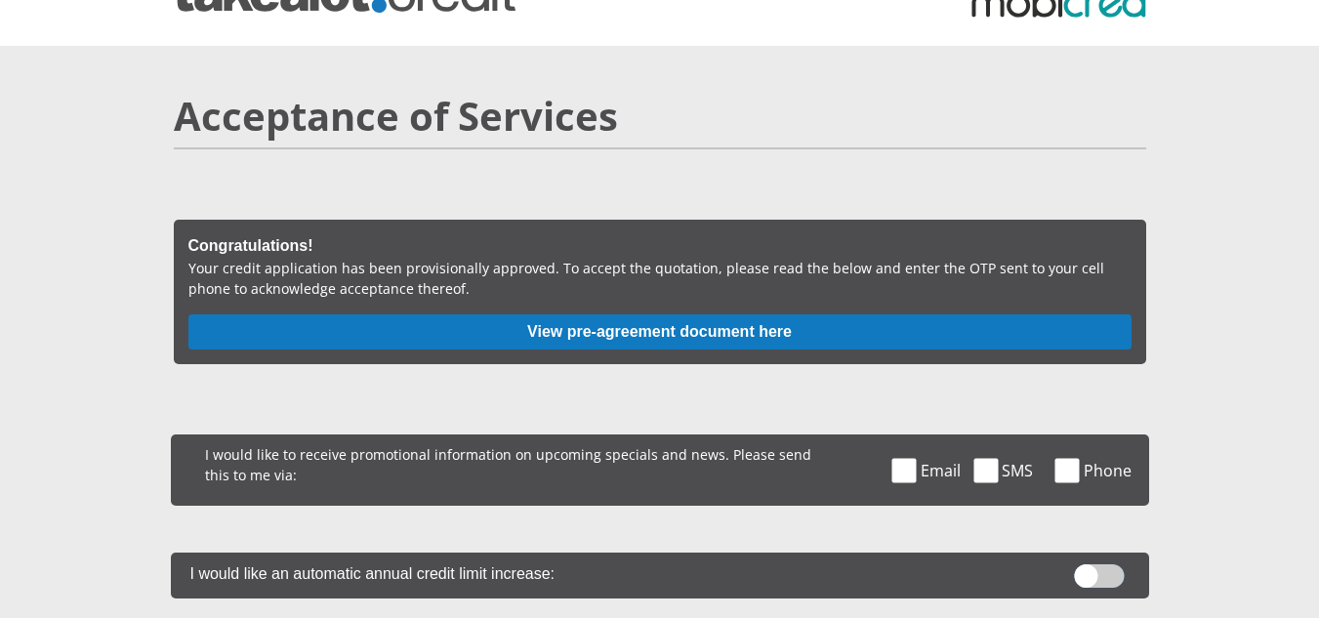
scroll to position [98, 0]
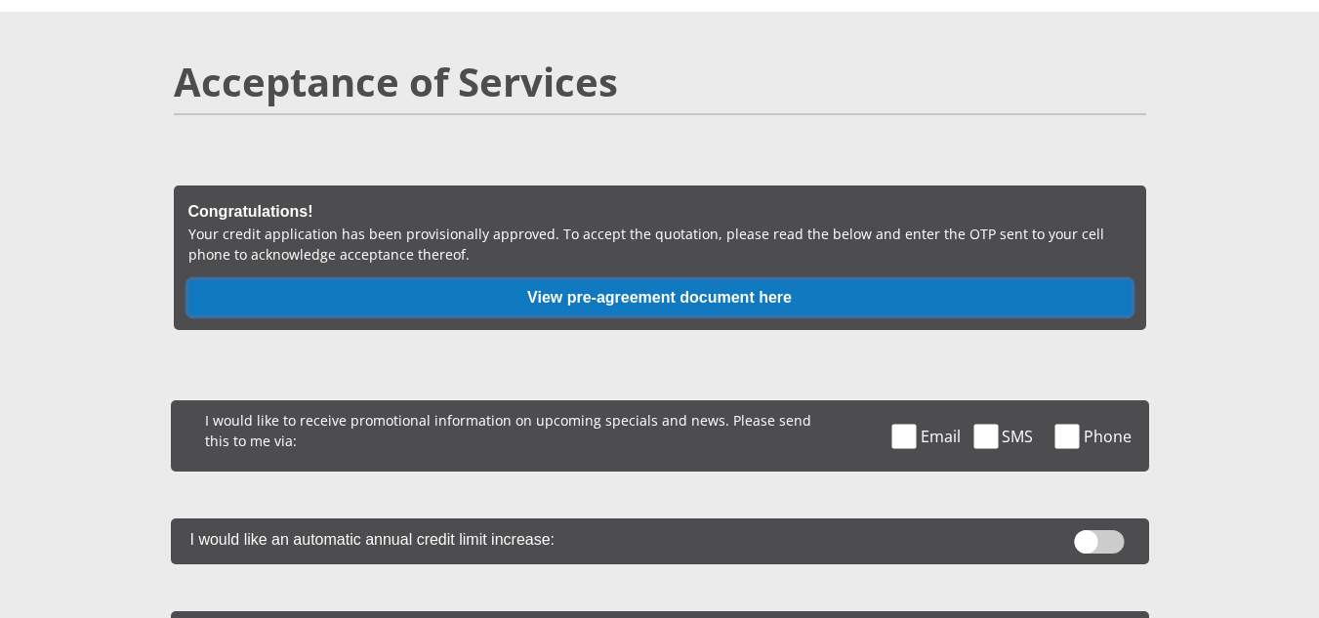
click at [562, 295] on button "View pre-agreement document here" at bounding box center [659, 297] width 943 height 35
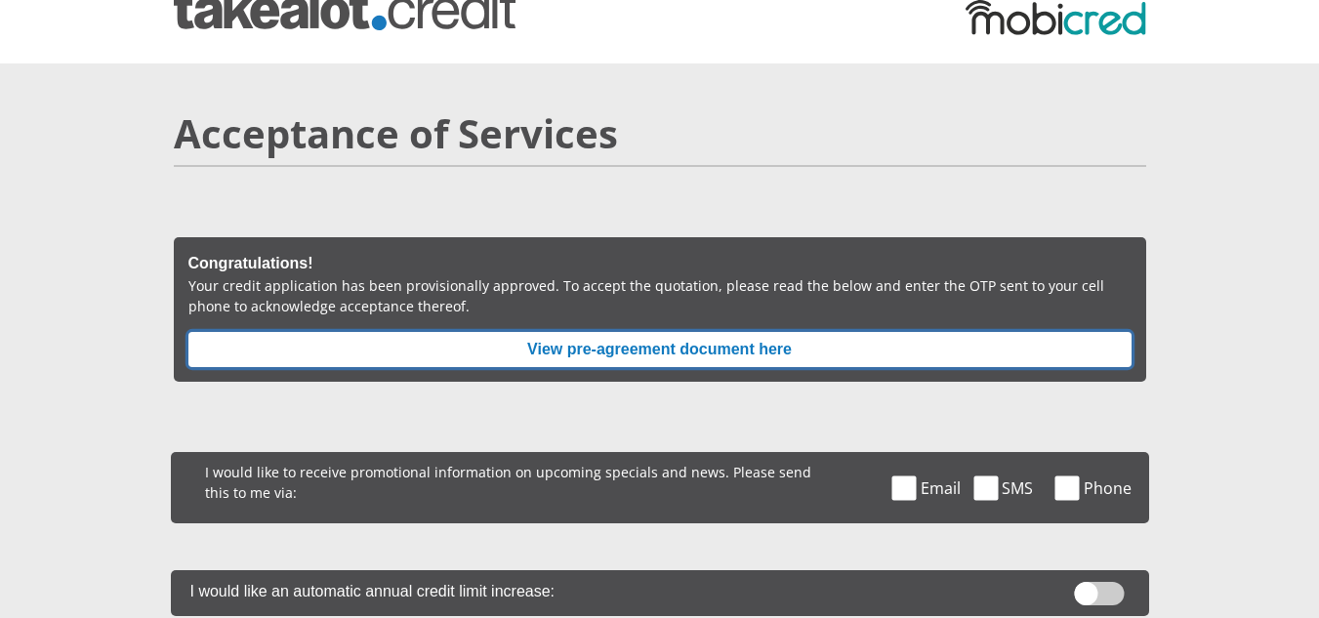
scroll to position [0, 0]
